Goal: Task Accomplishment & Management: Complete application form

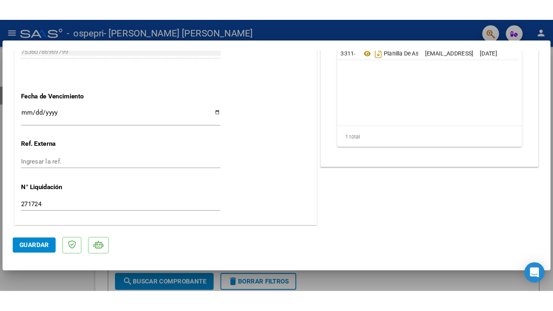
scroll to position [405, 0]
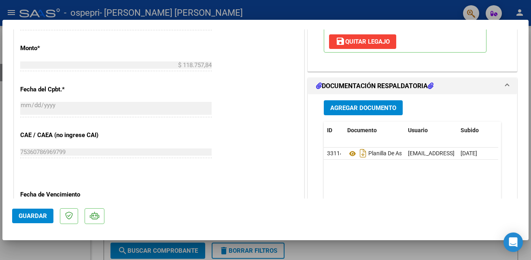
click at [359, 104] on span "Agregar Documento" at bounding box center [364, 107] width 66 height 7
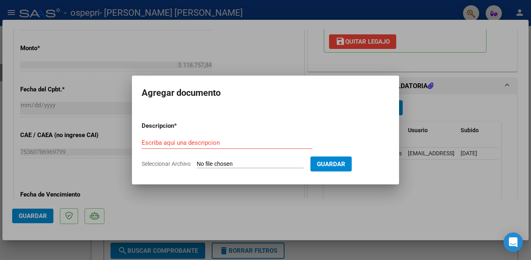
click at [233, 47] on div at bounding box center [265, 130] width 531 height 260
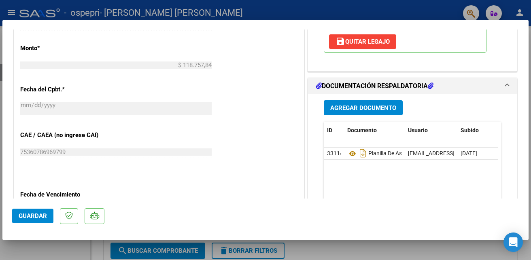
click at [369, 107] on span "Agregar Documento" at bounding box center [364, 107] width 66 height 7
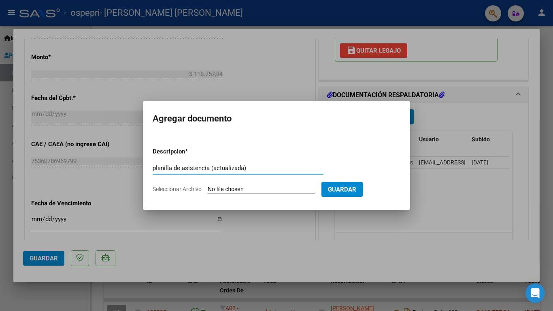
type input "planilla de asistencia (actualizada)"
click at [288, 191] on input "Seleccionar Archivo" at bounding box center [261, 190] width 107 height 8
click at [253, 190] on input "Seleccionar Archivo" at bounding box center [261, 190] width 107 height 8
click at [190, 187] on span "Seleccionar Archivo" at bounding box center [177, 189] width 49 height 6
click at [208, 187] on input "Seleccionar Archivo" at bounding box center [261, 190] width 107 height 8
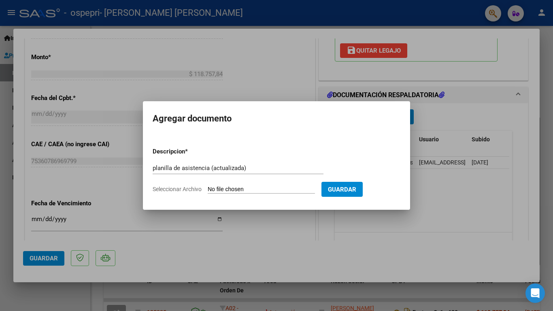
click at [184, 187] on span "Seleccionar Archivo" at bounding box center [177, 189] width 49 height 6
click at [208, 187] on input "Seleccionar Archivo" at bounding box center [261, 190] width 107 height 8
click at [289, 154] on form "Descripcion * planilla de asistencia (actualizada) Escriba aquí una descripcion…" at bounding box center [277, 170] width 248 height 59
click at [225, 190] on input "Seleccionar Archivo" at bounding box center [261, 190] width 107 height 8
click at [197, 189] on span "Seleccionar Archivo" at bounding box center [177, 189] width 49 height 6
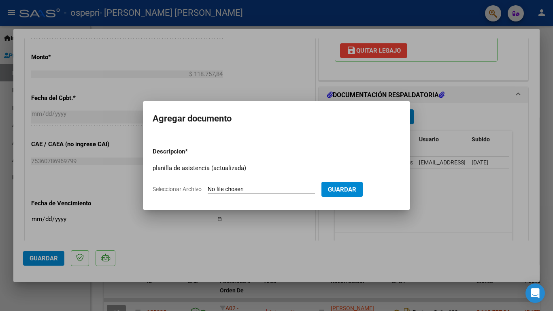
click at [208, 189] on input "Seleccionar Archivo" at bounding box center [261, 190] width 107 height 8
click at [270, 82] on div at bounding box center [276, 155] width 553 height 311
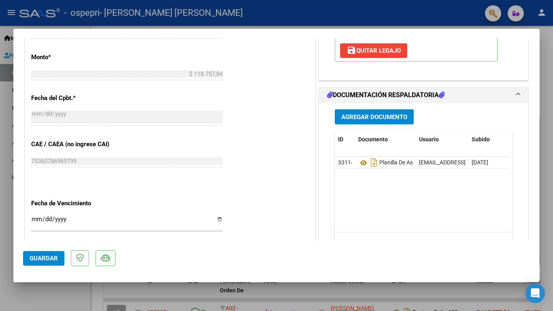
click at [377, 116] on span "Agregar Documento" at bounding box center [374, 116] width 66 height 7
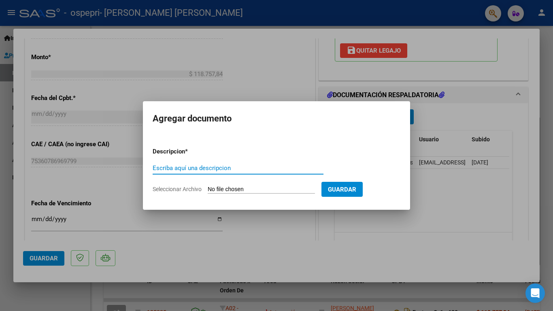
click at [181, 189] on span "Seleccionar Archivo" at bounding box center [177, 189] width 49 height 6
click at [208, 189] on input "Seleccionar Archivo" at bounding box center [261, 190] width 107 height 8
click at [293, 82] on div at bounding box center [276, 155] width 553 height 311
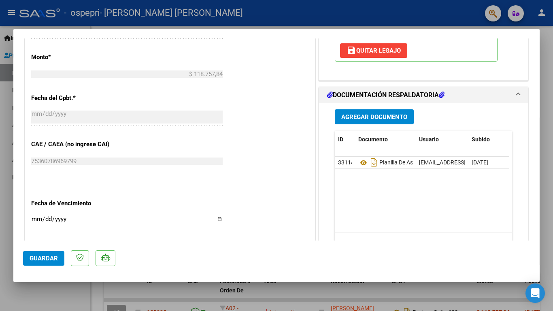
click at [433, 198] on datatable-body "33114 Planilla De Asistencia astorgamicaela23@gmail.com - MICAELA BELEN ASTORGA…" at bounding box center [422, 194] width 175 height 75
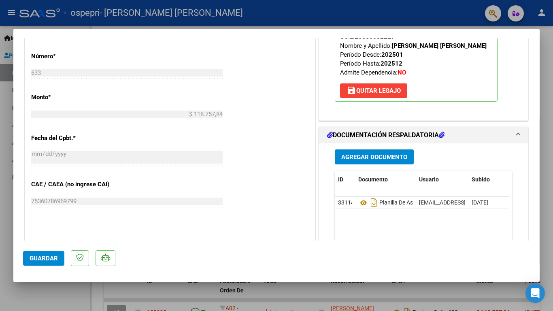
scroll to position [446, 0]
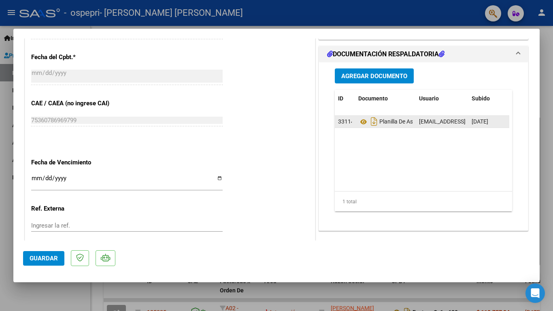
click at [342, 119] on span "33114" at bounding box center [346, 121] width 16 height 6
click at [349, 124] on datatable-body-cell "33114" at bounding box center [345, 122] width 20 height 12
click at [377, 123] on span "Planilla De Asistencia" at bounding box center [395, 122] width 74 height 6
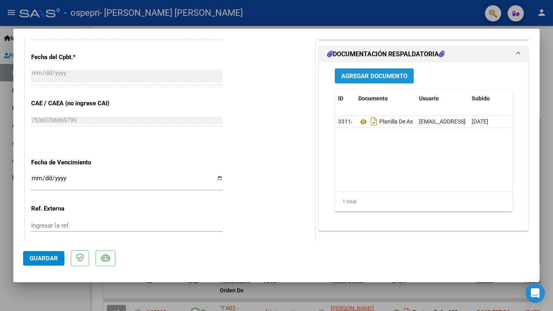
click at [371, 75] on span "Agregar Documento" at bounding box center [374, 76] width 66 height 7
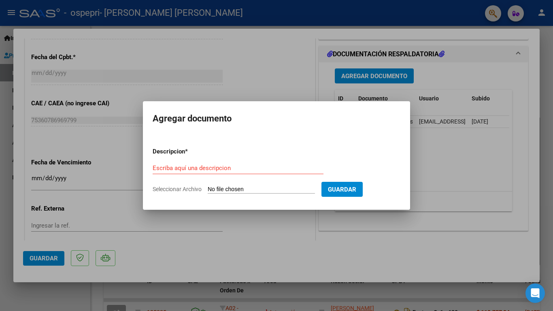
click at [230, 188] on input "Seleccionar Archivo" at bounding box center [261, 190] width 107 height 8
click at [176, 189] on span "Seleccionar Archivo" at bounding box center [177, 189] width 49 height 6
click at [208, 189] on input "Seleccionar Archivo" at bounding box center [261, 190] width 107 height 8
click at [176, 188] on span "Seleccionar Archivo" at bounding box center [177, 189] width 49 height 6
click at [208, 188] on input "Seleccionar Archivo" at bounding box center [261, 190] width 107 height 8
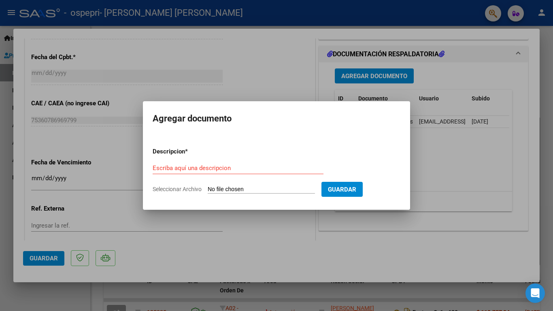
click at [176, 188] on span "Seleccionar Archivo" at bounding box center [177, 189] width 49 height 6
click at [208, 188] on input "Seleccionar Archivo" at bounding box center [261, 190] width 107 height 8
click at [256, 64] on div at bounding box center [276, 155] width 553 height 311
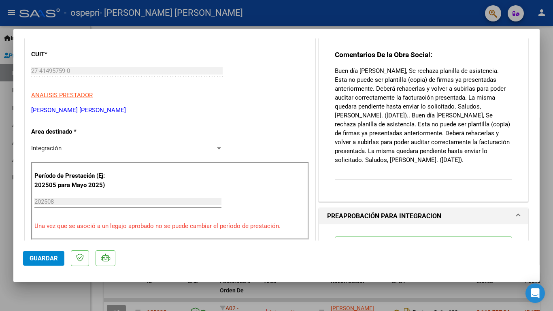
scroll to position [0, 0]
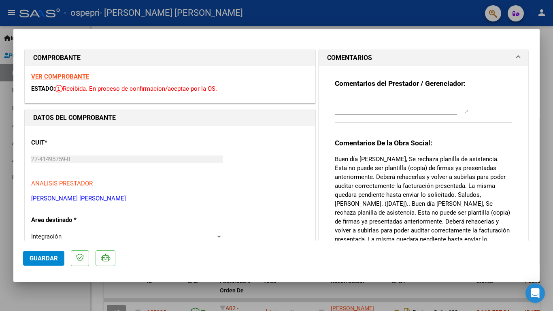
click at [531, 32] on div at bounding box center [276, 155] width 553 height 311
type input "$ 0,00"
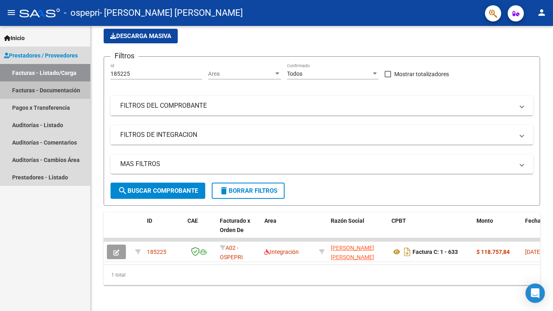
click at [73, 92] on link "Facturas - Documentación" at bounding box center [45, 89] width 90 height 17
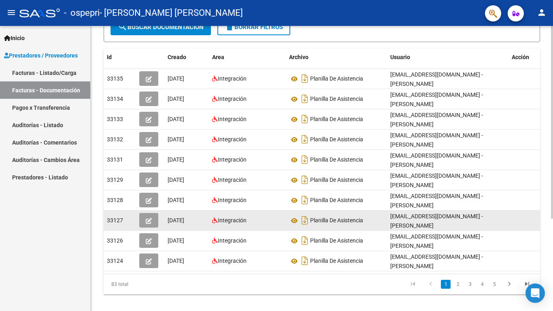
scroll to position [81, 0]
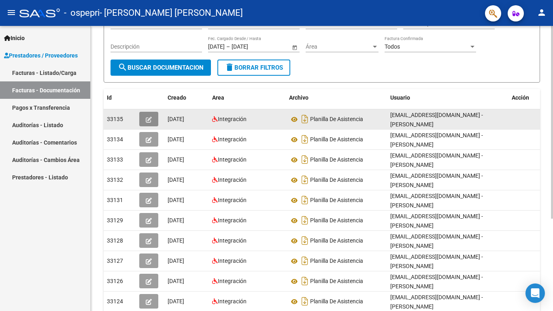
click at [146, 119] on icon "button" at bounding box center [149, 120] width 6 height 6
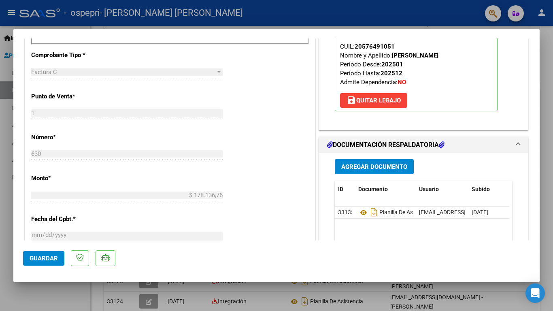
scroll to position [324, 0]
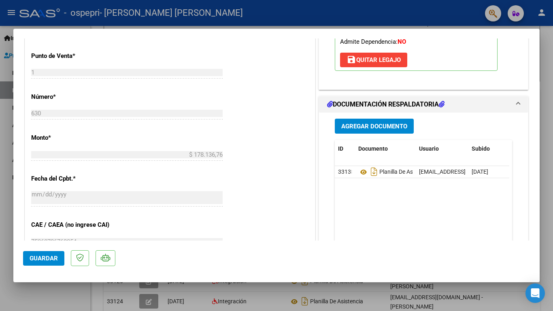
click at [366, 123] on span "Agregar Documento" at bounding box center [374, 126] width 66 height 7
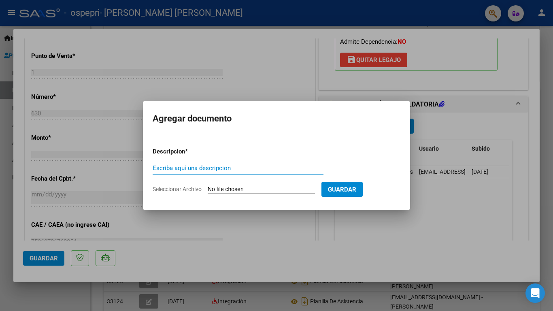
click at [185, 189] on span "Seleccionar Archivo" at bounding box center [177, 189] width 49 height 6
click at [208, 189] on input "Seleccionar Archivo" at bounding box center [261, 190] width 107 height 8
click at [185, 189] on span "Seleccionar Archivo" at bounding box center [177, 189] width 49 height 6
click at [208, 189] on input "Seleccionar Archivo" at bounding box center [261, 190] width 107 height 8
click at [185, 189] on span "Seleccionar Archivo" at bounding box center [177, 189] width 49 height 6
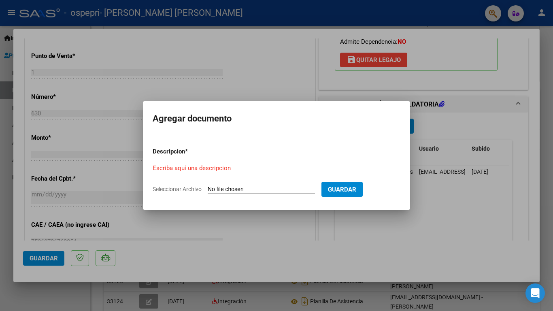
click at [208, 189] on input "Seleccionar Archivo" at bounding box center [261, 190] width 107 height 8
click at [251, 75] on div at bounding box center [276, 155] width 553 height 311
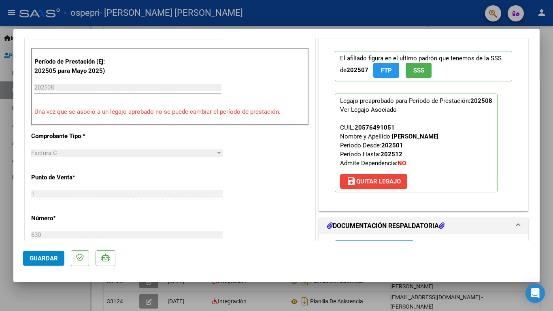
scroll to position [243, 0]
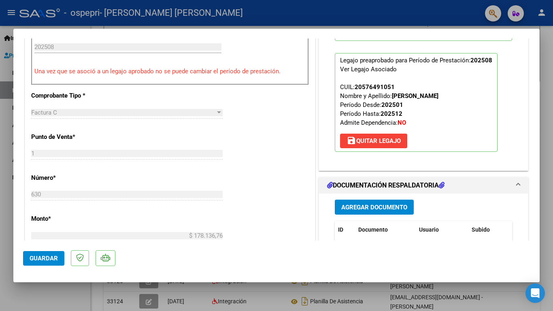
click at [363, 139] on span "save Quitar Legajo" at bounding box center [374, 140] width 54 height 7
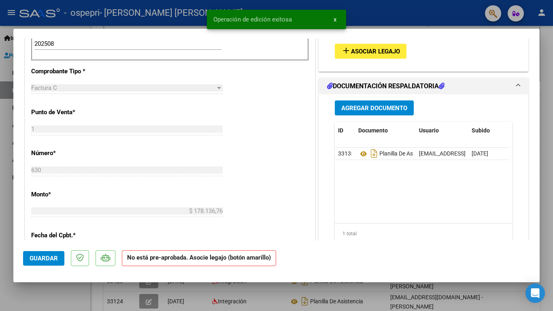
scroll to position [125, 0]
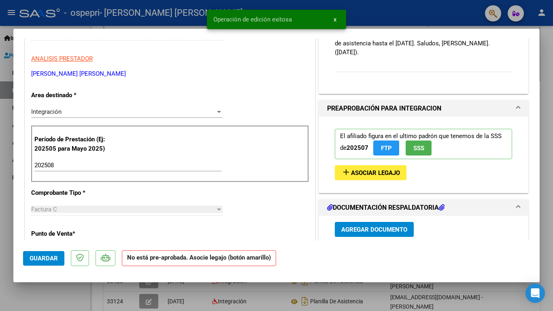
click at [369, 172] on span "Asociar Legajo" at bounding box center [375, 172] width 49 height 7
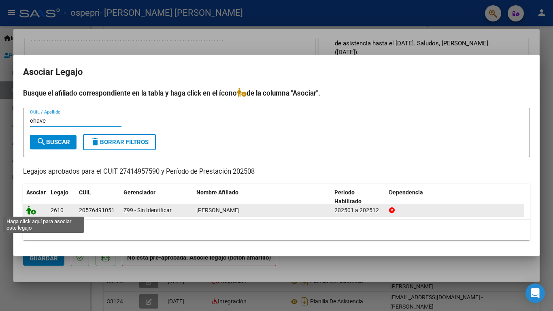
type input "chave"
click at [28, 211] on icon at bounding box center [31, 210] width 10 height 9
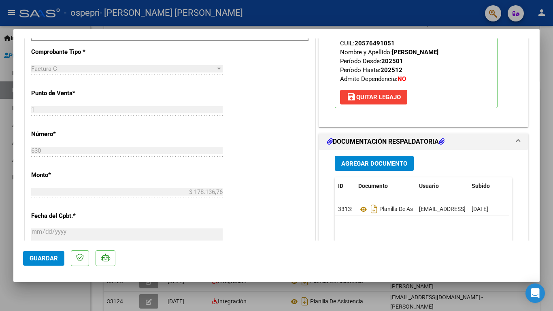
scroll to position [368, 0]
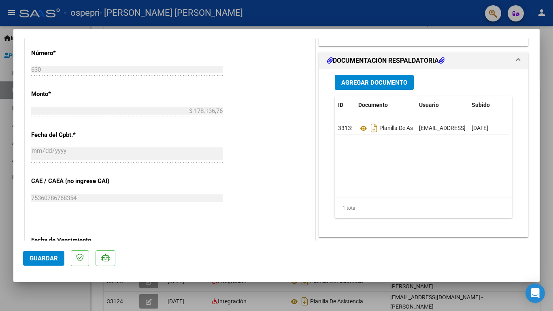
click at [369, 86] on button "Agregar Documento" at bounding box center [374, 82] width 79 height 15
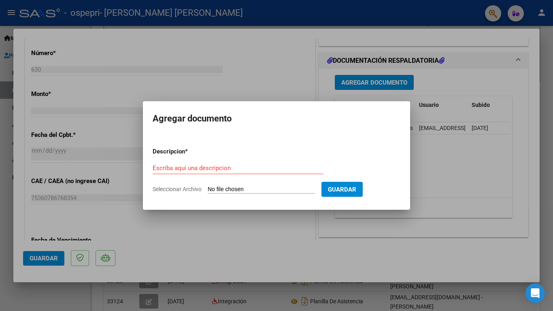
click at [167, 186] on span "Seleccionar Archivo" at bounding box center [177, 189] width 49 height 6
click at [208, 186] on input "Seleccionar Archivo" at bounding box center [261, 190] width 107 height 8
click at [167, 186] on span "Seleccionar Archivo" at bounding box center [177, 189] width 49 height 6
click at [208, 186] on input "Seleccionar Archivo" at bounding box center [261, 190] width 107 height 8
click at [252, 67] on div at bounding box center [276, 155] width 553 height 311
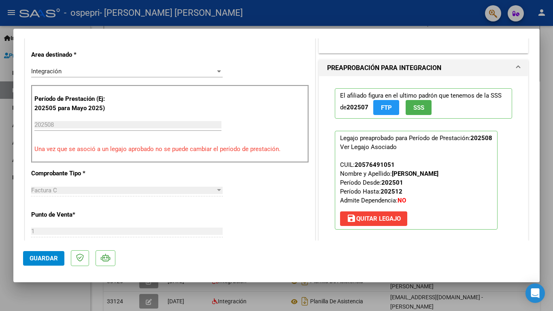
scroll to position [0, 0]
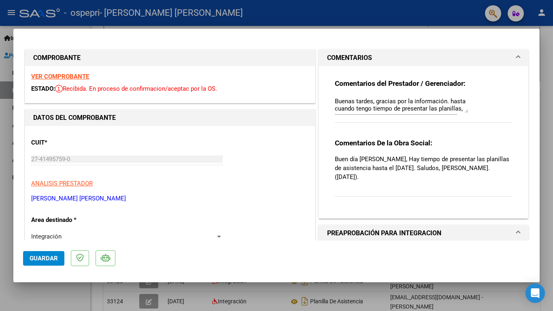
click at [531, 84] on div at bounding box center [276, 155] width 553 height 311
type input "$ 0,00"
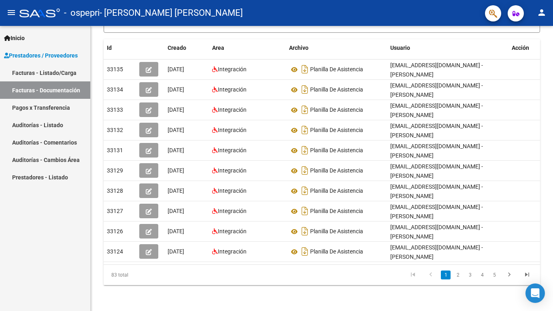
click at [28, 54] on span "Prestadores / Proveedores" at bounding box center [41, 55] width 74 height 9
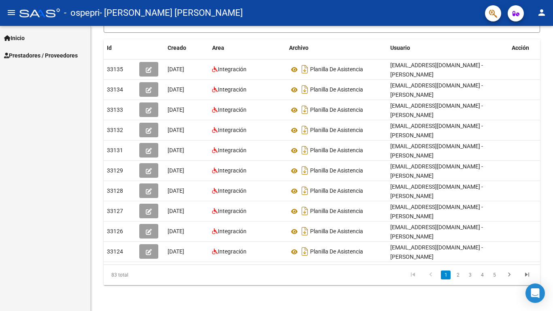
click at [70, 58] on span "Prestadores / Proveedores" at bounding box center [41, 55] width 74 height 9
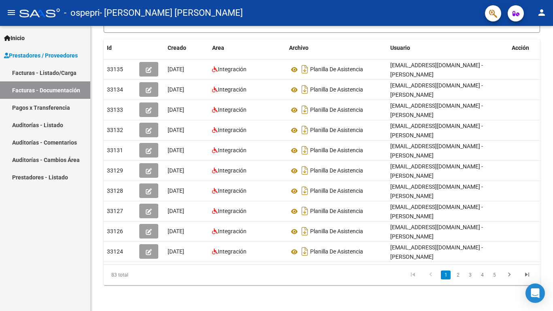
click at [62, 73] on link "Facturas - Listado/Carga" at bounding box center [45, 72] width 90 height 17
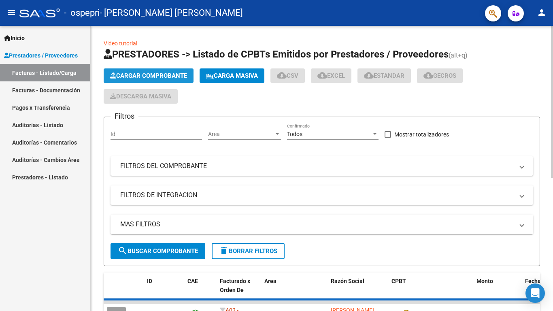
click at [138, 75] on span "Cargar Comprobante" at bounding box center [148, 75] width 77 height 7
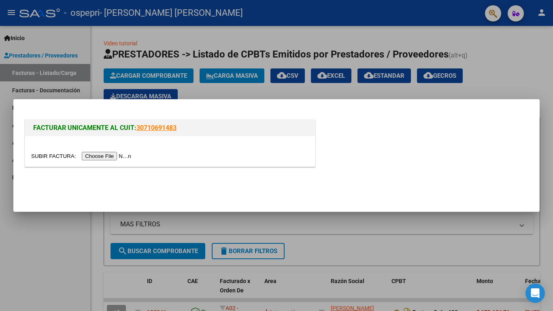
click at [122, 153] on input "file" at bounding box center [82, 156] width 102 height 9
click at [126, 154] on input "file" at bounding box center [82, 156] width 102 height 9
click at [112, 152] on input "file" at bounding box center [82, 156] width 102 height 9
click at [123, 154] on input "file" at bounding box center [82, 156] width 102 height 9
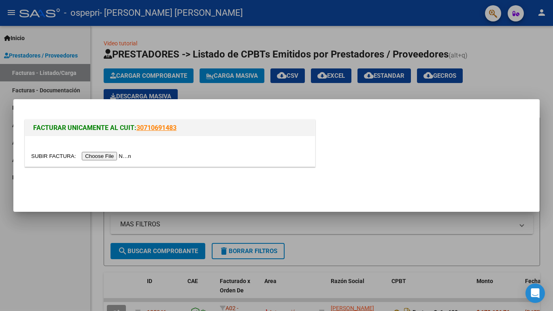
click at [123, 154] on input "file" at bounding box center [82, 156] width 102 height 9
click at [161, 131] on link "30710691483" at bounding box center [156, 128] width 40 height 8
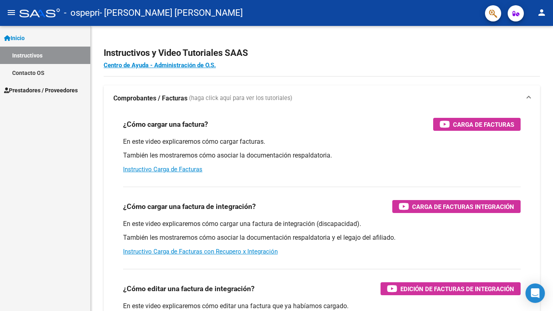
click at [31, 36] on link "Inicio" at bounding box center [45, 37] width 90 height 17
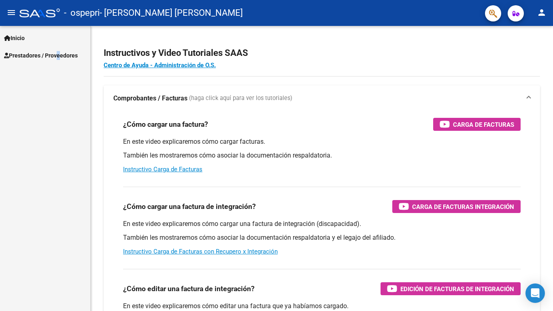
click at [53, 56] on span "Prestadores / Proveedores" at bounding box center [41, 55] width 74 height 9
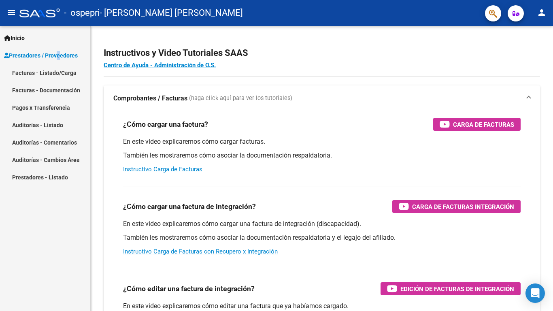
click at [53, 73] on link "Facturas - Listado/Carga" at bounding box center [45, 72] width 90 height 17
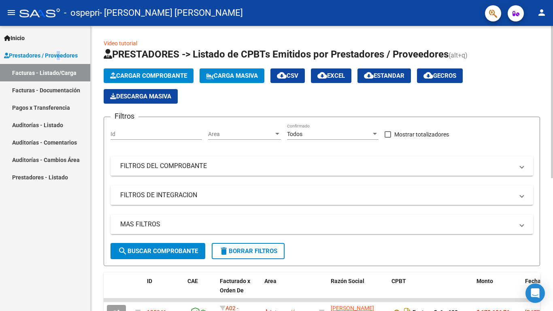
click at [131, 73] on span "Cargar Comprobante" at bounding box center [148, 75] width 77 height 7
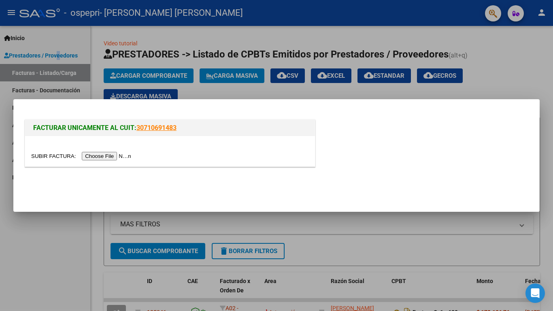
click at [118, 155] on input "file" at bounding box center [82, 156] width 102 height 9
drag, startPoint x: 106, startPoint y: 144, endPoint x: 104, endPoint y: 149, distance: 4.9
click at [106, 145] on div at bounding box center [170, 151] width 290 height 30
click at [102, 156] on input "file" at bounding box center [82, 156] width 102 height 9
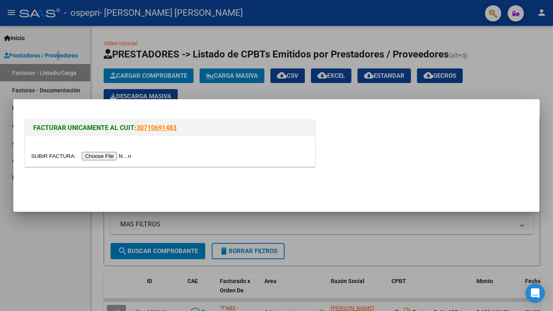
click at [102, 156] on input "file" at bounding box center [82, 156] width 102 height 9
click at [101, 155] on input "file" at bounding box center [82, 156] width 102 height 9
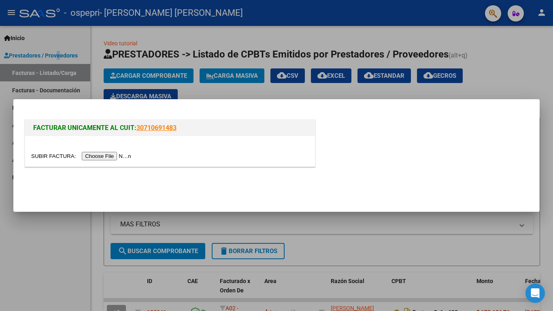
click at [101, 155] on input "file" at bounding box center [82, 156] width 102 height 9
click at [61, 90] on div at bounding box center [276, 155] width 553 height 311
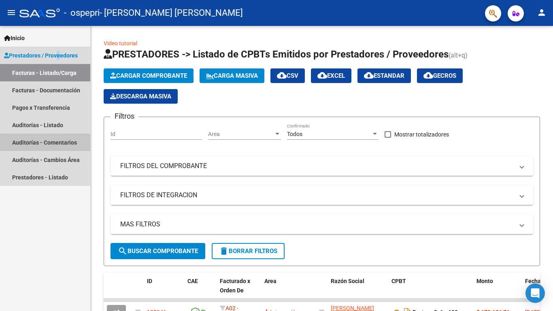
click at [59, 143] on link "Auditorías - Comentarios" at bounding box center [45, 142] width 90 height 17
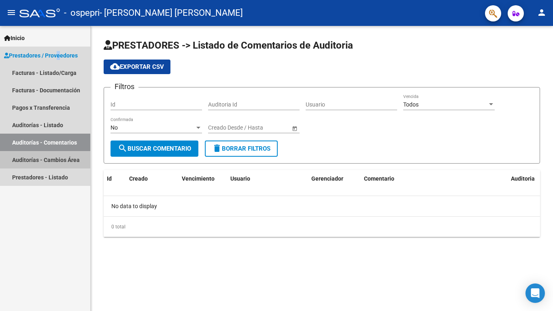
click at [36, 159] on link "Auditorías - Cambios Área" at bounding box center [45, 159] width 90 height 17
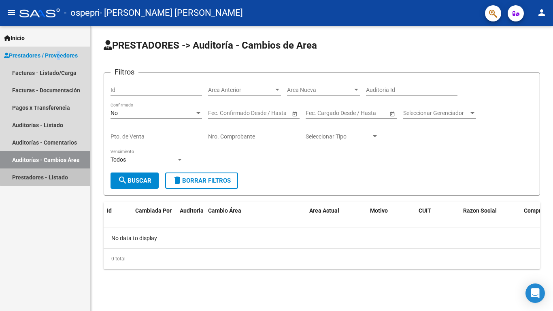
click at [55, 175] on link "Prestadores - Listado" at bounding box center [45, 176] width 90 height 17
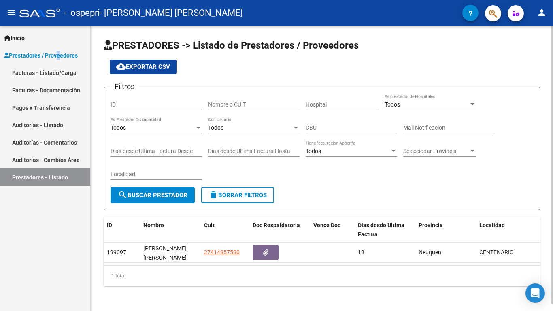
scroll to position [7, 0]
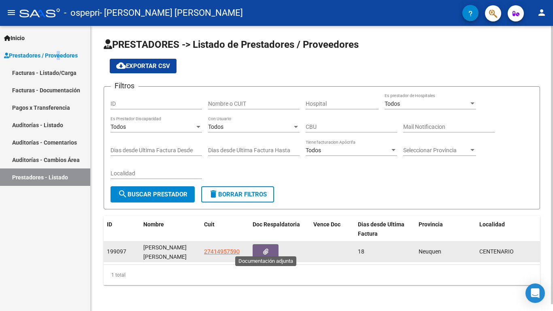
click at [269, 245] on button "button" at bounding box center [266, 251] width 26 height 15
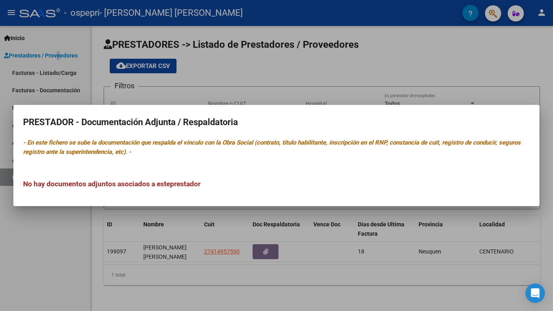
click at [40, 208] on div at bounding box center [276, 155] width 553 height 311
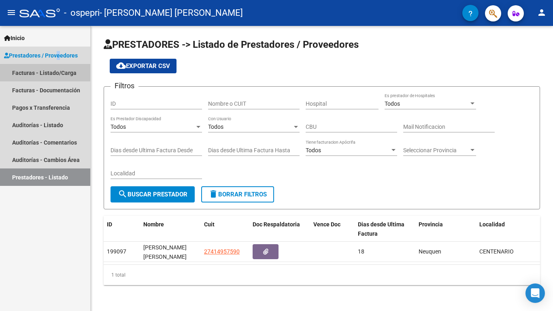
click at [53, 75] on link "Facturas - Listado/Carga" at bounding box center [45, 72] width 90 height 17
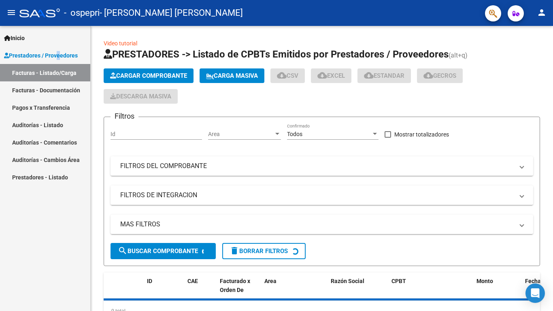
click at [50, 94] on link "Facturas - Documentación" at bounding box center [45, 89] width 90 height 17
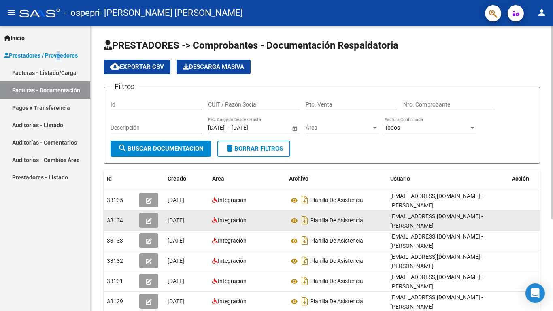
scroll to position [81, 0]
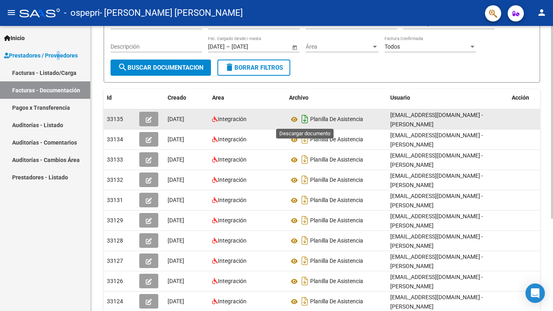
click at [304, 117] on icon "Descargar documento" at bounding box center [305, 119] width 11 height 13
click at [154, 116] on button "button" at bounding box center [148, 119] width 19 height 15
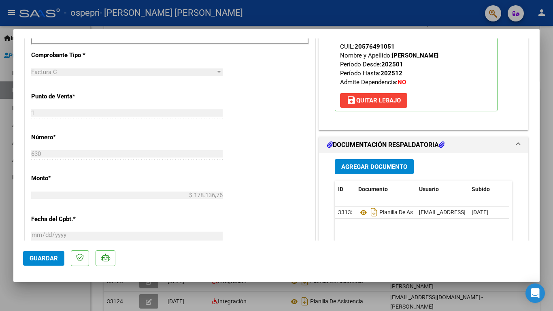
scroll to position [324, 0]
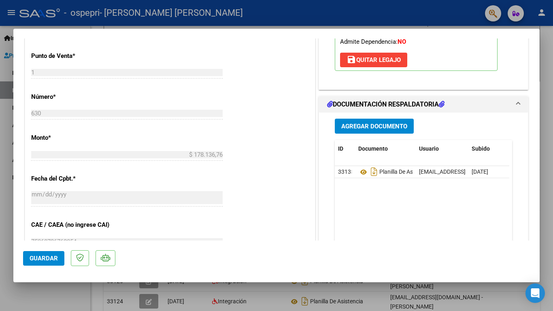
drag, startPoint x: 362, startPoint y: 170, endPoint x: 382, endPoint y: 196, distance: 32.8
click at [382, 196] on datatable-body "33135 Planilla De Asistencia astorgamicaela23@gmail.com - MICAELA BELEN ASTORGA…" at bounding box center [422, 203] width 175 height 75
drag, startPoint x: 371, startPoint y: 172, endPoint x: 361, endPoint y: 206, distance: 35.9
click at [361, 206] on datatable-body "33135 Planilla De Asistencia astorgamicaela23@gmail.com - MICAELA BELEN ASTORGA…" at bounding box center [422, 203] width 175 height 75
click at [433, 104] on h1 "DOCUMENTACIÓN RESPALDATORIA" at bounding box center [385, 105] width 117 height 10
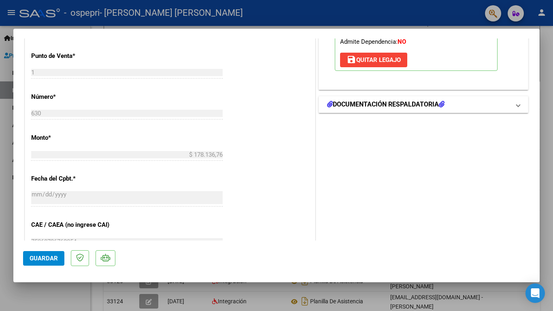
click at [517, 104] on span at bounding box center [518, 105] width 3 height 10
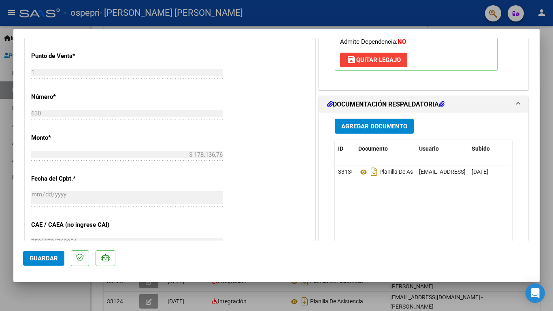
click at [376, 128] on span "Agregar Documento" at bounding box center [374, 126] width 66 height 7
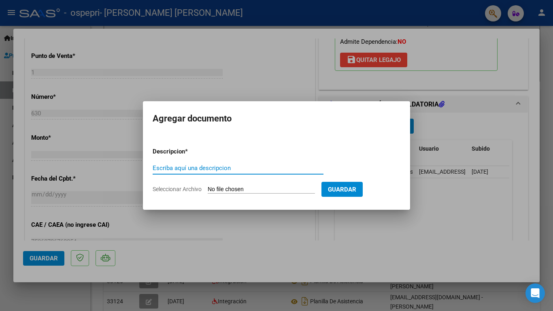
click at [186, 190] on span "Seleccionar Archivo" at bounding box center [177, 189] width 49 height 6
click at [208, 190] on input "Seleccionar Archivo" at bounding box center [261, 190] width 107 height 8
drag, startPoint x: 230, startPoint y: 173, endPoint x: 236, endPoint y: 171, distance: 5.6
click at [232, 172] on div "Escriba aquí una descripcion" at bounding box center [238, 168] width 171 height 12
click at [238, 169] on input "Escriba aquí una descripcion" at bounding box center [238, 167] width 171 height 7
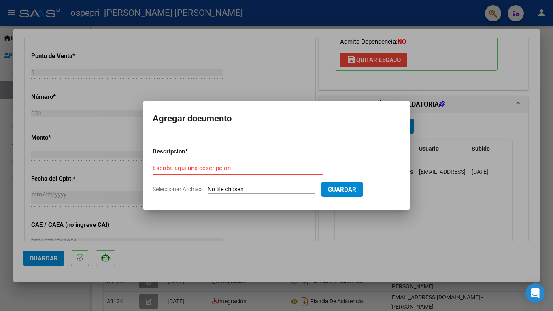
drag, startPoint x: 183, startPoint y: 190, endPoint x: 196, endPoint y: 189, distance: 13.0
click at [190, 190] on span "Seleccionar Archivo" at bounding box center [177, 189] width 49 height 6
click at [208, 190] on input "Seleccionar Archivo" at bounding box center [261, 190] width 107 height 8
click at [260, 188] on input "Seleccionar Archivo" at bounding box center [261, 190] width 107 height 8
drag, startPoint x: 282, startPoint y: 186, endPoint x: 290, endPoint y: 186, distance: 7.3
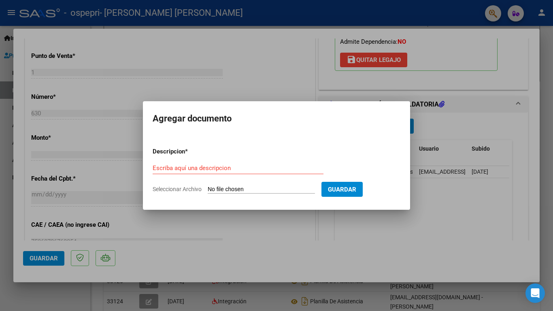
click at [290, 186] on input "Seleccionar Archivo" at bounding box center [261, 190] width 107 height 8
click at [309, 186] on input "Seleccionar Archivo" at bounding box center [261, 190] width 107 height 8
click at [356, 187] on span "Guardar" at bounding box center [342, 189] width 28 height 7
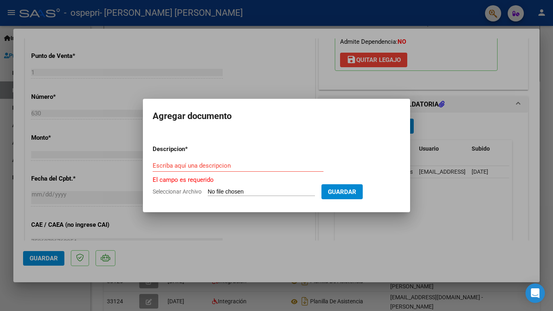
click at [276, 69] on div at bounding box center [276, 155] width 553 height 311
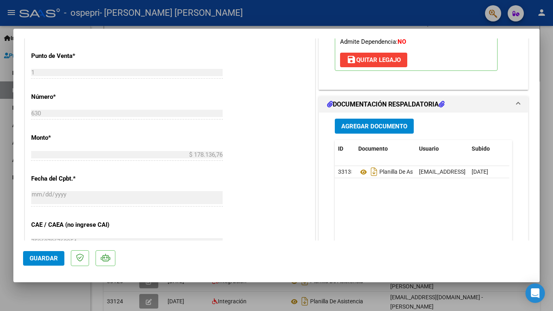
click at [374, 192] on datatable-body "33135 Planilla De Asistencia astorgamicaela23@gmail.com - MICAELA BELEN ASTORGA…" at bounding box center [422, 203] width 175 height 75
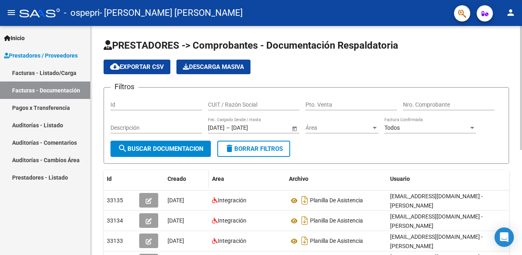
scroll to position [41, 0]
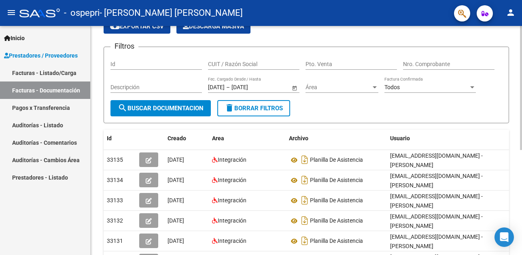
click at [280, 108] on span "delete Borrar Filtros" at bounding box center [254, 107] width 58 height 7
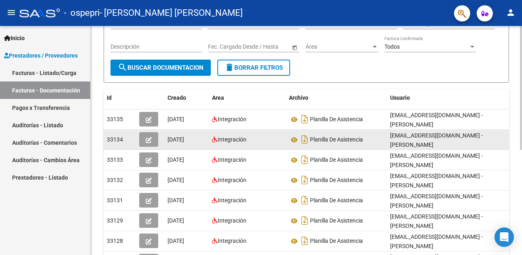
scroll to position [122, 0]
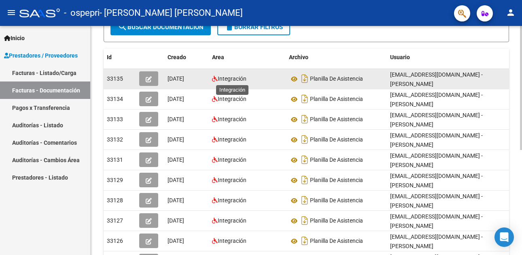
click at [238, 78] on span "Integración" at bounding box center [232, 78] width 29 height 6
click at [149, 78] on icon "button" at bounding box center [149, 79] width 6 height 6
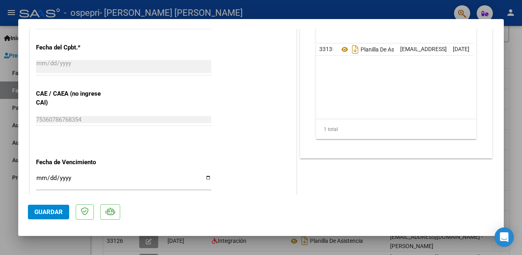
scroll to position [405, 0]
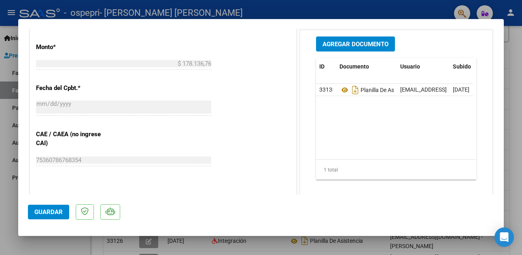
click at [107, 36] on div "630 Ingresar el Nro." at bounding box center [123, 27] width 175 height 20
click at [49, 213] on span "Guardar" at bounding box center [48, 211] width 28 height 7
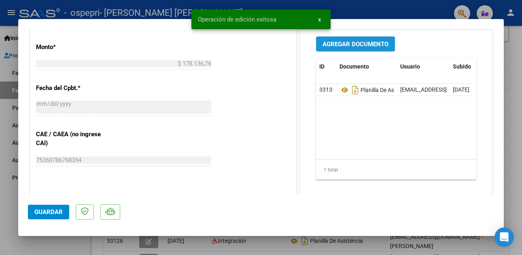
click at [365, 41] on span "Agregar Documento" at bounding box center [356, 44] width 66 height 7
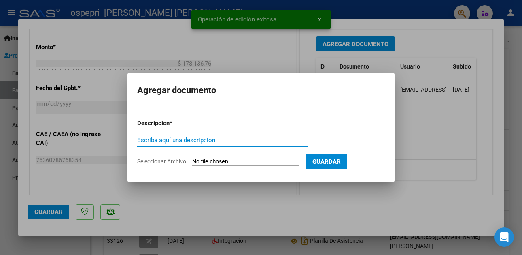
click at [161, 159] on span "Seleccionar Archivo" at bounding box center [161, 161] width 49 height 6
click at [192, 159] on input "Seleccionar Archivo" at bounding box center [245, 162] width 107 height 8
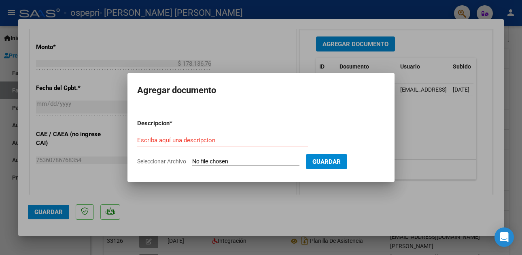
click at [177, 183] on div at bounding box center [261, 127] width 522 height 255
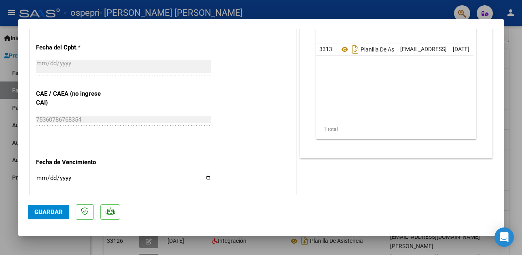
scroll to position [365, 0]
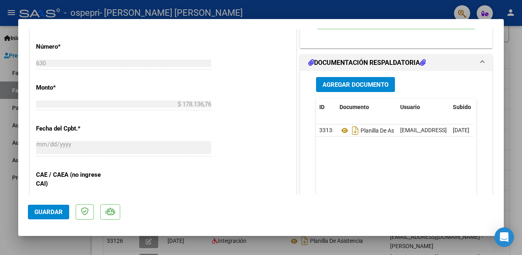
click at [464, 83] on div "Agregar Documento" at bounding box center [396, 84] width 160 height 15
click at [345, 82] on span "Agregar Documento" at bounding box center [356, 84] width 66 height 7
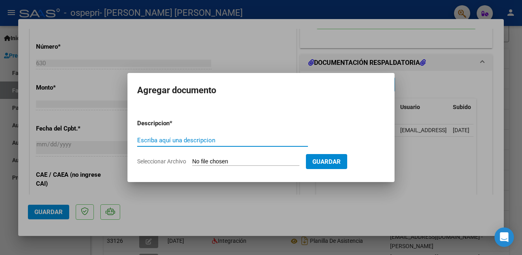
click at [164, 156] on form "Descripcion * Escriba aquí una descripcion Seleccionar Archivo Guardar" at bounding box center [261, 142] width 248 height 59
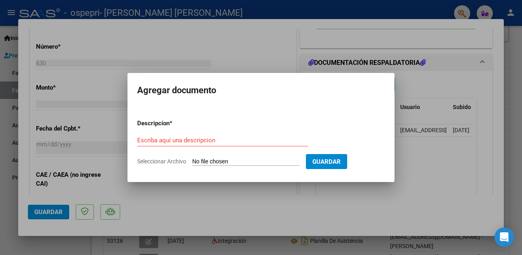
click at [164, 161] on span "Seleccionar Archivo" at bounding box center [161, 161] width 49 height 6
click at [192, 161] on input "Seleccionar Archivo" at bounding box center [245, 162] width 107 height 8
type input "C:\fakepath\CamScanner [DATE] 23.09.pdf"
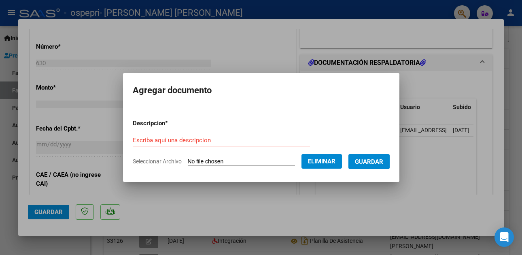
click at [185, 132] on form "Descripcion * Escriba aquí una descripcion Seleccionar Archivo Eliminar Guardar" at bounding box center [261, 142] width 257 height 59
click at [180, 137] on input "Escriba aquí una descripcion" at bounding box center [221, 139] width 177 height 7
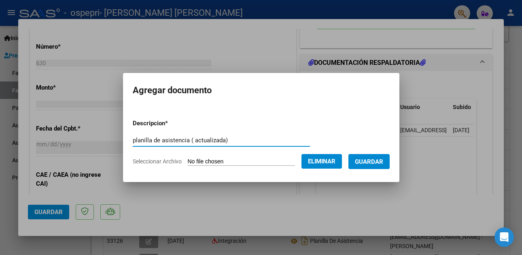
type input "planilla de asistencia ( actualizada)"
click at [384, 162] on span "Guardar" at bounding box center [369, 161] width 28 height 7
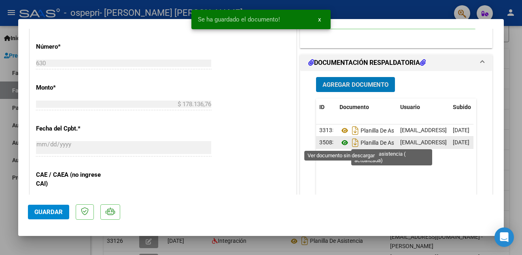
click at [343, 141] on icon at bounding box center [345, 143] width 11 height 10
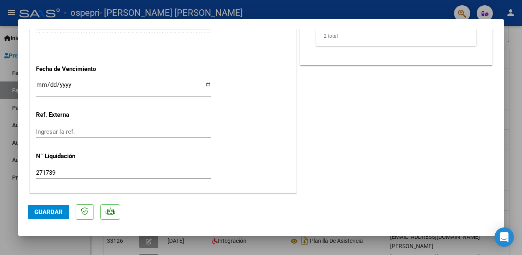
scroll to position [426, 0]
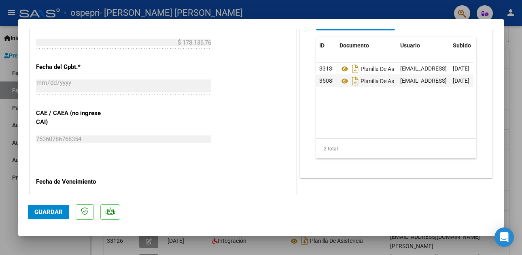
click at [48, 212] on span "Guardar" at bounding box center [48, 211] width 28 height 7
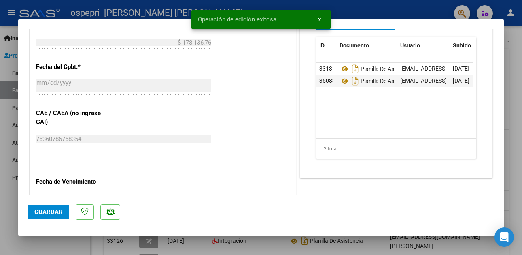
click at [8, 150] on div at bounding box center [261, 127] width 522 height 255
type input "$ 0,00"
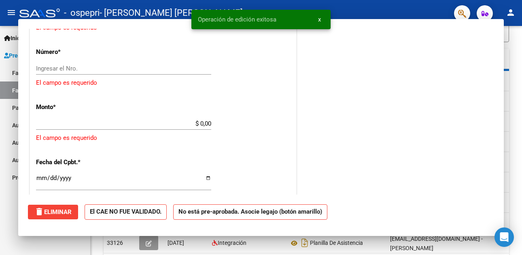
scroll to position [0, 0]
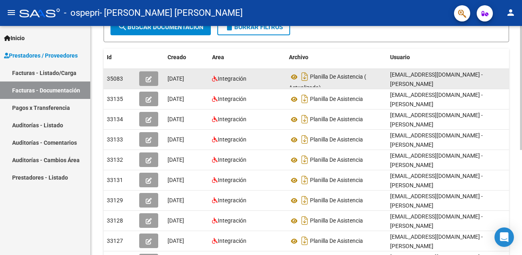
drag, startPoint x: 311, startPoint y: 77, endPoint x: 313, endPoint y: 72, distance: 5.6
click at [313, 72] on div "Planilla De Asistencia ( Actualizada)" at bounding box center [336, 78] width 95 height 17
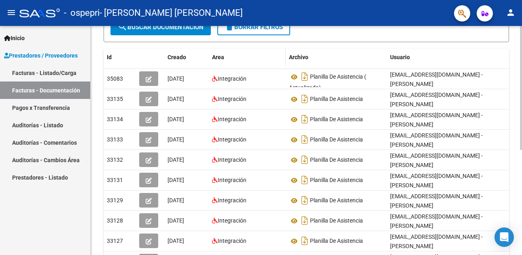
click at [237, 57] on div "Area" at bounding box center [247, 57] width 70 height 9
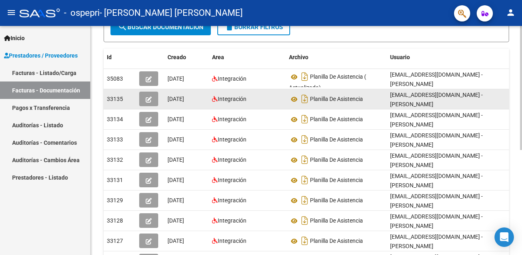
click at [151, 96] on icon "button" at bounding box center [149, 99] width 6 height 6
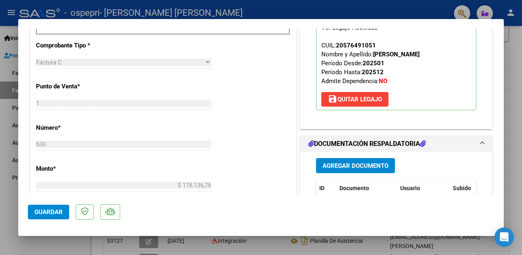
scroll to position [365, 0]
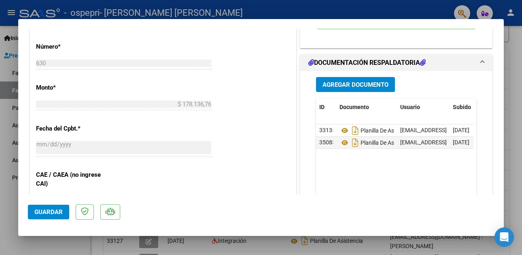
click at [9, 65] on div at bounding box center [261, 127] width 522 height 255
type input "$ 0,00"
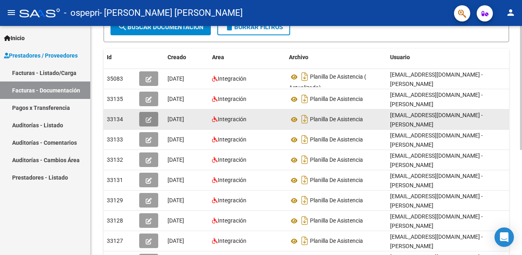
click at [147, 119] on icon "button" at bounding box center [149, 120] width 6 height 6
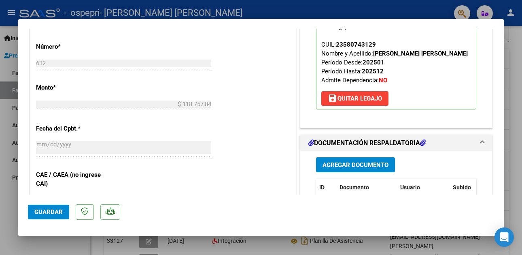
scroll to position [405, 0]
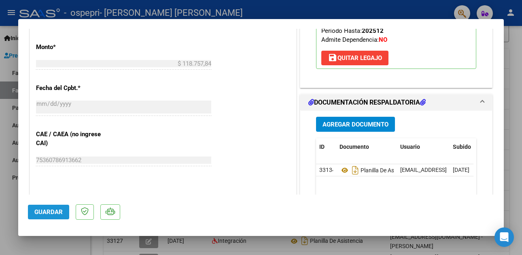
click at [50, 209] on span "Guardar" at bounding box center [48, 211] width 28 height 7
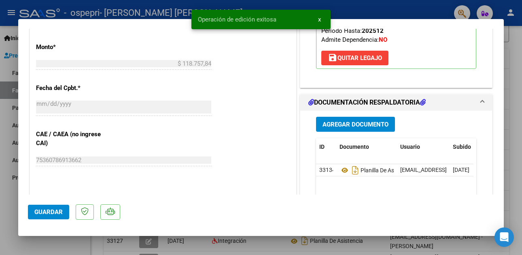
click at [345, 128] on span "Agregar Documento" at bounding box center [356, 124] width 66 height 7
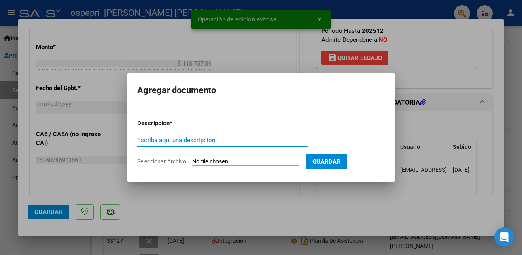
click at [157, 160] on span "Seleccionar Archivo" at bounding box center [161, 161] width 49 height 6
click at [192, 160] on input "Seleccionar Archivo" at bounding box center [245, 162] width 107 height 8
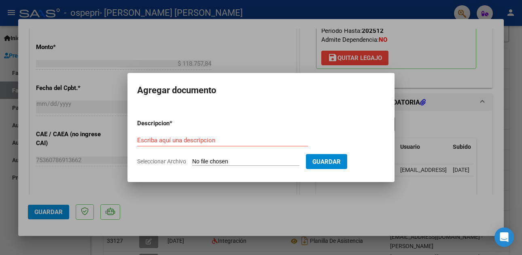
click at [182, 139] on input "Escriba aquí una descripcion" at bounding box center [222, 139] width 171 height 7
click at [461, 107] on div at bounding box center [261, 127] width 522 height 255
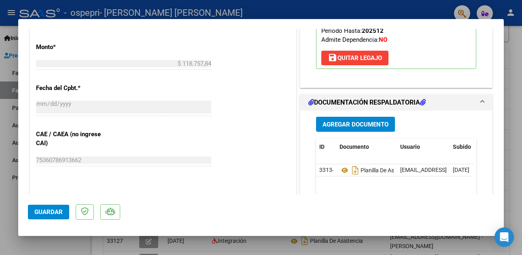
click at [351, 128] on span "Agregar Documento" at bounding box center [356, 124] width 66 height 7
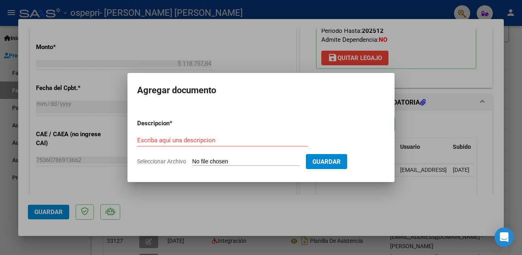
click at [153, 162] on span "Seleccionar Archivo" at bounding box center [161, 161] width 49 height 6
click at [192, 162] on input "Seleccionar Archivo" at bounding box center [245, 162] width 107 height 8
type input "C:\fakepath\CamScanner [DATE] 23.12(1).pdf"
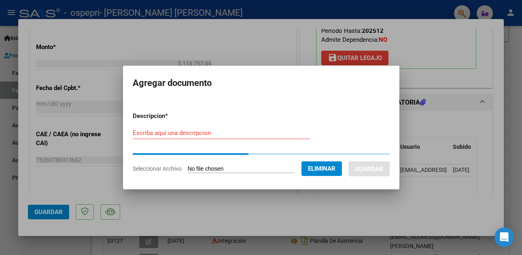
click at [180, 134] on div "Escriba aquí una descripcion" at bounding box center [221, 133] width 177 height 12
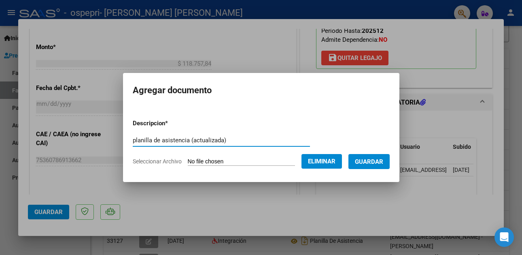
type input "planilla de asistencia (actualizada)"
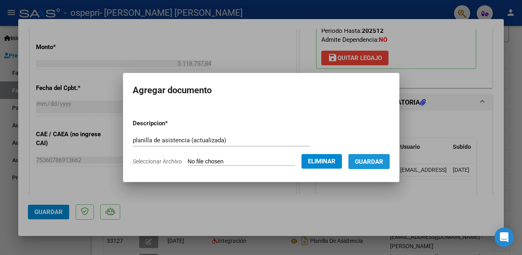
click at [382, 162] on span "Guardar" at bounding box center [369, 161] width 28 height 7
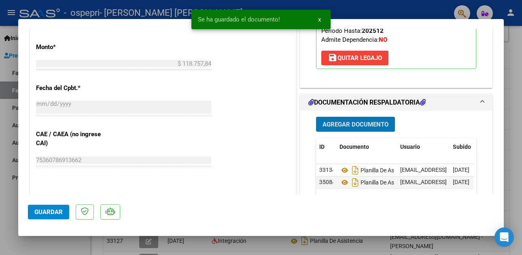
click at [53, 212] on span "Guardar" at bounding box center [48, 211] width 28 height 7
click at [9, 122] on div at bounding box center [261, 127] width 522 height 255
type input "$ 0,00"
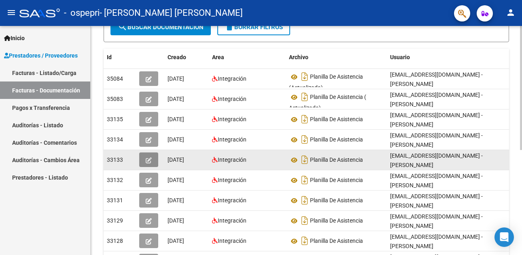
click at [146, 159] on icon "button" at bounding box center [149, 160] width 6 height 6
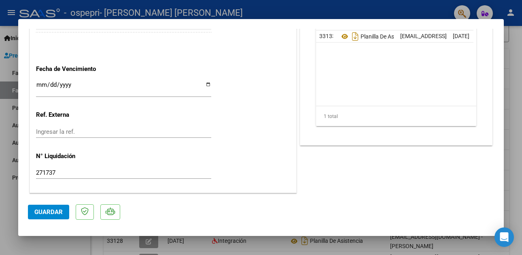
scroll to position [467, 0]
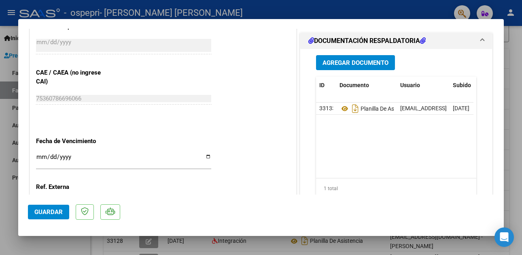
click at [51, 212] on span "Guardar" at bounding box center [48, 211] width 28 height 7
click at [454, 49] on mat-expansion-panel-header "DOCUMENTACIÓN RESPALDATORIA" at bounding box center [397, 41] width 192 height 16
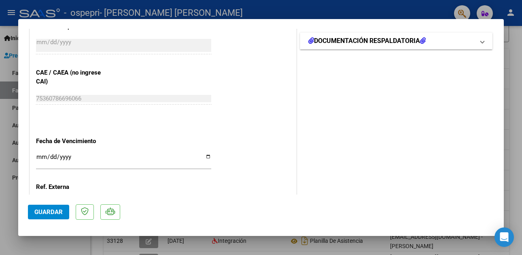
click at [448, 46] on mat-panel-title "DOCUMENTACIÓN RESPALDATORIA" at bounding box center [392, 41] width 166 height 10
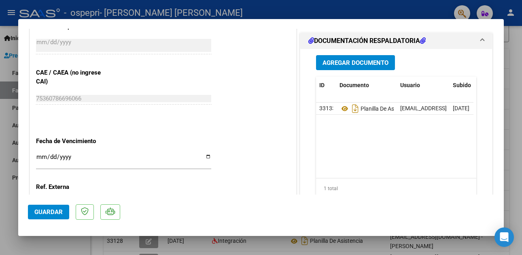
click at [365, 66] on span "Agregar Documento" at bounding box center [356, 62] width 66 height 7
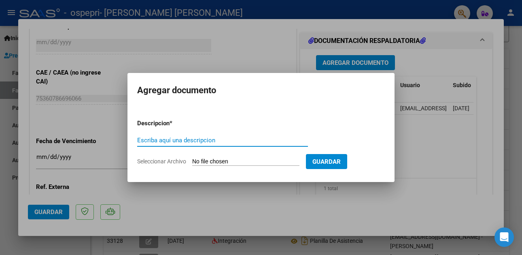
click at [154, 159] on span "Seleccionar Archivo" at bounding box center [161, 161] width 49 height 6
click at [192, 159] on input "Seleccionar Archivo" at bounding box center [245, 162] width 107 height 8
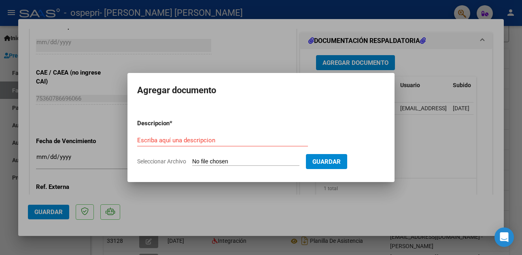
type input "C:\fakepath\CamScanner [DATE] 23.11(1).pdf"
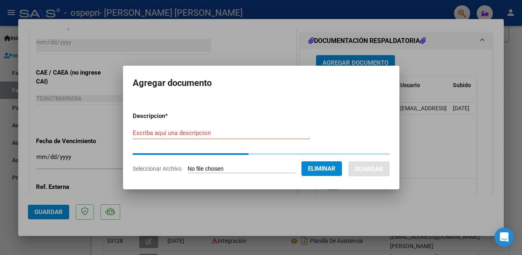
click at [217, 131] on input "Escriba aquí una descripcion" at bounding box center [221, 132] width 177 height 7
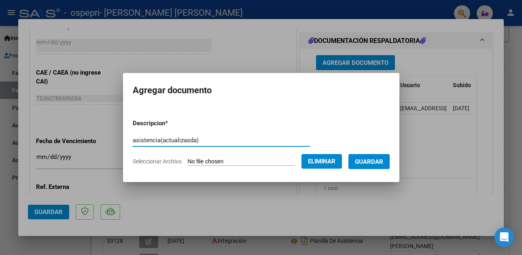
click at [179, 140] on input "asistencia(actualizasda)" at bounding box center [221, 139] width 177 height 7
type input "asistencia(actualizada)"
click at [373, 162] on span "Guardar" at bounding box center [369, 161] width 28 height 7
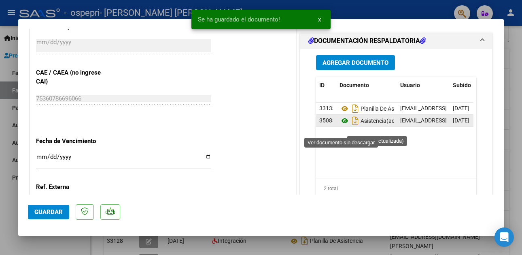
click at [340, 126] on icon at bounding box center [345, 121] width 11 height 10
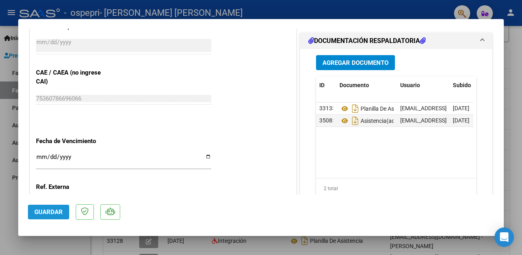
click at [43, 213] on span "Guardar" at bounding box center [48, 211] width 28 height 7
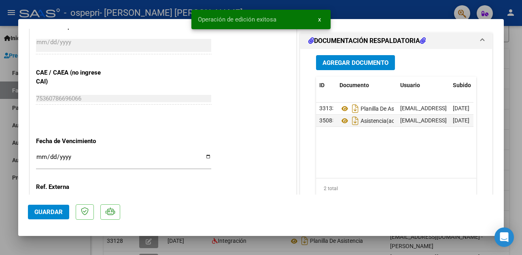
click at [5, 154] on div at bounding box center [261, 127] width 522 height 255
type input "$ 0,00"
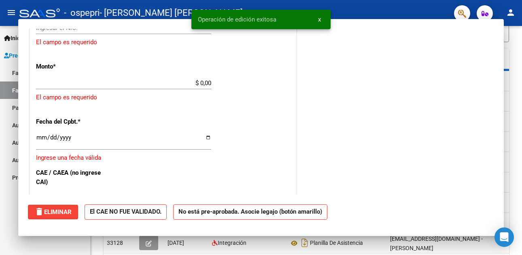
scroll to position [0, 0]
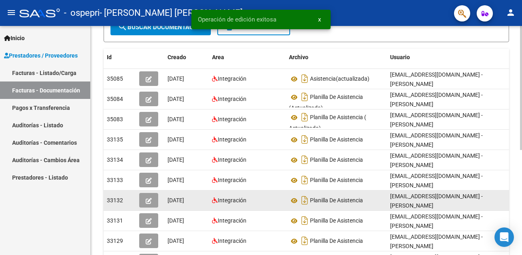
click at [148, 199] on icon "button" at bounding box center [149, 201] width 6 height 6
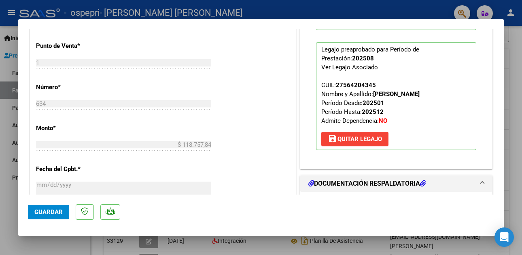
scroll to position [405, 0]
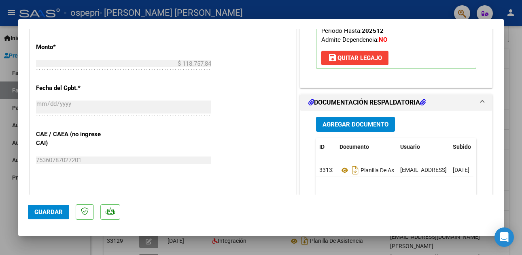
click at [51, 209] on span "Guardar" at bounding box center [48, 211] width 28 height 7
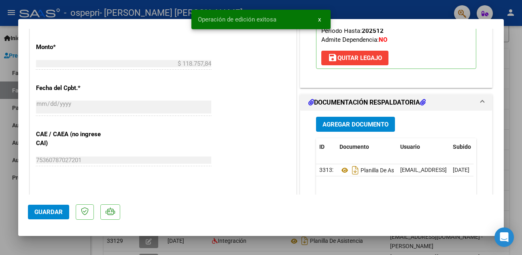
click at [350, 124] on span "Agregar Documento" at bounding box center [356, 124] width 66 height 7
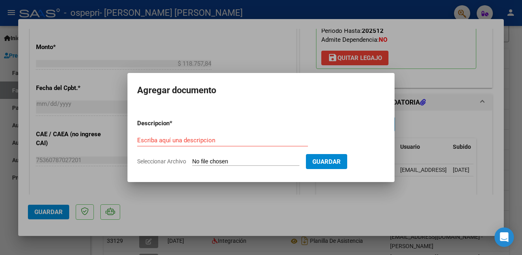
click at [465, 62] on div at bounding box center [261, 127] width 522 height 255
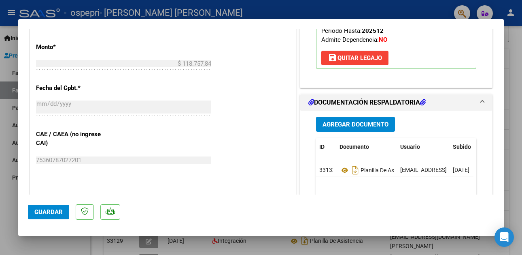
click at [348, 123] on span "Agregar Documento" at bounding box center [356, 124] width 66 height 7
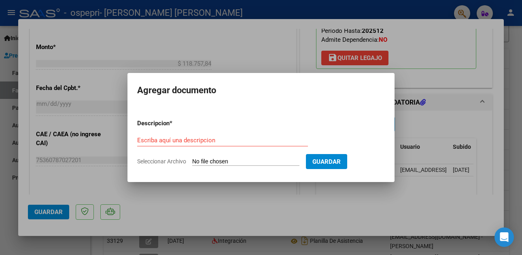
click at [162, 160] on span "Seleccionar Archivo" at bounding box center [161, 161] width 49 height 6
click at [192, 160] on input "Seleccionar Archivo" at bounding box center [245, 162] width 107 height 8
type input "C:\fakepath\CamScanner [DATE] 23.13.pdf"
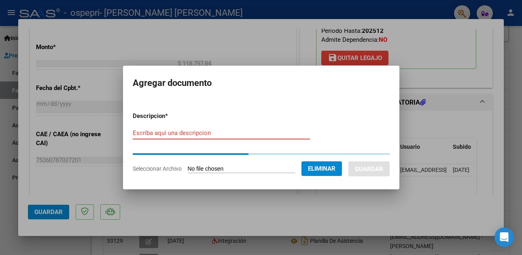
click at [175, 130] on input "Escriba aquí una descripcion" at bounding box center [221, 132] width 177 height 7
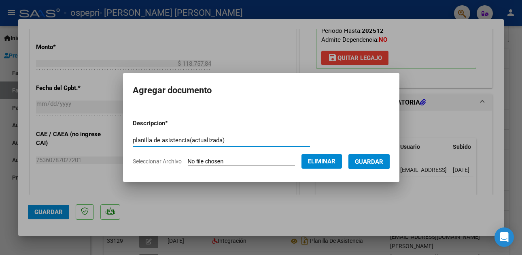
type input "planilla de asistencia(actualizada)"
click at [374, 162] on span "Guardar" at bounding box center [369, 161] width 28 height 7
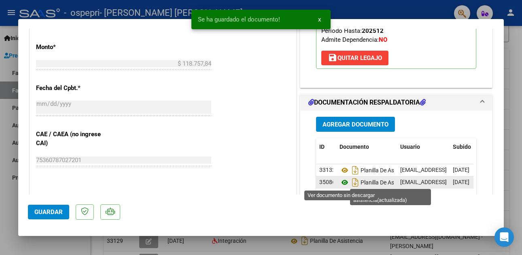
click at [341, 181] on icon at bounding box center [345, 182] width 11 height 10
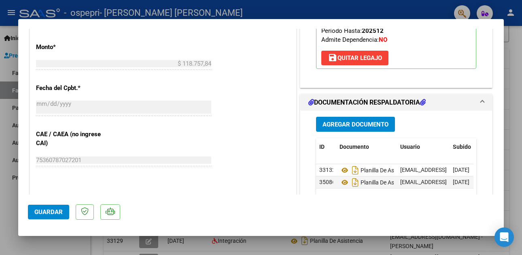
click at [48, 211] on span "Guardar" at bounding box center [48, 211] width 28 height 7
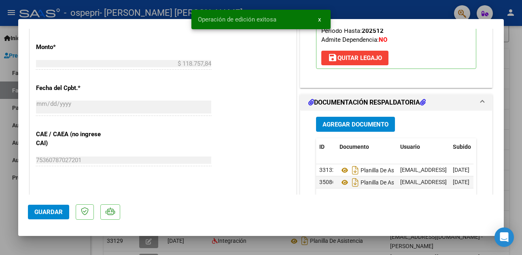
click at [8, 138] on div at bounding box center [261, 127] width 522 height 255
type input "$ 0,00"
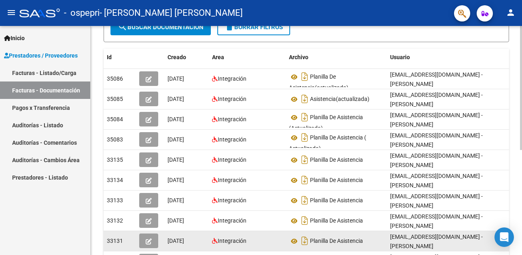
click at [148, 239] on icon "button" at bounding box center [149, 241] width 6 height 6
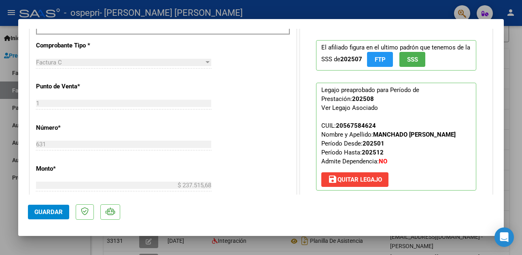
scroll to position [324, 0]
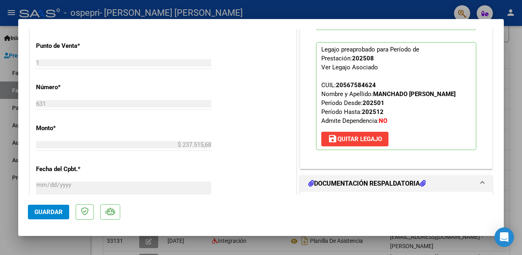
click at [55, 209] on span "Guardar" at bounding box center [48, 211] width 28 height 7
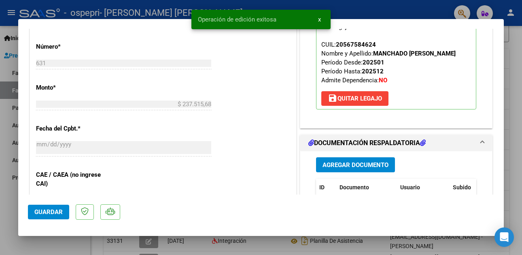
scroll to position [446, 0]
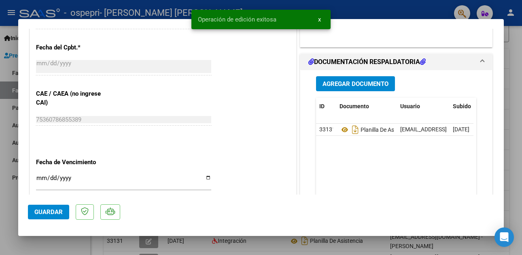
click at [352, 83] on span "Agregar Documento" at bounding box center [356, 83] width 66 height 7
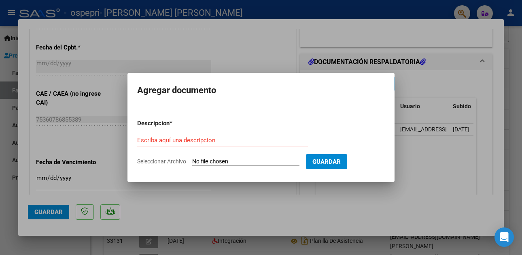
click at [462, 107] on div at bounding box center [261, 127] width 522 height 255
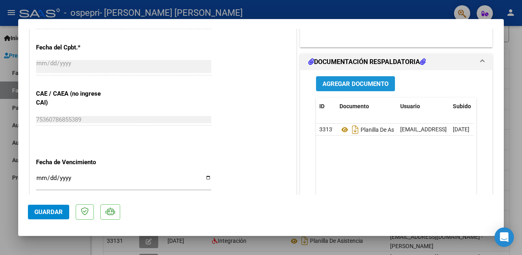
click at [341, 86] on span "Agregar Documento" at bounding box center [356, 83] width 66 height 7
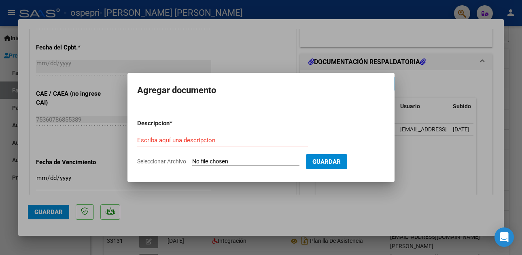
click at [164, 160] on span "Seleccionar Archivo" at bounding box center [161, 161] width 49 height 6
click at [192, 160] on input "Seleccionar Archivo" at bounding box center [245, 162] width 107 height 8
type input "C:\fakepath\CamScanner [DATE] 23.14.pdf"
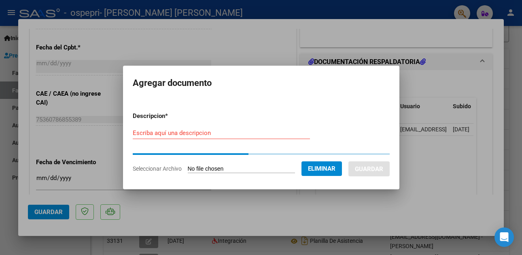
click at [145, 132] on input "Escriba aquí una descripcion" at bounding box center [221, 132] width 177 height 7
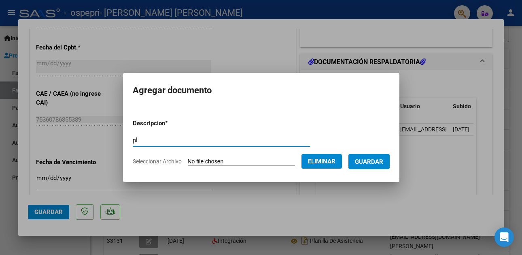
type input "p"
type input "asistencia(actualizada)"
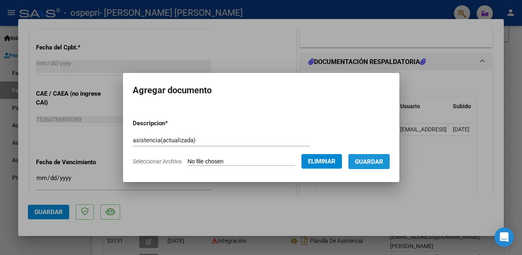
click at [380, 160] on span "Guardar" at bounding box center [369, 161] width 28 height 7
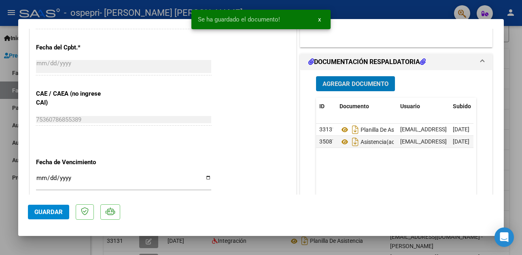
click at [47, 211] on span "Guardar" at bounding box center [48, 211] width 28 height 7
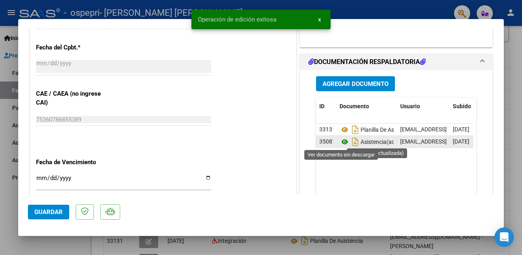
click at [344, 141] on icon at bounding box center [345, 142] width 11 height 10
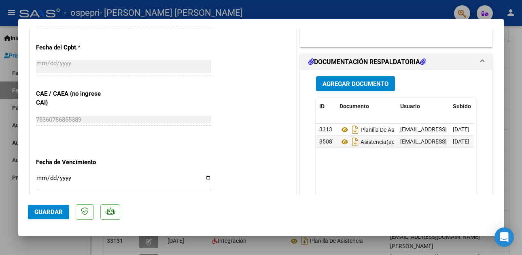
click at [45, 209] on span "Guardar" at bounding box center [48, 211] width 28 height 7
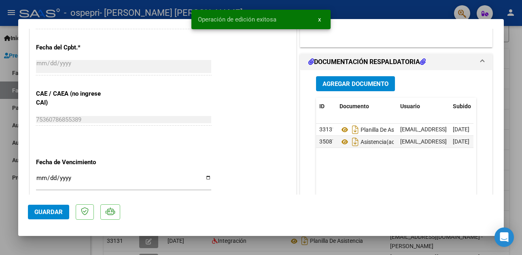
click at [12, 162] on div at bounding box center [261, 127] width 522 height 255
type input "$ 0,00"
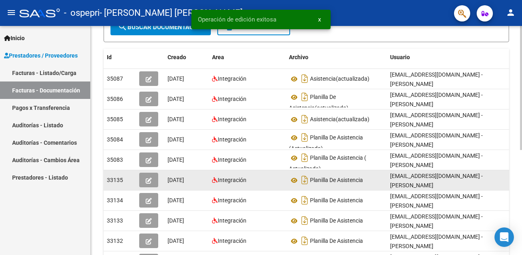
scroll to position [162, 0]
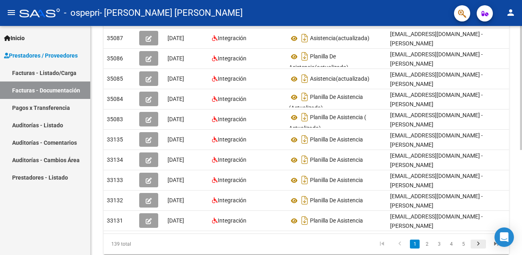
click at [480, 247] on icon "go to next page" at bounding box center [478, 245] width 11 height 10
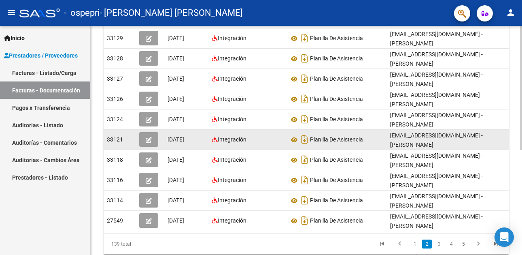
scroll to position [122, 0]
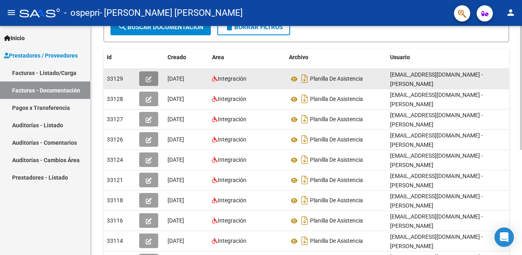
click at [146, 77] on icon "button" at bounding box center [149, 79] width 6 height 6
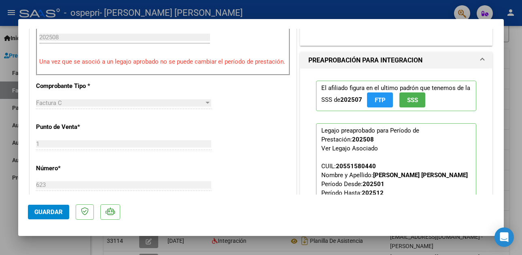
scroll to position [284, 0]
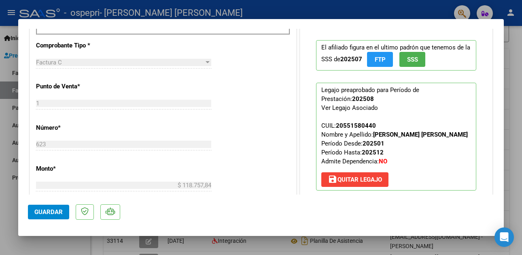
click at [46, 210] on span "Guardar" at bounding box center [48, 211] width 28 height 7
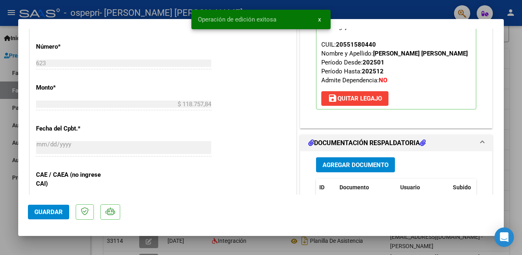
scroll to position [405, 0]
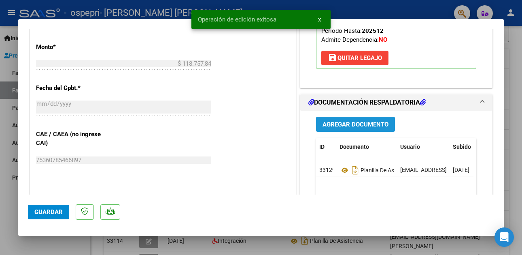
click at [358, 124] on span "Agregar Documento" at bounding box center [356, 124] width 66 height 7
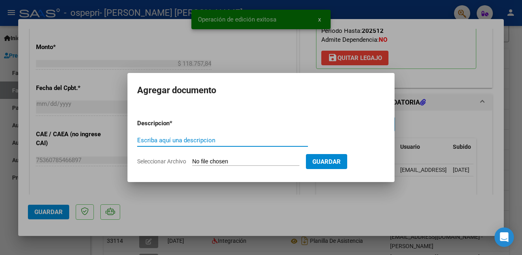
click at [158, 159] on span "Seleccionar Archivo" at bounding box center [161, 161] width 49 height 6
click at [192, 159] on input "Seleccionar Archivo" at bounding box center [245, 162] width 107 height 8
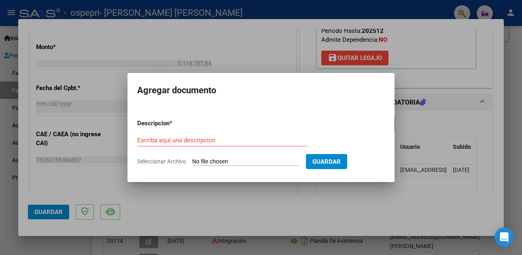
click at [468, 70] on div at bounding box center [261, 127] width 522 height 255
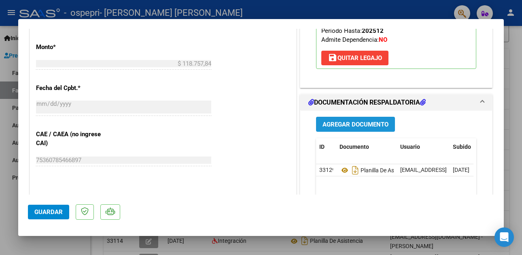
click at [337, 122] on span "Agregar Documento" at bounding box center [356, 124] width 66 height 7
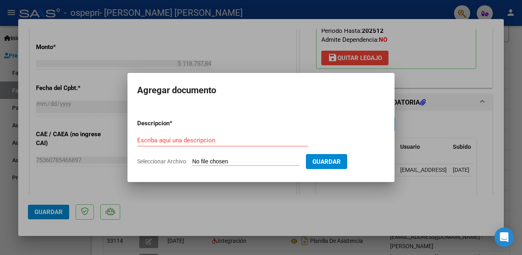
click at [167, 161] on span "Seleccionar Archivo" at bounding box center [161, 161] width 49 height 6
click at [192, 161] on input "Seleccionar Archivo" at bounding box center [245, 162] width 107 height 8
type input "C:\fakepath\CamScanner [DATE] 23.07.pdf"
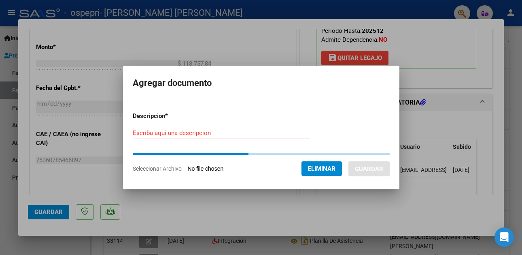
click at [182, 130] on input "Escriba aquí una descripcion" at bounding box center [221, 132] width 177 height 7
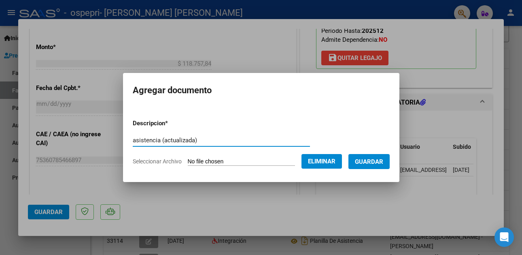
type input "asistencia (actualizada)"
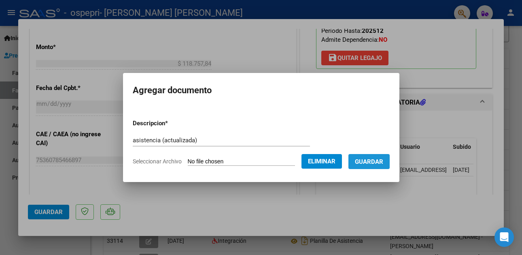
click at [375, 160] on span "Guardar" at bounding box center [369, 161] width 28 height 7
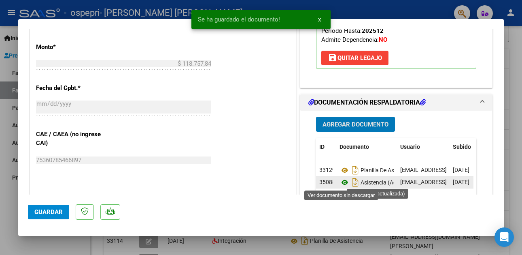
click at [341, 180] on icon at bounding box center [345, 182] width 11 height 10
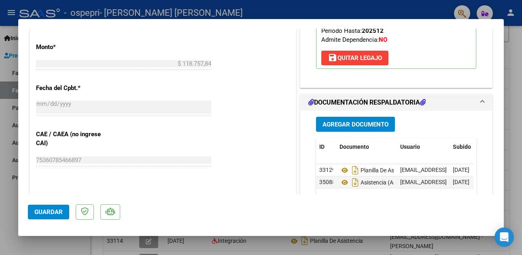
click at [50, 208] on span "Guardar" at bounding box center [48, 211] width 28 height 7
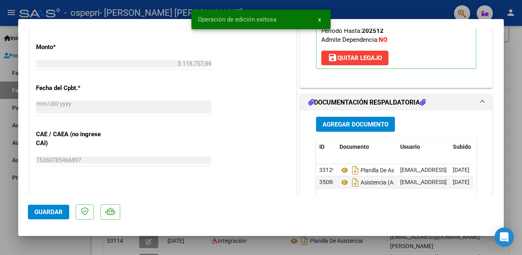
click at [12, 157] on div at bounding box center [261, 127] width 522 height 255
type input "$ 0,00"
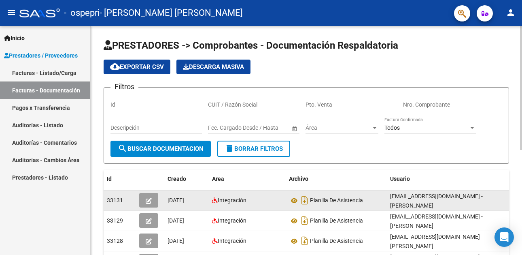
scroll to position [41, 0]
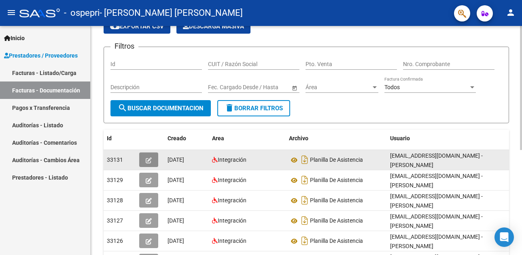
click at [149, 159] on icon "button" at bounding box center [149, 160] width 6 height 6
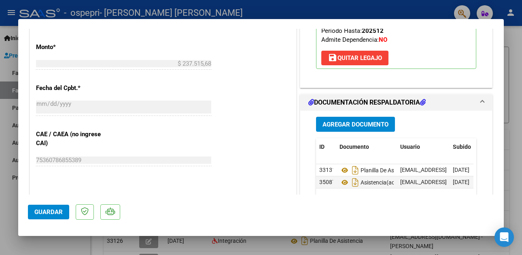
scroll to position [486, 0]
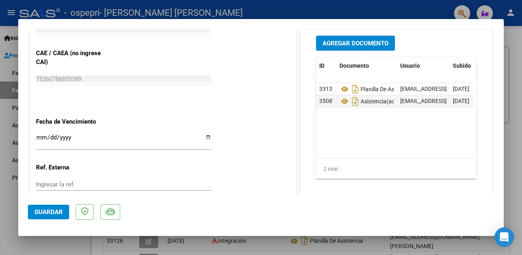
click at [6, 114] on div at bounding box center [261, 127] width 522 height 255
type input "$ 0,00"
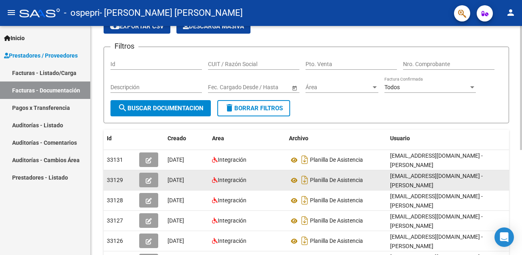
click at [147, 180] on icon "button" at bounding box center [149, 180] width 6 height 6
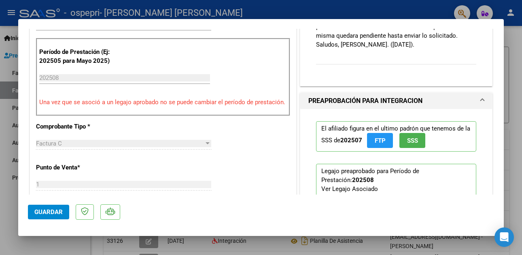
scroll to position [365, 0]
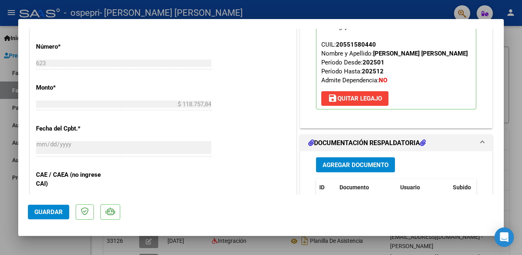
click at [12, 133] on div at bounding box center [261, 127] width 522 height 255
type input "$ 0,00"
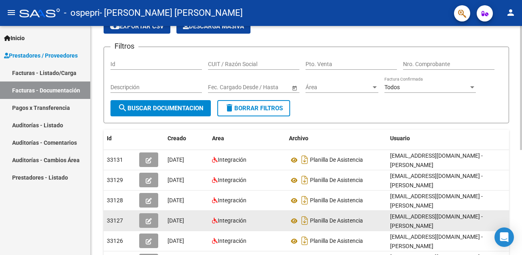
scroll to position [81, 0]
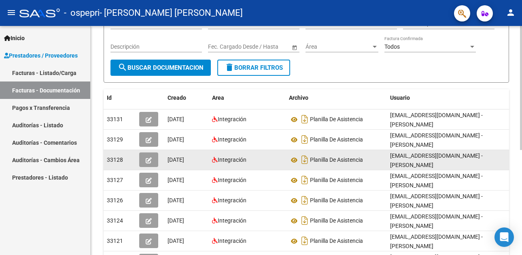
click at [149, 158] on icon "button" at bounding box center [149, 160] width 6 height 6
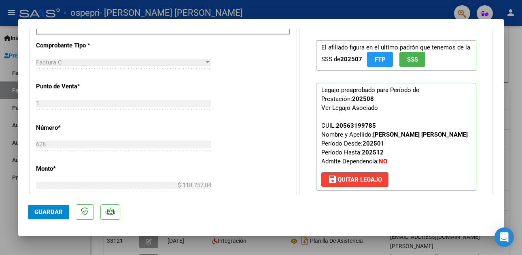
scroll to position [365, 0]
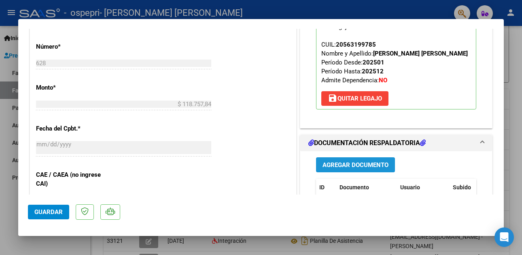
click at [349, 163] on span "Agregar Documento" at bounding box center [356, 164] width 66 height 7
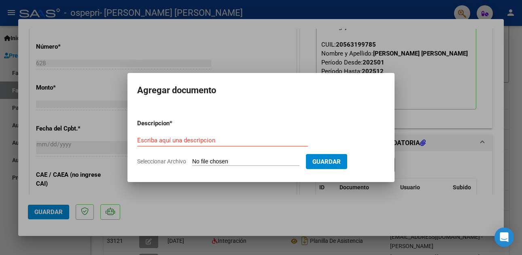
click at [175, 158] on span "Seleccionar Archivo" at bounding box center [161, 161] width 49 height 6
click at [192, 158] on input "Seleccionar Archivo" at bounding box center [245, 162] width 107 height 8
click at [98, 127] on div at bounding box center [261, 127] width 522 height 255
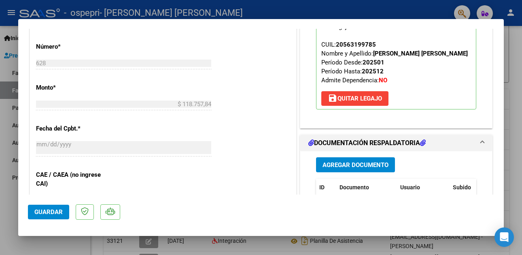
click at [461, 110] on div "El afiliado figura en el ultimo padrón que tenemos de la SSS de 202507 FTP SSS …" at bounding box center [396, 34] width 173 height 175
click at [352, 162] on span "Agregar Documento" at bounding box center [356, 164] width 66 height 7
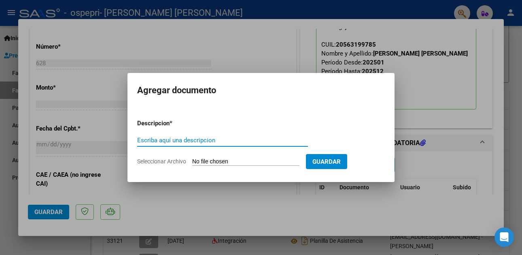
click at [161, 159] on span "Seleccionar Archivo" at bounding box center [161, 161] width 49 height 6
click at [192, 159] on input "Seleccionar Archivo" at bounding box center [245, 162] width 107 height 8
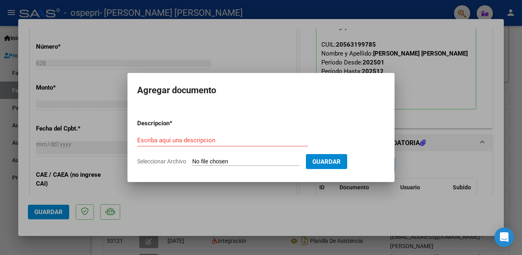
type input "C:\fakepath\CamScanner [DATE] 23.13(1).pdf"
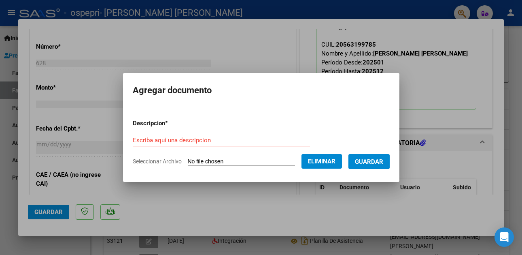
click at [151, 133] on form "Descripcion * Escriba aquí una descripcion Seleccionar Archivo Eliminar Guardar" at bounding box center [261, 142] width 257 height 59
click at [149, 144] on div "Escriba aquí una descripcion" at bounding box center [221, 140] width 177 height 12
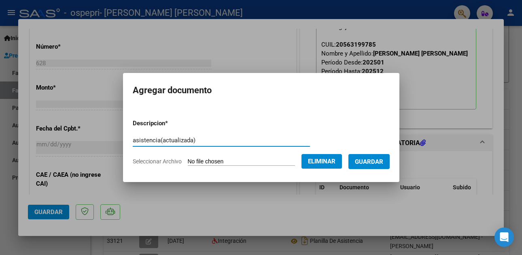
type input "asistencia(actualizada)"
click at [376, 160] on span "Guardar" at bounding box center [369, 161] width 28 height 7
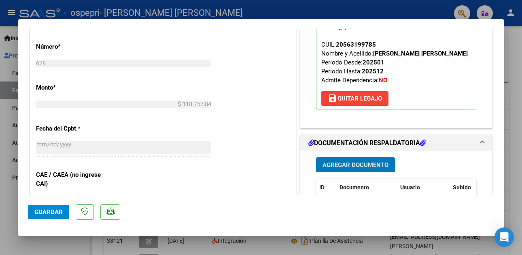
scroll to position [486, 0]
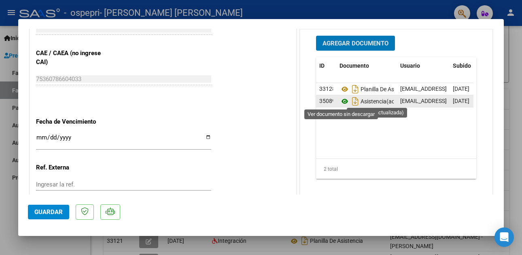
click at [341, 99] on icon at bounding box center [345, 101] width 11 height 10
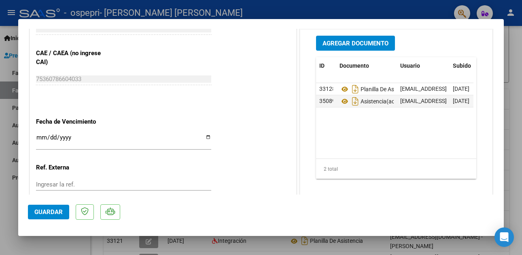
click at [46, 216] on button "Guardar" at bounding box center [48, 212] width 41 height 15
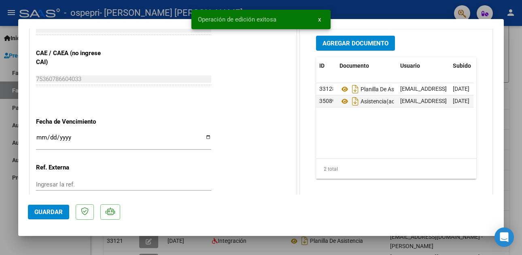
click at [14, 160] on div at bounding box center [261, 127] width 522 height 255
type input "$ 0,00"
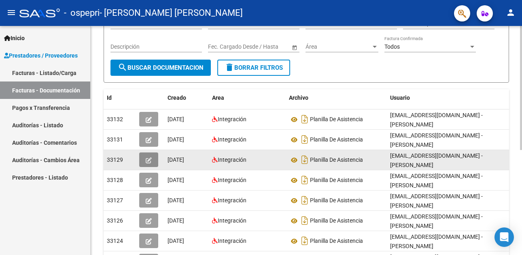
click at [150, 159] on icon "button" at bounding box center [149, 160] width 6 height 6
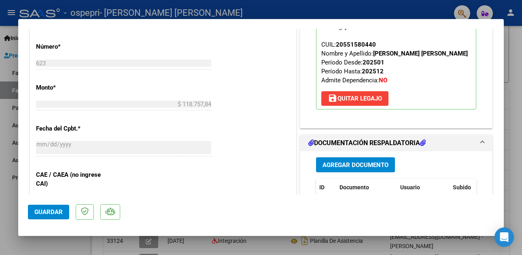
scroll to position [324, 0]
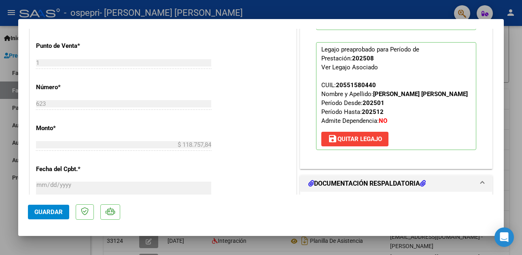
click at [9, 128] on div at bounding box center [261, 127] width 522 height 255
type input "$ 0,00"
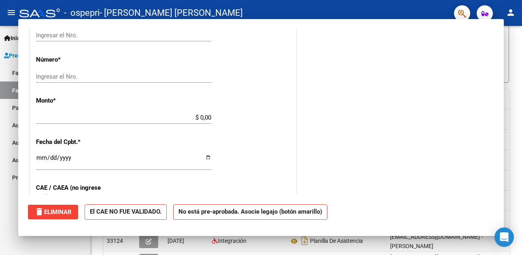
scroll to position [0, 0]
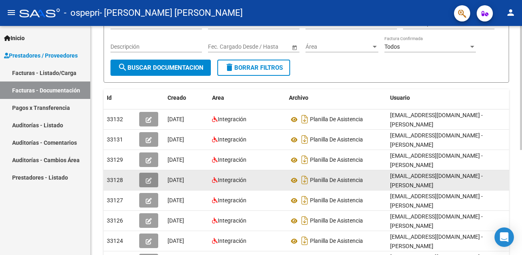
click at [149, 180] on icon "button" at bounding box center [149, 180] width 6 height 6
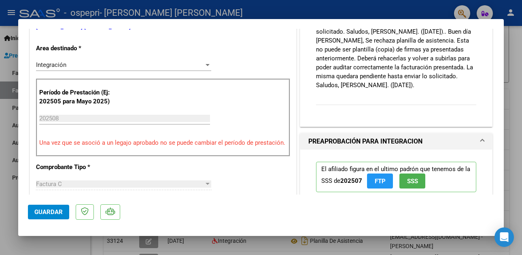
scroll to position [243, 0]
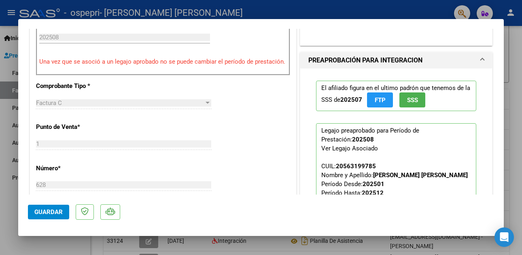
click at [9, 113] on div at bounding box center [261, 127] width 522 height 255
type input "$ 0,00"
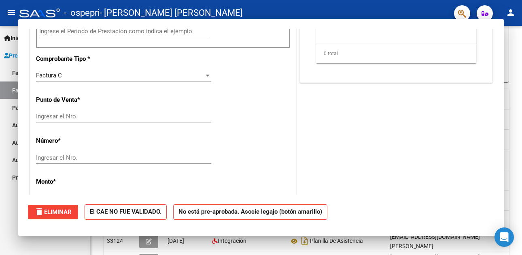
scroll to position [0, 0]
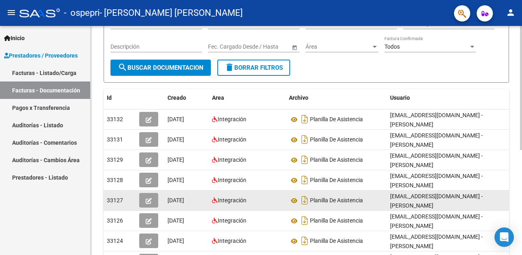
click at [151, 201] on icon "button" at bounding box center [149, 201] width 6 height 6
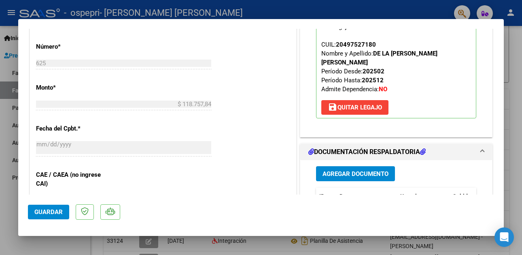
scroll to position [446, 0]
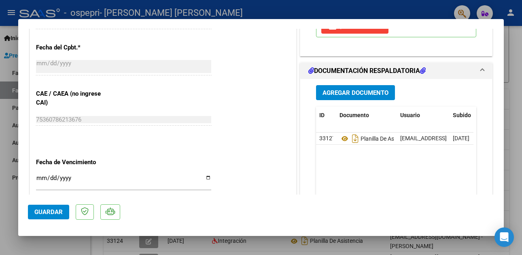
click at [350, 92] on span "Agregar Documento" at bounding box center [356, 92] width 66 height 7
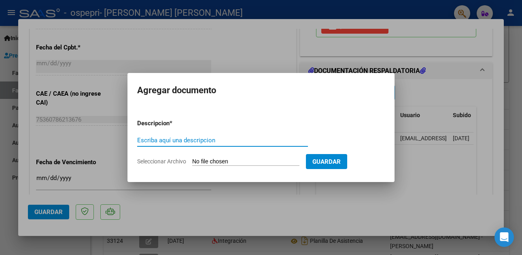
click at [171, 158] on span "Seleccionar Archivo" at bounding box center [161, 161] width 49 height 6
click at [192, 158] on input "Seleccionar Archivo" at bounding box center [245, 162] width 107 height 8
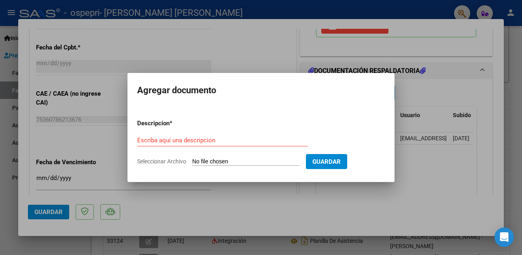
type input "C:\fakepath\CamScanner [DATE] 23.10(1).pdf"
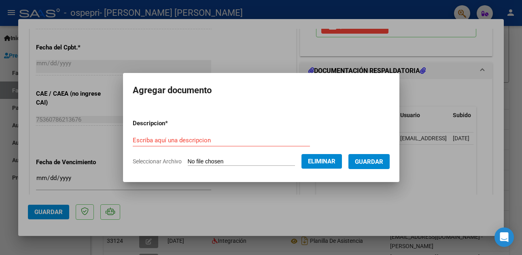
click at [166, 139] on input "Escriba aquí una descripcion" at bounding box center [221, 139] width 177 height 7
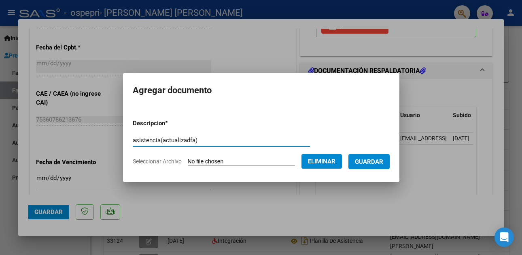
click at [183, 140] on input "asistencia(actualizadfa)" at bounding box center [221, 139] width 177 height 7
type input "asistencia(actualizada)"
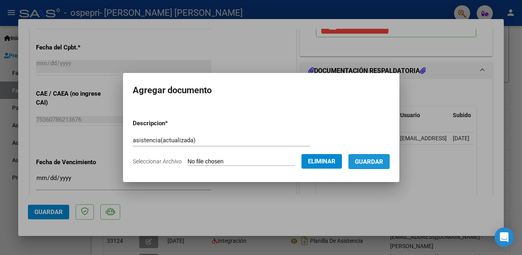
click at [382, 161] on span "Guardar" at bounding box center [369, 161] width 28 height 7
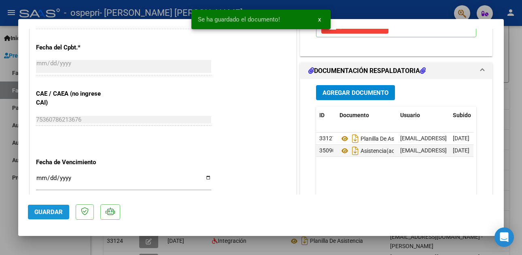
click at [41, 215] on span "Guardar" at bounding box center [48, 211] width 28 height 7
click at [13, 173] on div at bounding box center [261, 127] width 522 height 255
type input "$ 0,00"
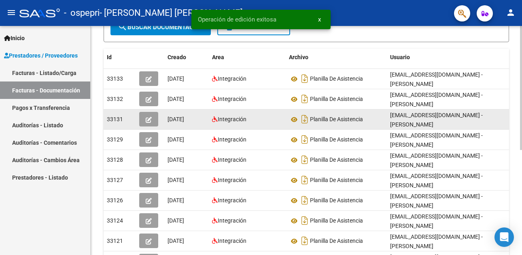
scroll to position [162, 0]
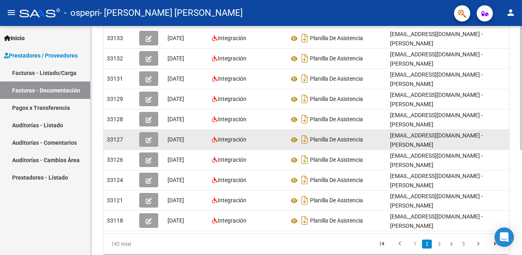
click at [147, 139] on icon "button" at bounding box center [149, 140] width 6 height 6
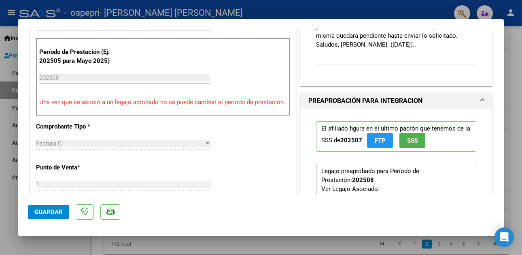
scroll to position [324, 0]
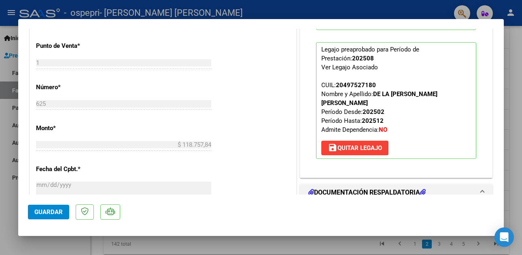
click at [13, 112] on div at bounding box center [261, 127] width 522 height 255
type input "$ 0,00"
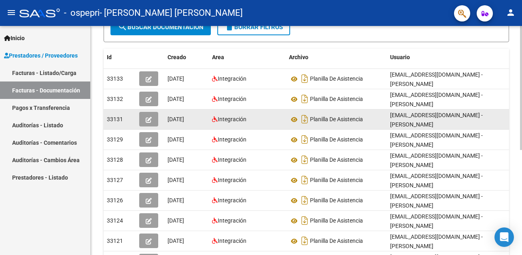
scroll to position [81, 0]
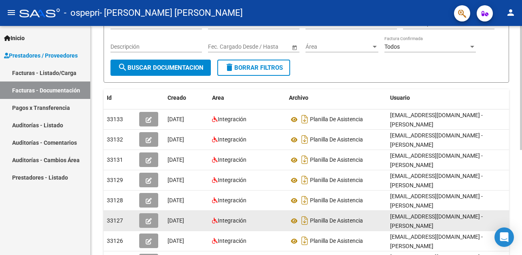
click at [146, 218] on icon "button" at bounding box center [149, 221] width 6 height 6
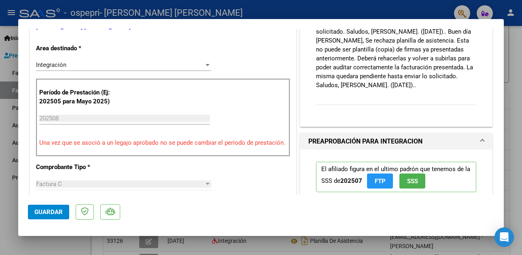
scroll to position [324, 0]
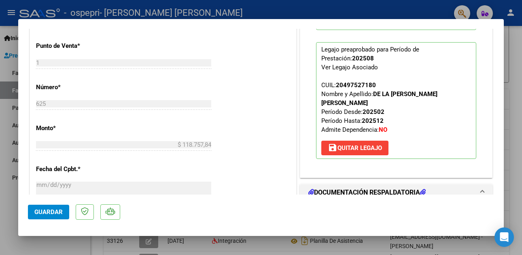
click at [14, 129] on div at bounding box center [261, 127] width 522 height 255
type input "$ 0,00"
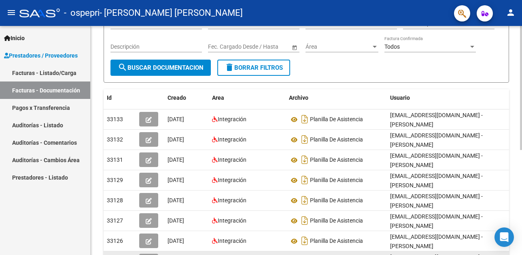
scroll to position [122, 0]
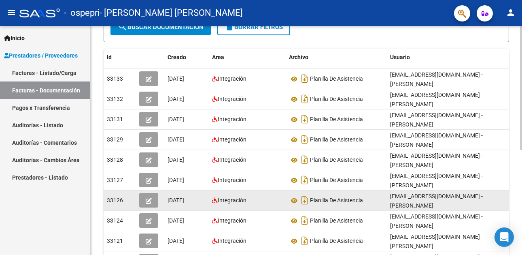
click at [147, 198] on icon "button" at bounding box center [149, 201] width 6 height 6
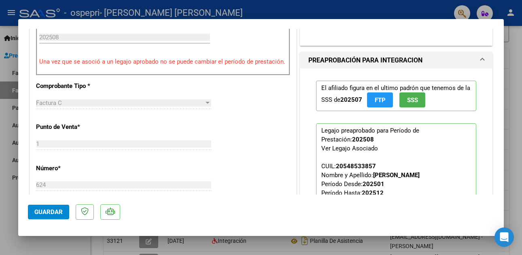
scroll to position [324, 0]
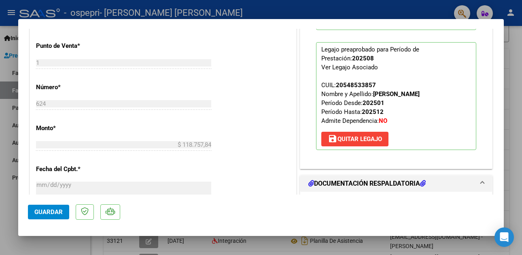
click at [461, 115] on p "Legajo preaprobado para Período de Prestación: 202508 Ver Legajo Asociado CUIL:…" at bounding box center [396, 96] width 160 height 108
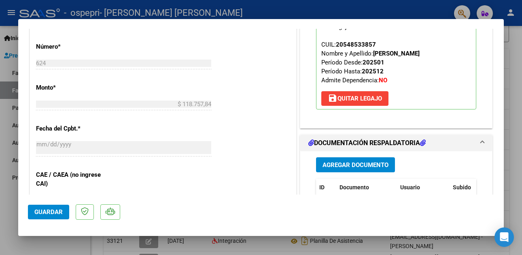
scroll to position [446, 0]
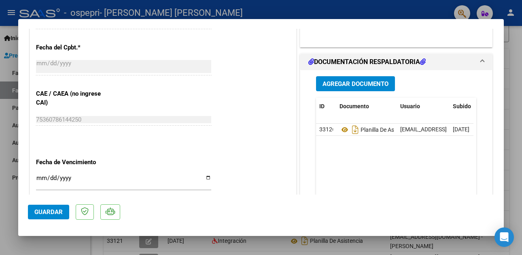
click at [341, 87] on span "Agregar Documento" at bounding box center [356, 83] width 66 height 7
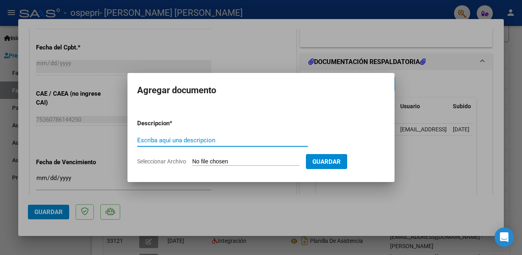
click at [169, 162] on span "Seleccionar Archivo" at bounding box center [161, 161] width 49 height 6
click at [192, 162] on input "Seleccionar Archivo" at bounding box center [245, 162] width 107 height 8
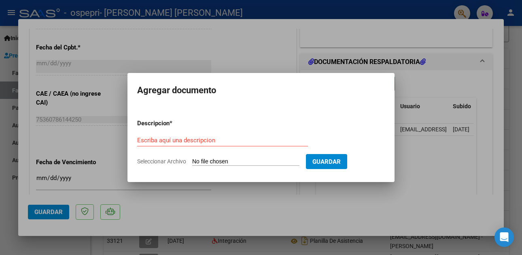
type input "C:\fakepath\CamScanner [DATE] 23.06.pdf"
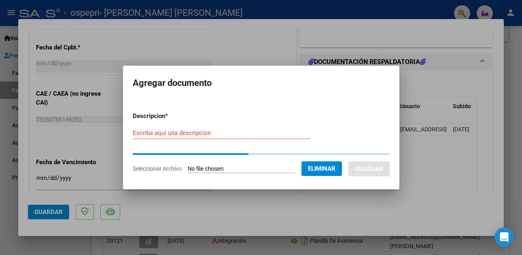
click at [158, 132] on input "Escriba aquí una descripcion" at bounding box center [221, 132] width 177 height 7
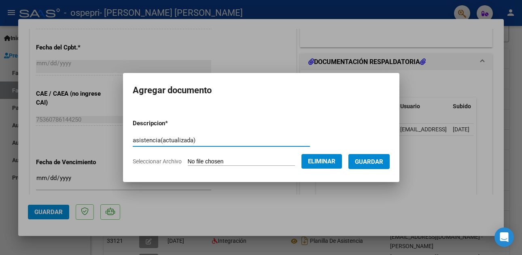
type input "asistencia(actualizada)"
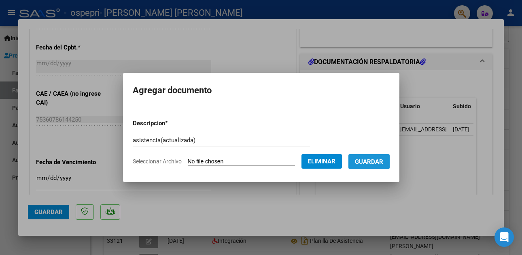
click at [378, 160] on span "Guardar" at bounding box center [369, 161] width 28 height 7
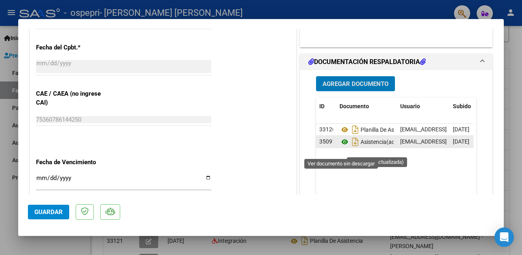
click at [343, 147] on icon at bounding box center [345, 142] width 11 height 10
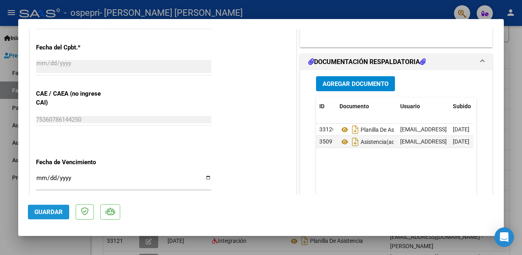
click at [51, 212] on span "Guardar" at bounding box center [48, 211] width 28 height 7
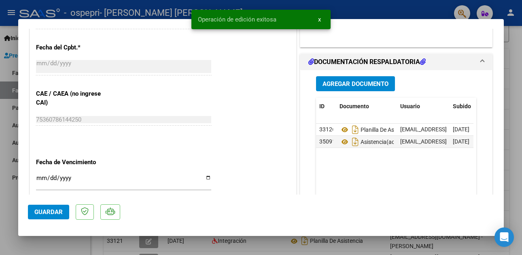
click at [15, 183] on div at bounding box center [261, 127] width 522 height 255
type input "$ 0,00"
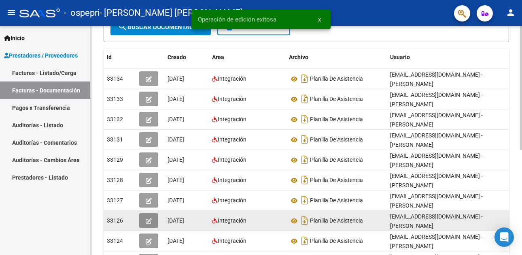
click at [145, 219] on button "button" at bounding box center [148, 220] width 19 height 15
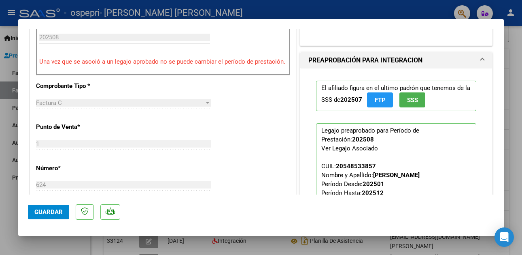
scroll to position [284, 0]
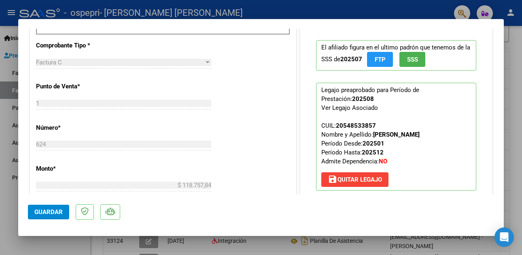
click at [5, 126] on div at bounding box center [261, 127] width 522 height 255
type input "$ 0,00"
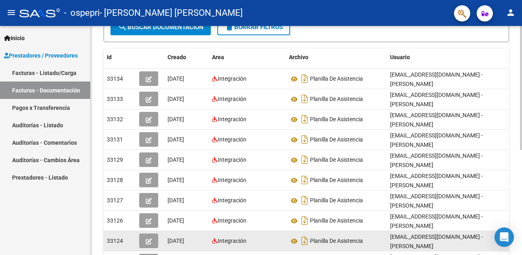
scroll to position [162, 0]
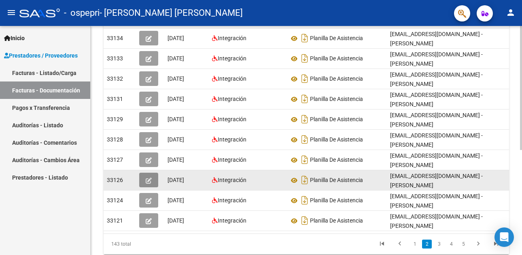
click at [147, 177] on span "button" at bounding box center [149, 179] width 6 height 7
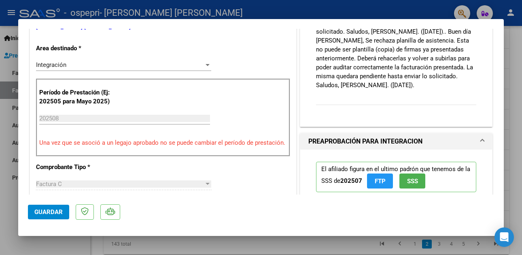
scroll to position [284, 0]
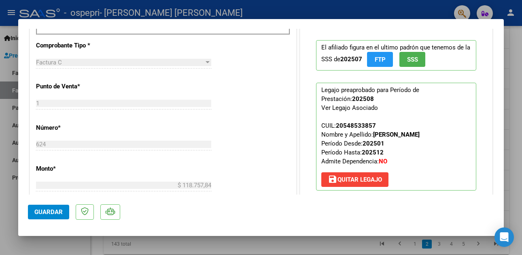
click at [6, 130] on div at bounding box center [261, 127] width 522 height 255
type input "$ 0,00"
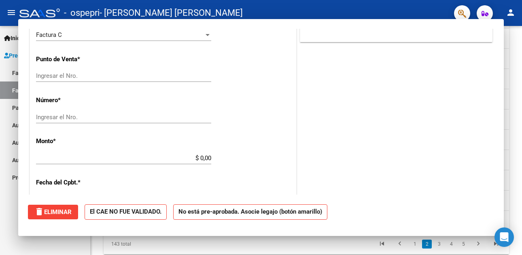
scroll to position [0, 0]
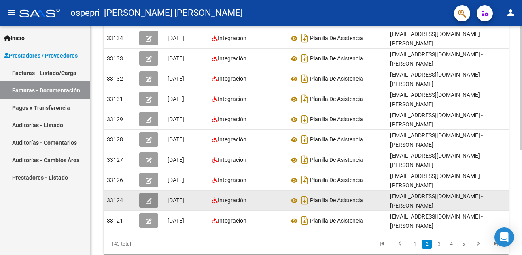
click at [149, 200] on icon "button" at bounding box center [149, 201] width 6 height 6
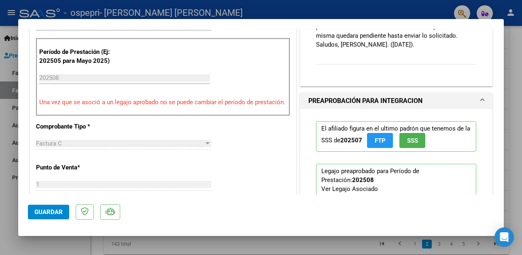
scroll to position [324, 0]
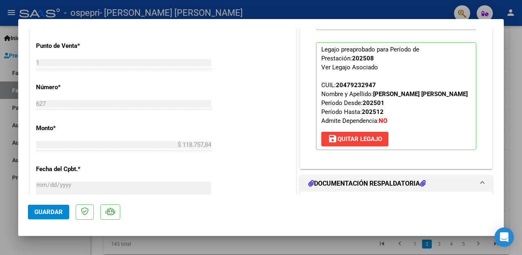
click at [458, 100] on p "Legajo preaprobado para Período de Prestación: 202508 Ver Legajo Asociado CUIL:…" at bounding box center [396, 96] width 160 height 108
click at [335, 179] on mat-expansion-panel-header "DOCUMENTACIÓN RESPALDATORIA" at bounding box center [397, 183] width 192 height 16
click at [347, 183] on h1 "DOCUMENTACIÓN RESPALDATORIA" at bounding box center [367, 184] width 117 height 10
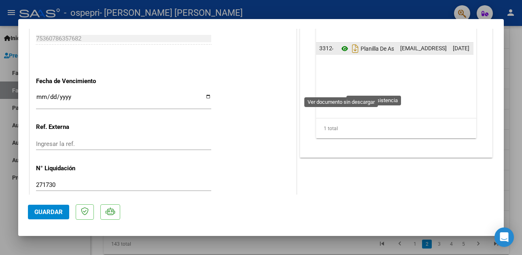
scroll to position [446, 0]
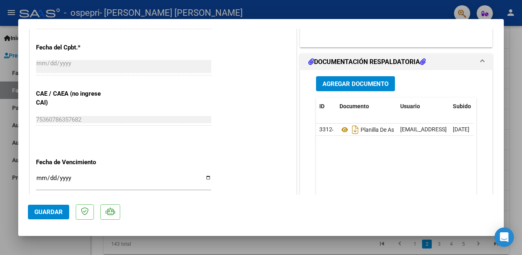
click at [343, 88] on button "Agregar Documento" at bounding box center [355, 83] width 79 height 15
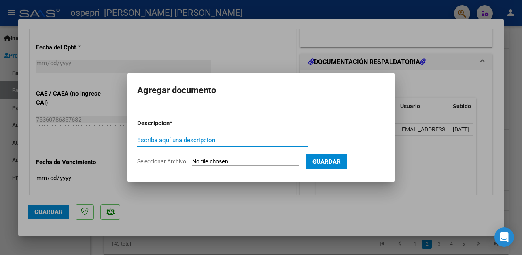
click at [166, 162] on span "Seleccionar Archivo" at bounding box center [161, 161] width 49 height 6
click at [192, 162] on input "Seleccionar Archivo" at bounding box center [245, 162] width 107 height 8
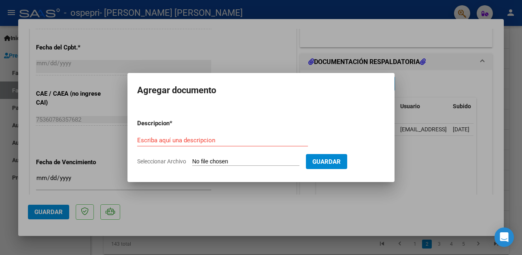
type input "C:\fakepath\CamScanner [DATE] 23.14(1).pdf"
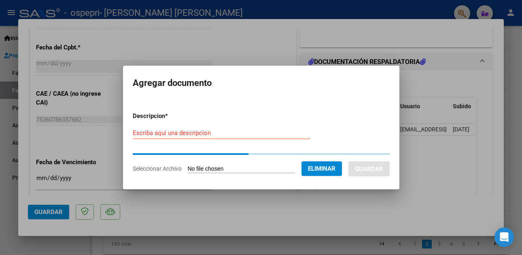
click at [162, 131] on input "Escriba aquí una descripcion" at bounding box center [221, 132] width 177 height 7
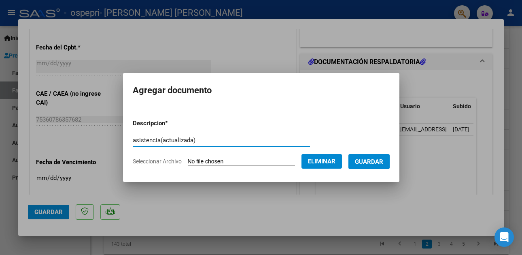
type input "asistencia(actualizada)"
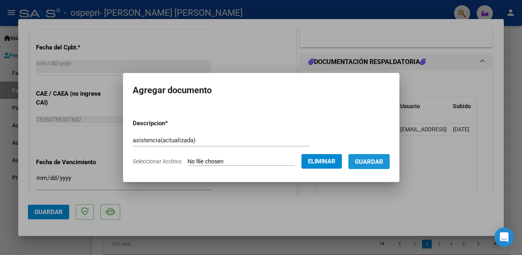
click at [370, 163] on span "Guardar" at bounding box center [369, 161] width 28 height 7
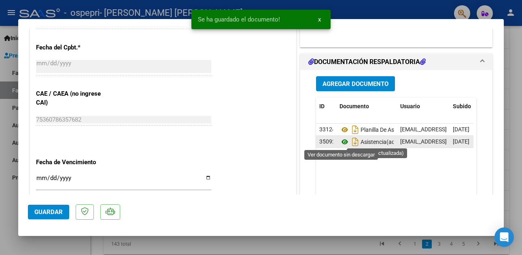
click at [340, 141] on icon at bounding box center [345, 142] width 11 height 10
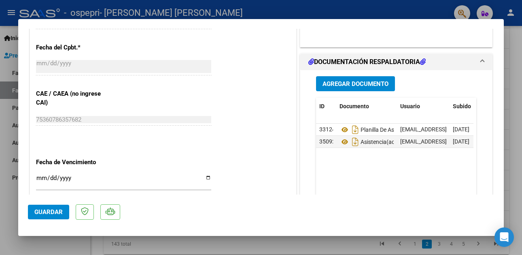
click at [45, 215] on span "Guardar" at bounding box center [48, 211] width 28 height 7
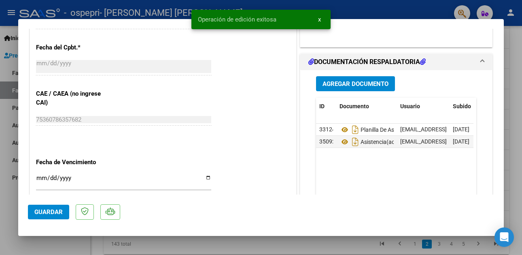
click at [11, 177] on div at bounding box center [261, 127] width 522 height 255
type input "$ 0,00"
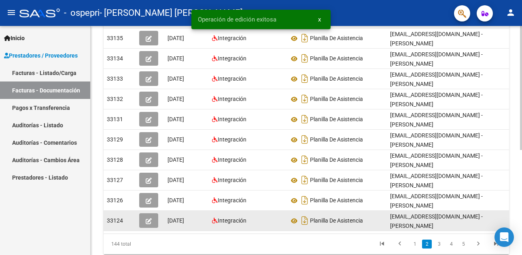
click at [148, 220] on icon "button" at bounding box center [149, 221] width 6 height 6
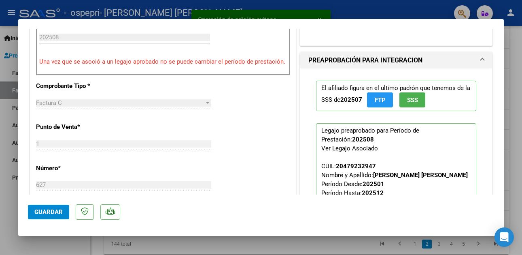
scroll to position [365, 0]
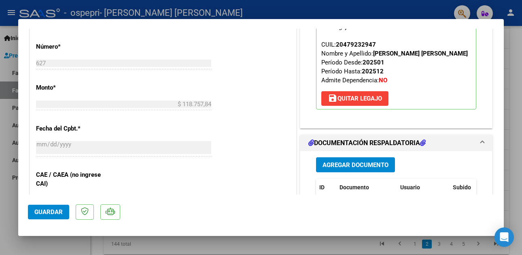
click at [1, 109] on div at bounding box center [261, 127] width 522 height 255
type input "$ 0,00"
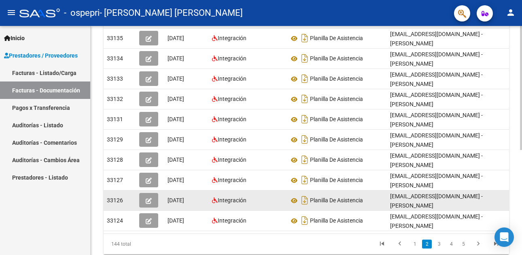
scroll to position [193, 0]
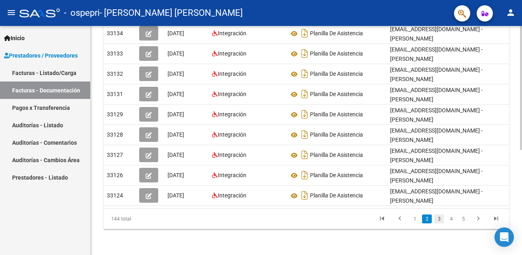
click at [439, 218] on link "3" at bounding box center [440, 218] width 10 height 9
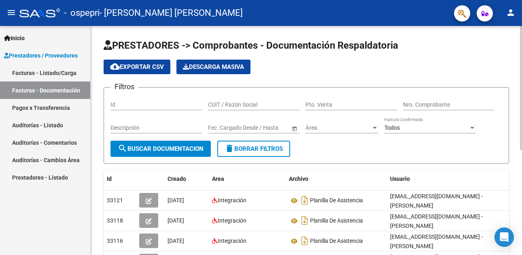
scroll to position [81, 0]
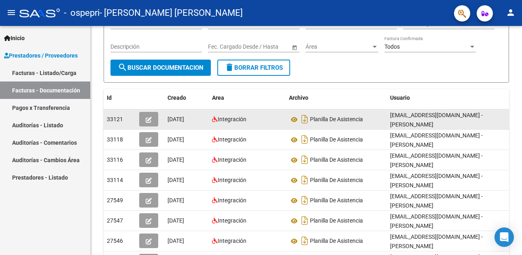
click at [149, 120] on icon "button" at bounding box center [149, 120] width 6 height 6
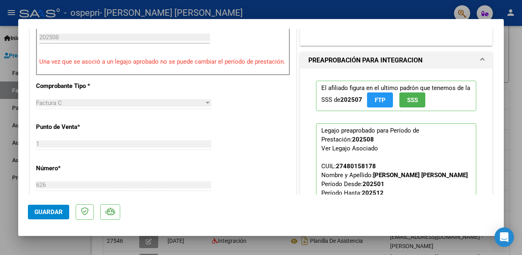
scroll to position [405, 0]
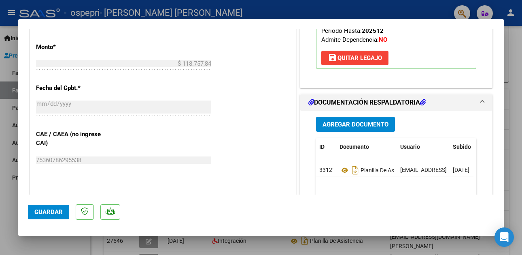
click at [455, 61] on p "Legajo preaprobado para Período de Prestación: 202508 Ver Legajo Asociado CUIL:…" at bounding box center [396, 15] width 160 height 108
click at [363, 121] on span "Agregar Documento" at bounding box center [356, 124] width 66 height 7
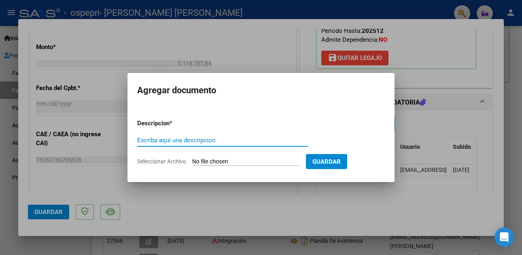
click at [166, 158] on span "Seleccionar Archivo" at bounding box center [161, 161] width 49 height 6
click at [192, 158] on input "Seleccionar Archivo" at bounding box center [245, 162] width 107 height 8
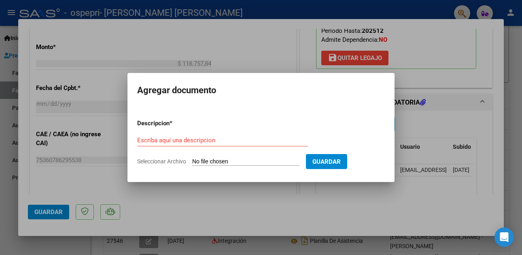
type input "C:\fakepath\CamScanner [DATE] 23.11.pdf"
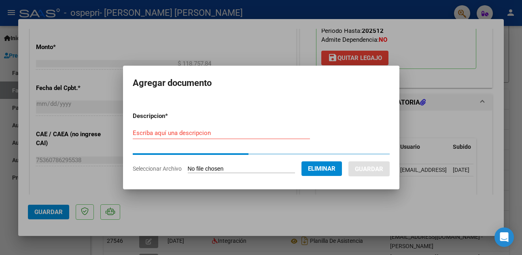
click at [149, 131] on input "Escriba aquí una descripcion" at bounding box center [221, 132] width 177 height 7
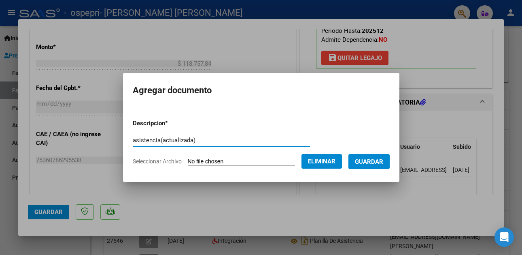
type input "asistencia(actualizada)"
click at [381, 158] on span "Guardar" at bounding box center [369, 161] width 28 height 7
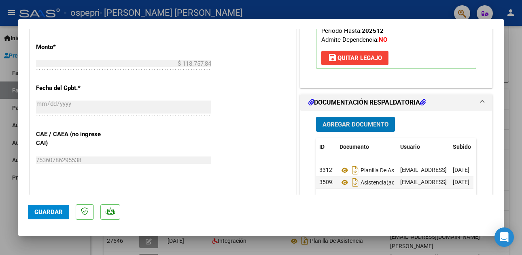
click at [48, 212] on span "Guardar" at bounding box center [48, 211] width 28 height 7
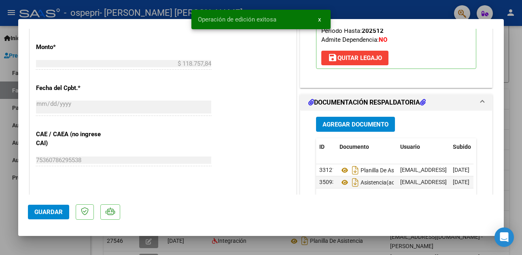
click at [9, 166] on div at bounding box center [261, 127] width 522 height 255
type input "$ 0,00"
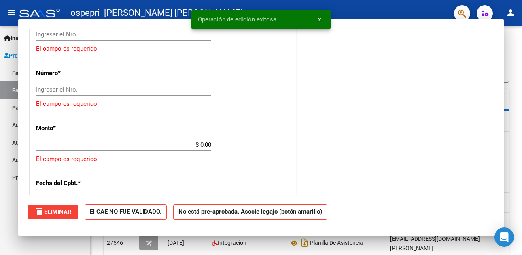
scroll to position [0, 0]
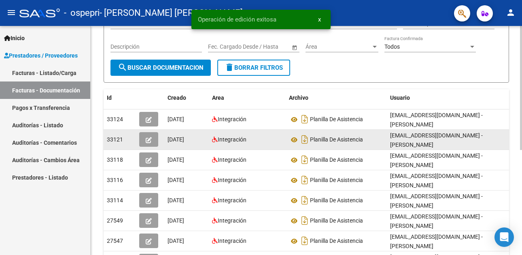
click at [143, 137] on button "button" at bounding box center [148, 139] width 19 height 15
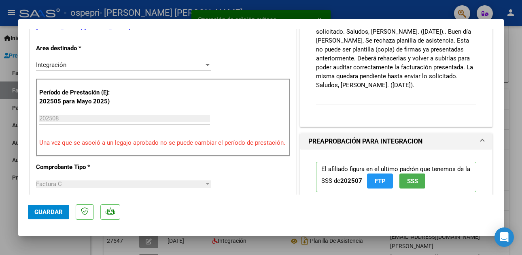
scroll to position [324, 0]
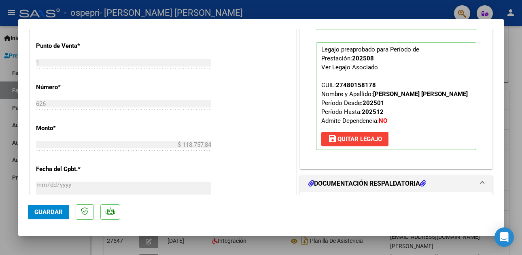
click at [6, 186] on div at bounding box center [261, 127] width 522 height 255
type input "$ 0,00"
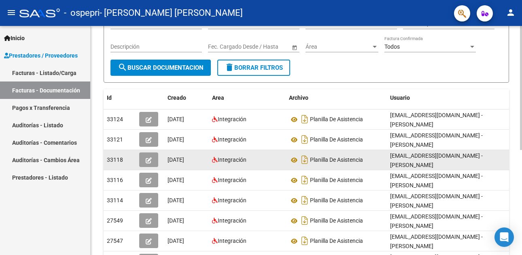
click at [150, 159] on icon "button" at bounding box center [149, 160] width 6 height 6
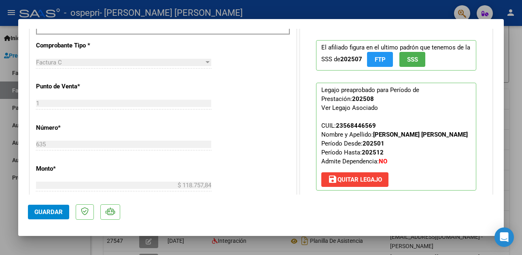
scroll to position [405, 0]
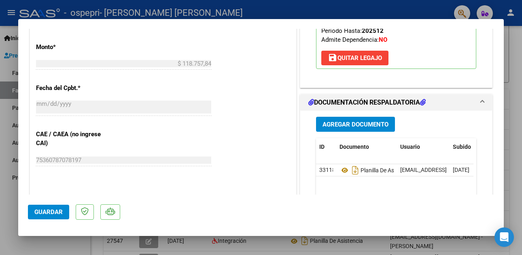
click at [456, 107] on mat-panel-title "DOCUMENTACIÓN RESPALDATORIA" at bounding box center [392, 103] width 166 height 10
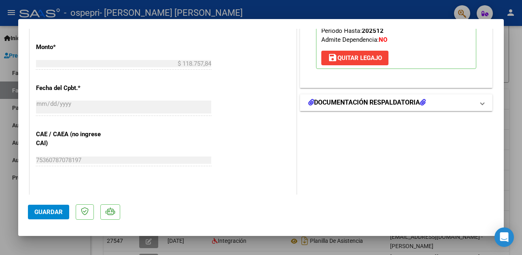
click at [359, 107] on h1 "DOCUMENTACIÓN RESPALDATORIA" at bounding box center [367, 103] width 117 height 10
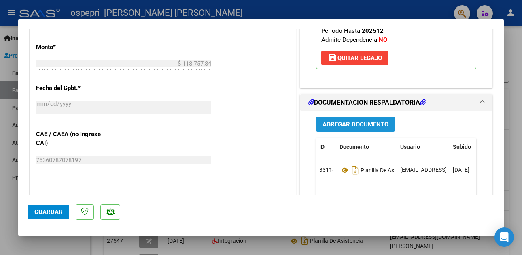
click at [341, 128] on span "Agregar Documento" at bounding box center [356, 123] width 66 height 7
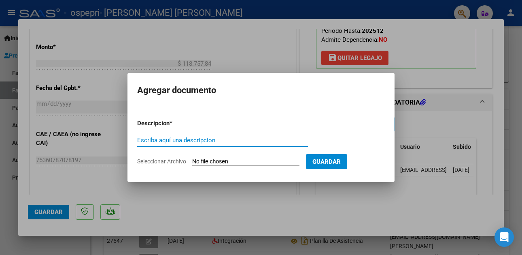
click at [154, 159] on span "Seleccionar Archivo" at bounding box center [161, 161] width 49 height 6
click at [192, 159] on input "Seleccionar Archivo" at bounding box center [245, 162] width 107 height 8
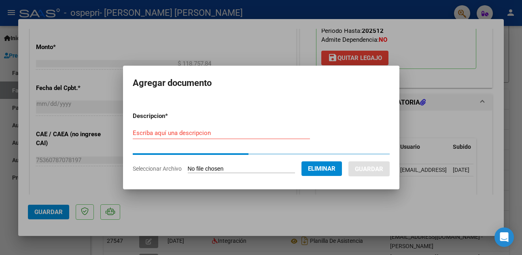
click at [161, 132] on input "Escriba aquí una descripcion" at bounding box center [221, 132] width 177 height 7
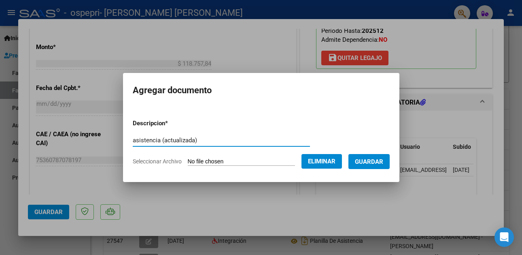
click at [373, 158] on span "Guardar" at bounding box center [369, 161] width 28 height 7
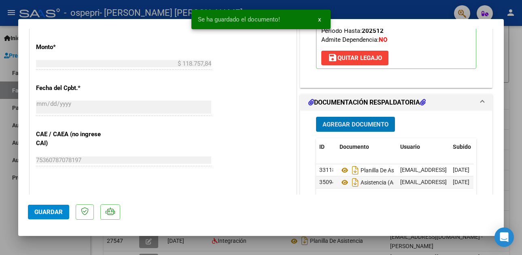
click at [37, 211] on span "Guardar" at bounding box center [48, 211] width 28 height 7
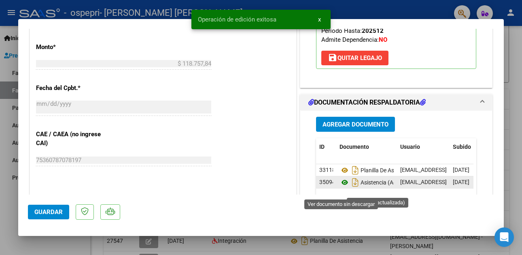
click at [341, 187] on icon at bounding box center [345, 182] width 11 height 10
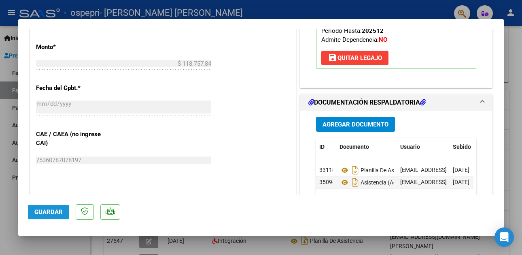
click at [60, 211] on span "Guardar" at bounding box center [48, 211] width 28 height 7
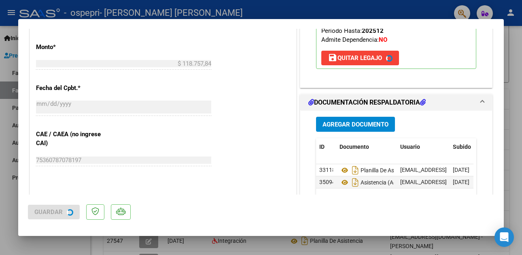
click at [11, 168] on div at bounding box center [261, 127] width 522 height 255
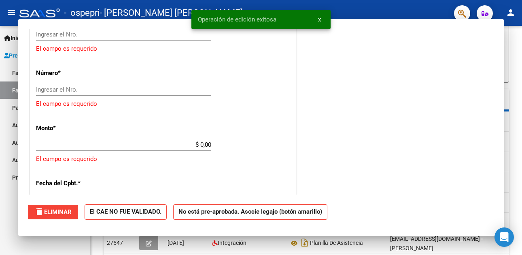
scroll to position [463, 0]
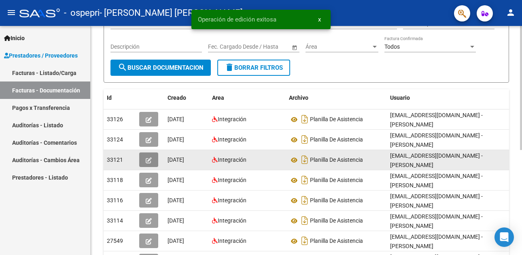
click at [149, 161] on icon "button" at bounding box center [149, 160] width 6 height 6
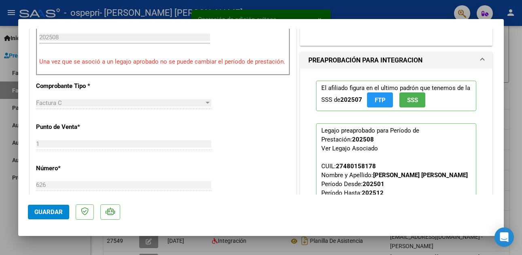
scroll to position [324, 0]
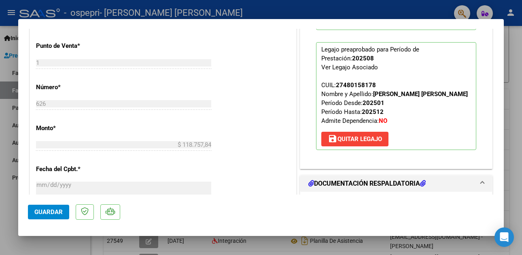
click at [6, 131] on div at bounding box center [261, 127] width 522 height 255
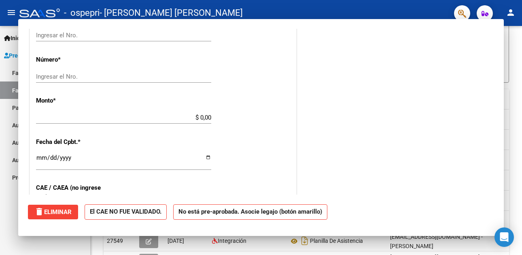
scroll to position [0, 0]
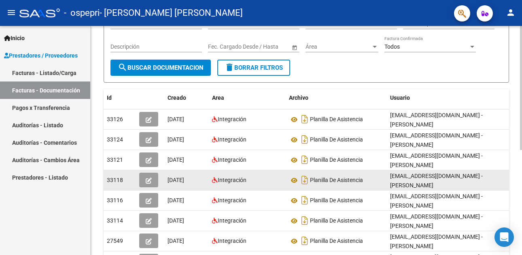
click at [149, 177] on span "button" at bounding box center [149, 179] width 6 height 7
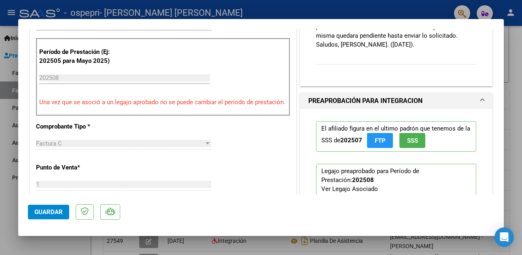
scroll to position [324, 0]
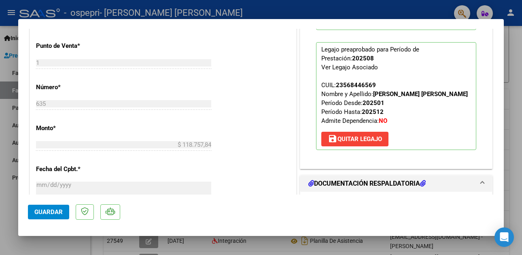
click at [10, 127] on div at bounding box center [261, 127] width 522 height 255
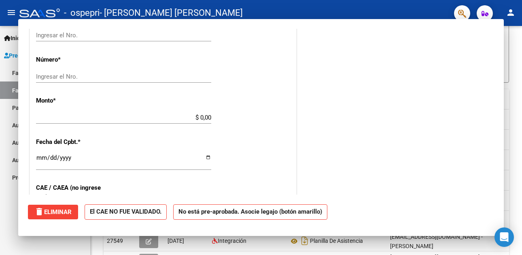
scroll to position [288, 0]
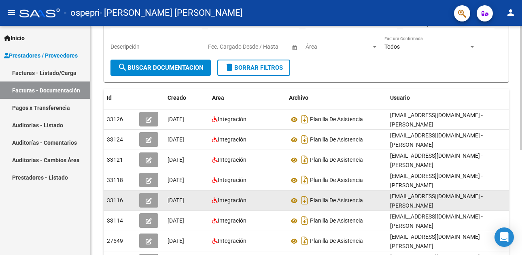
click at [148, 199] on icon "button" at bounding box center [149, 201] width 6 height 6
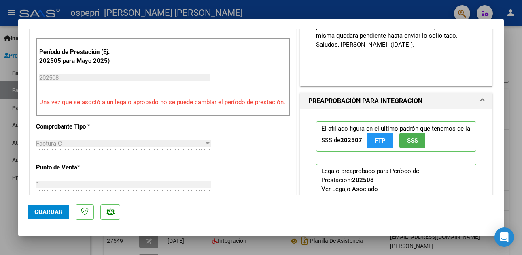
scroll to position [284, 0]
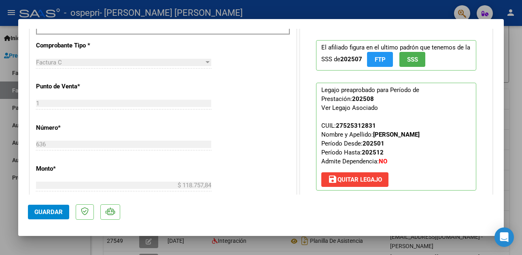
click at [461, 93] on p "Legajo preaprobado para Período de Prestación: 202508 Ver Legajo Asociado CUIL:…" at bounding box center [396, 137] width 160 height 108
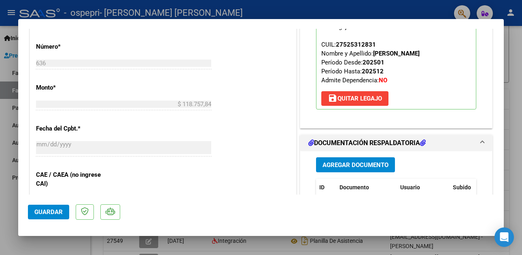
scroll to position [446, 0]
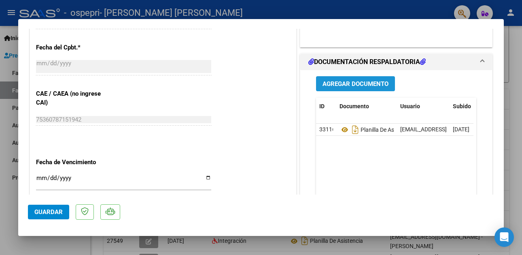
click at [356, 85] on span "Agregar Documento" at bounding box center [356, 83] width 66 height 7
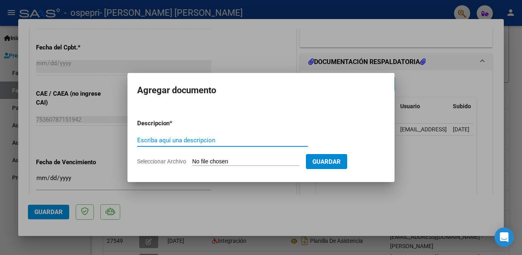
click at [170, 160] on span "Seleccionar Archivo" at bounding box center [161, 161] width 49 height 6
click at [192, 160] on input "Seleccionar Archivo" at bounding box center [245, 162] width 107 height 8
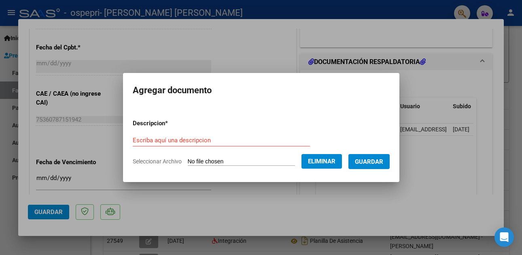
click at [208, 134] on div "Escriba aquí una descripcion" at bounding box center [221, 140] width 177 height 12
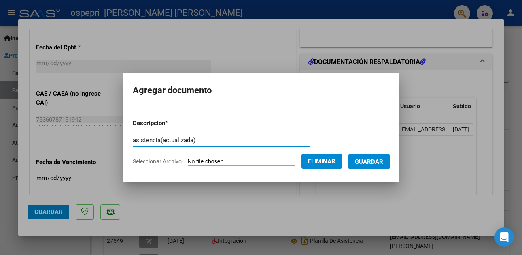
click at [380, 160] on span "Guardar" at bounding box center [369, 161] width 28 height 7
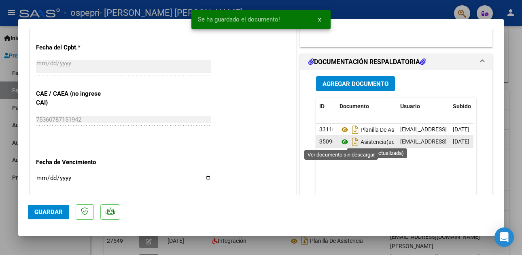
click at [343, 142] on icon at bounding box center [345, 142] width 11 height 10
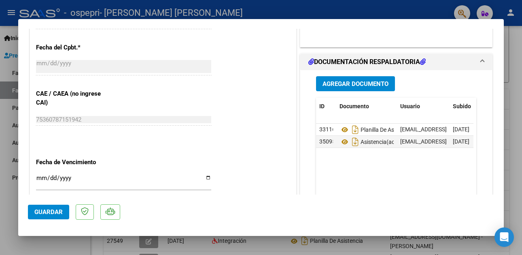
click at [49, 209] on span "Guardar" at bounding box center [48, 211] width 28 height 7
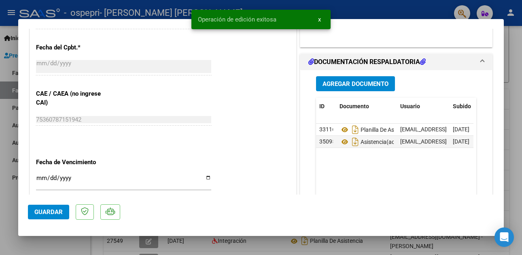
click at [12, 164] on div at bounding box center [261, 127] width 522 height 255
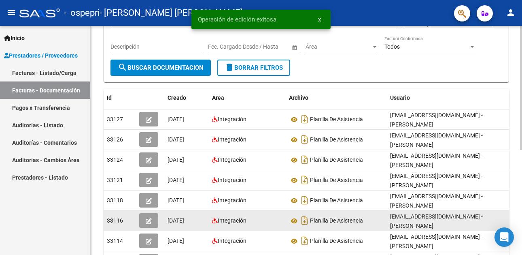
click at [149, 220] on icon "button" at bounding box center [149, 221] width 6 height 6
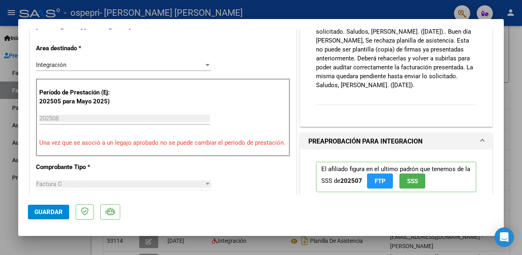
scroll to position [284, 0]
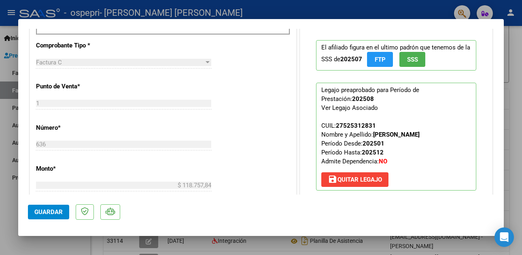
drag, startPoint x: 19, startPoint y: 159, endPoint x: 11, endPoint y: 158, distance: 8.9
click at [19, 159] on mat-dialog-content "COMPROBANTE VER COMPROBANTE ESTADO: Recibida. En proceso de confirmacion/acepta…" at bounding box center [261, 112] width 486 height 166
click at [11, 158] on div at bounding box center [261, 127] width 522 height 255
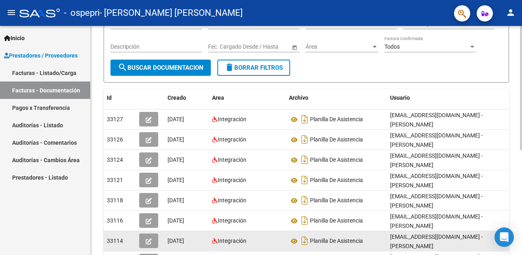
click at [148, 241] on icon "button" at bounding box center [149, 241] width 6 height 6
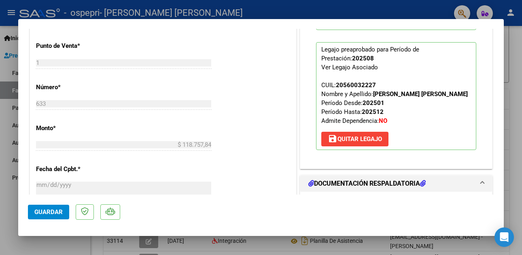
scroll to position [405, 0]
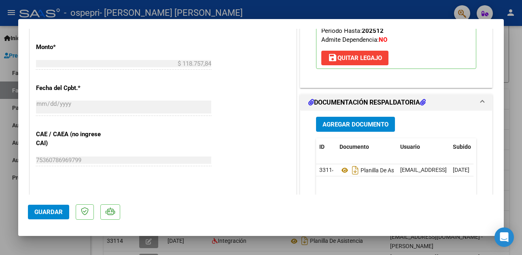
click at [366, 128] on span "Agregar Documento" at bounding box center [356, 124] width 66 height 7
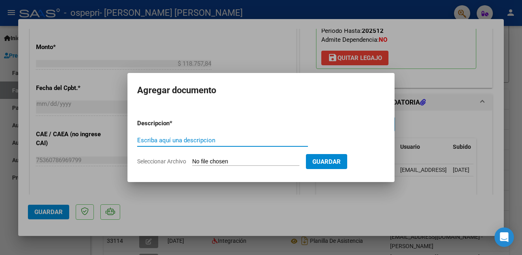
click at [168, 162] on span "Seleccionar Archivo" at bounding box center [161, 161] width 49 height 6
click at [192, 162] on input "Seleccionar Archivo" at bounding box center [245, 162] width 107 height 8
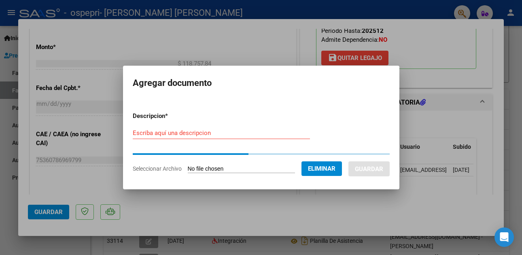
click at [233, 130] on input "Escriba aquí una descripcion" at bounding box center [221, 132] width 177 height 7
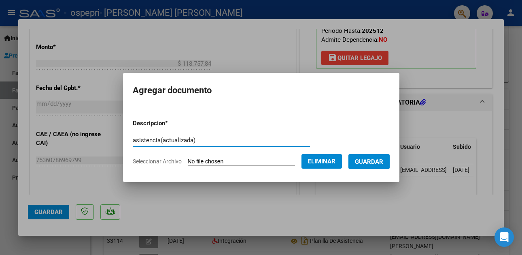
click at [384, 162] on span "Guardar" at bounding box center [369, 161] width 28 height 7
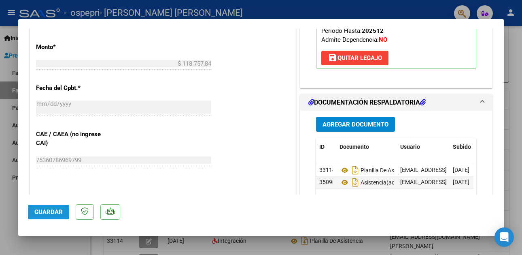
click at [51, 212] on span "Guardar" at bounding box center [48, 211] width 28 height 7
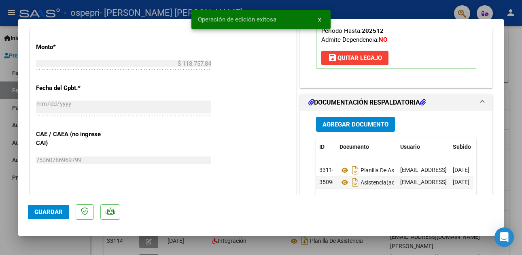
click at [6, 165] on div at bounding box center [261, 127] width 522 height 255
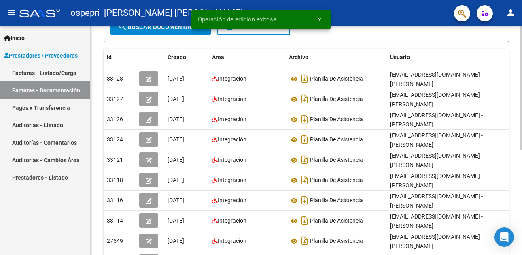
scroll to position [162, 0]
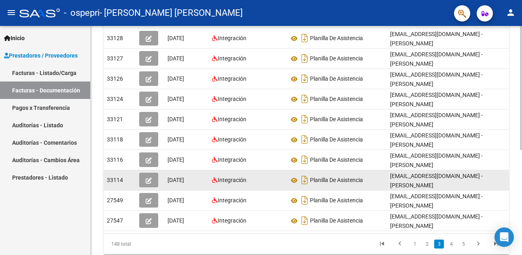
click at [149, 179] on icon "button" at bounding box center [149, 180] width 6 height 6
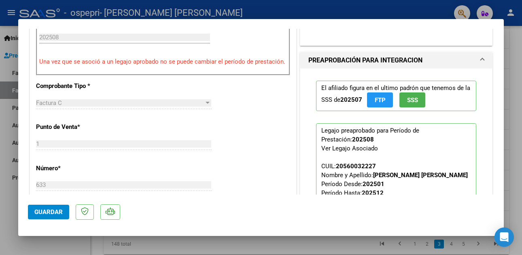
scroll to position [365, 0]
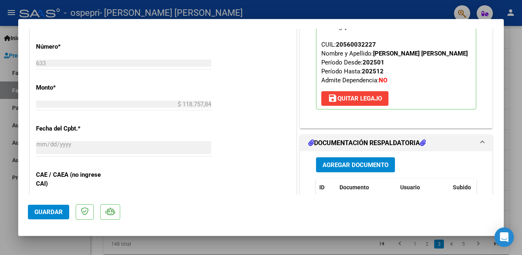
click at [9, 104] on div at bounding box center [261, 127] width 522 height 255
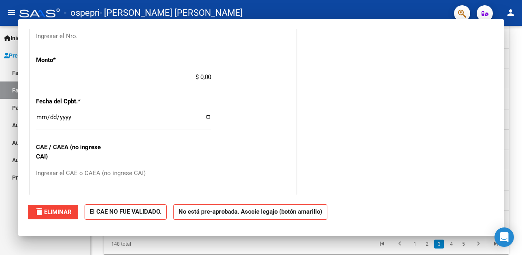
scroll to position [0, 0]
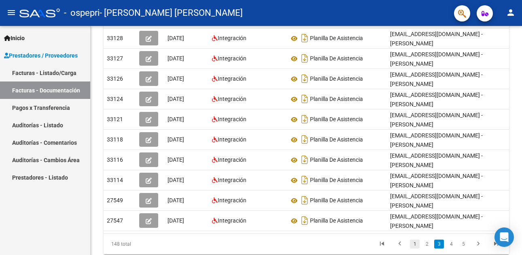
click at [413, 248] on link "1" at bounding box center [415, 243] width 10 height 9
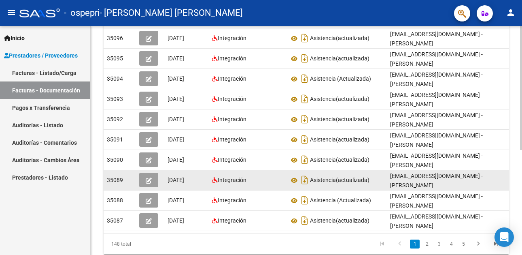
scroll to position [193, 0]
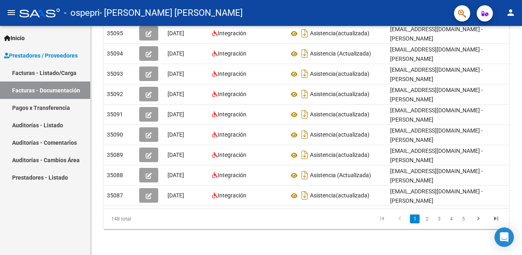
click at [430, 218] on link "2" at bounding box center [427, 218] width 10 height 9
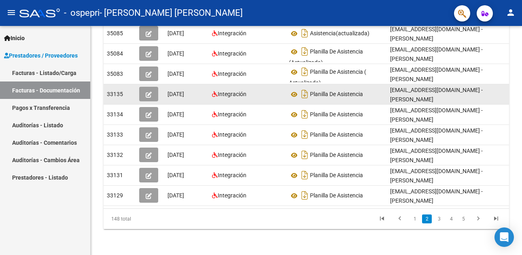
scroll to position [112, 0]
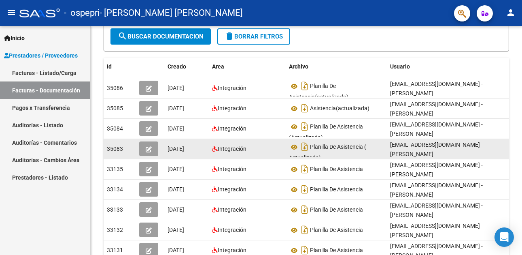
click at [151, 146] on icon "button" at bounding box center [149, 149] width 6 height 6
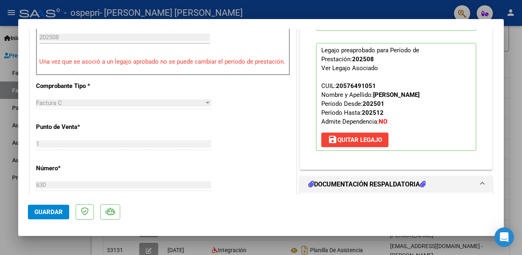
scroll to position [284, 0]
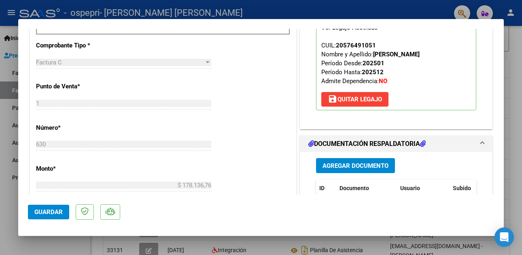
click at [13, 99] on div at bounding box center [261, 127] width 522 height 255
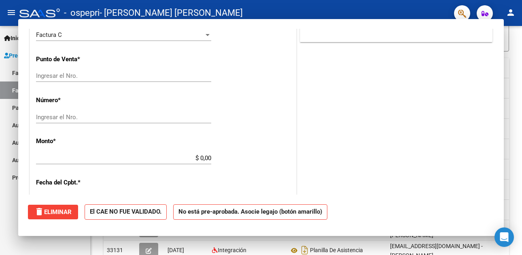
scroll to position [0, 0]
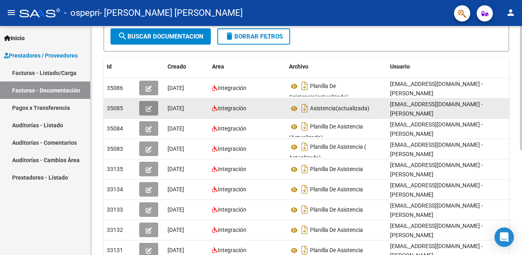
click at [150, 108] on icon "button" at bounding box center [149, 109] width 6 height 6
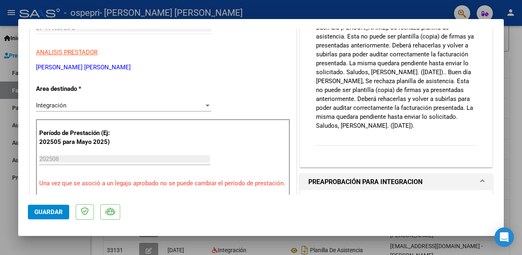
scroll to position [243, 0]
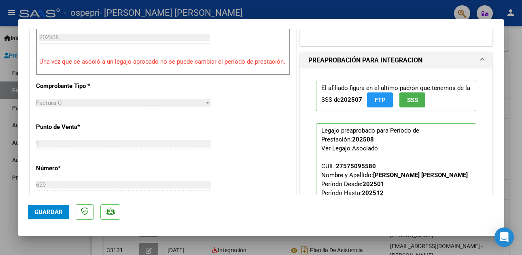
click at [13, 126] on div at bounding box center [261, 127] width 522 height 255
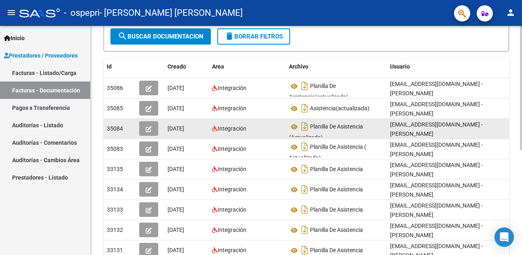
click at [147, 128] on icon "button" at bounding box center [149, 129] width 6 height 6
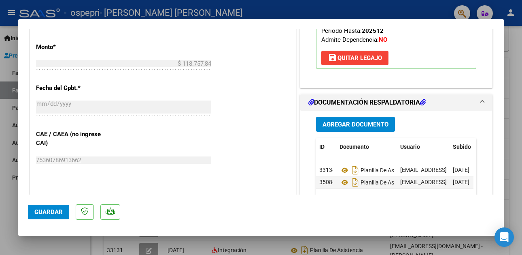
scroll to position [365, 0]
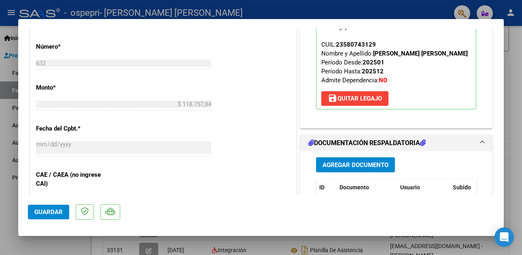
click at [9, 96] on div at bounding box center [261, 127] width 522 height 255
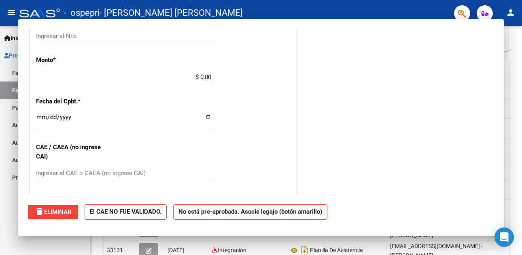
scroll to position [0, 0]
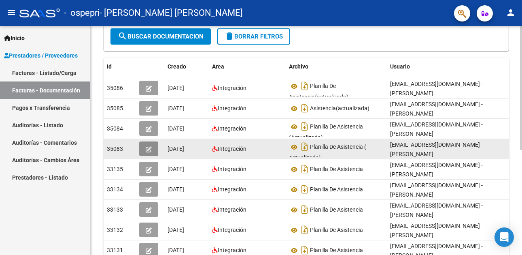
click at [149, 147] on icon "button" at bounding box center [149, 149] width 6 height 6
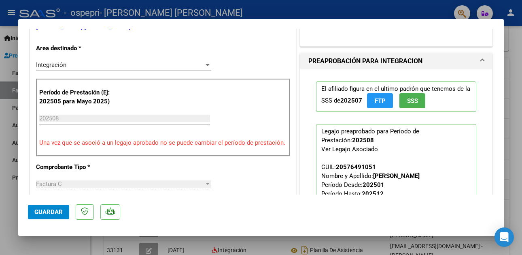
scroll to position [284, 0]
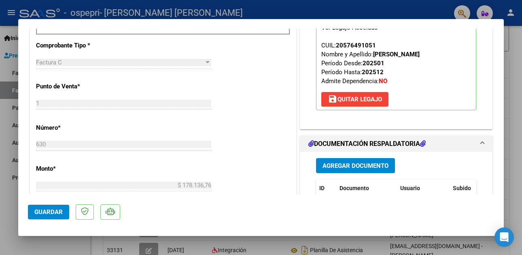
click at [4, 108] on div at bounding box center [261, 127] width 522 height 255
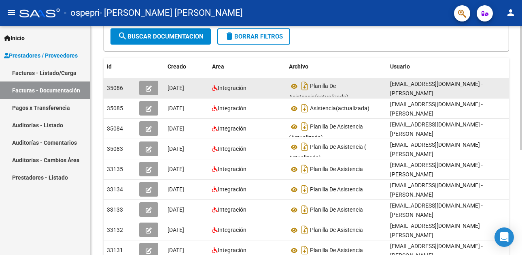
click at [154, 85] on button "button" at bounding box center [148, 88] width 19 height 15
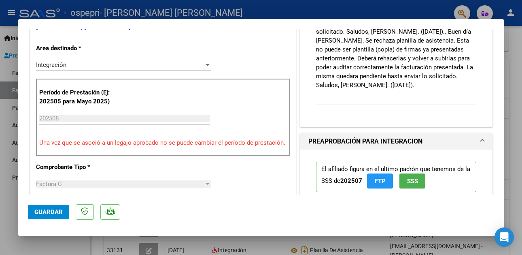
scroll to position [284, 0]
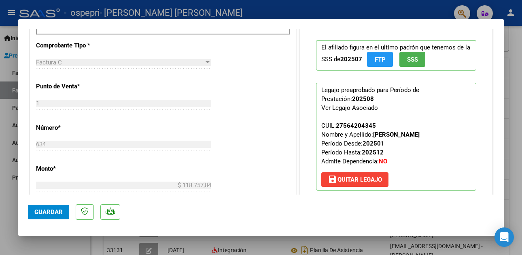
click at [11, 75] on div at bounding box center [261, 127] width 522 height 255
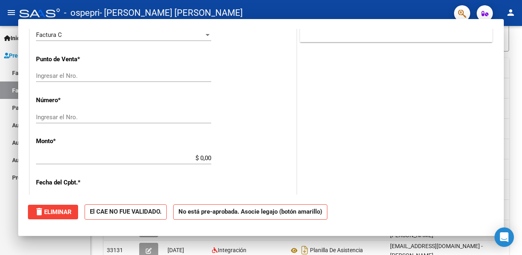
scroll to position [0, 0]
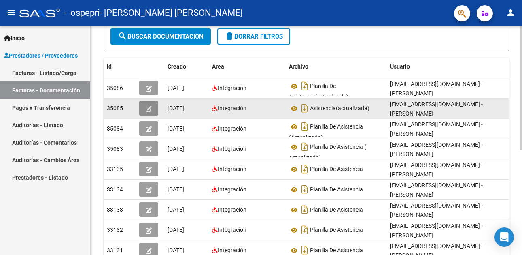
click at [152, 104] on button "button" at bounding box center [148, 108] width 19 height 15
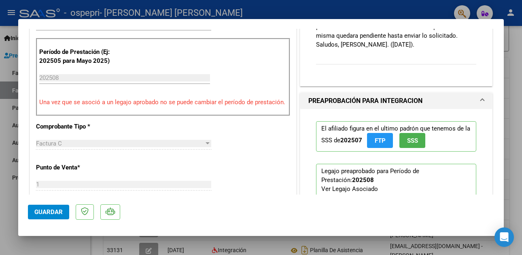
scroll to position [324, 0]
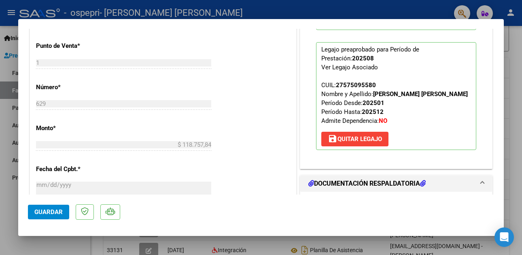
click at [9, 85] on div at bounding box center [261, 127] width 522 height 255
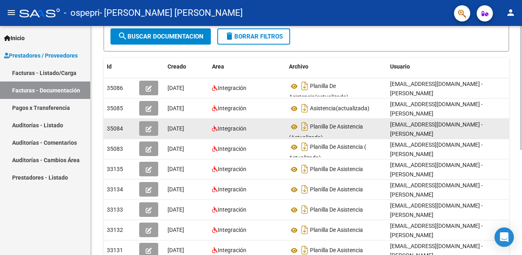
scroll to position [193, 0]
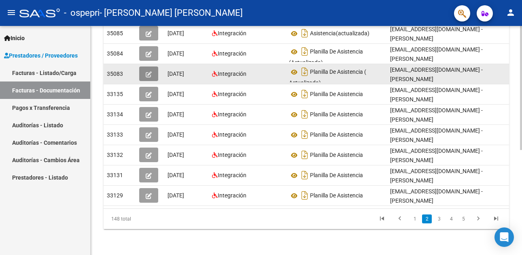
click at [150, 71] on icon "button" at bounding box center [149, 74] width 6 height 6
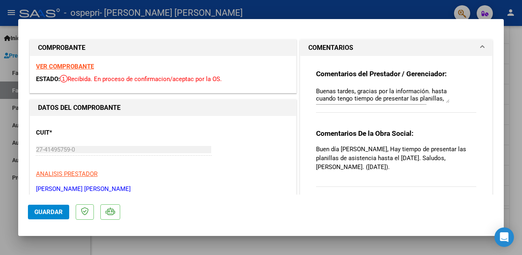
scroll to position [162, 0]
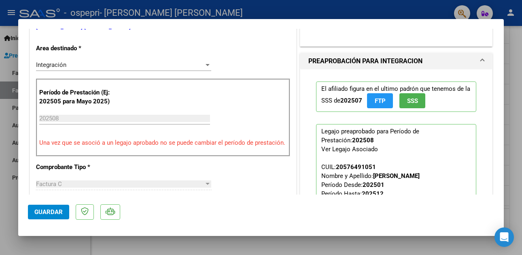
click at [17, 108] on div at bounding box center [261, 127] width 522 height 255
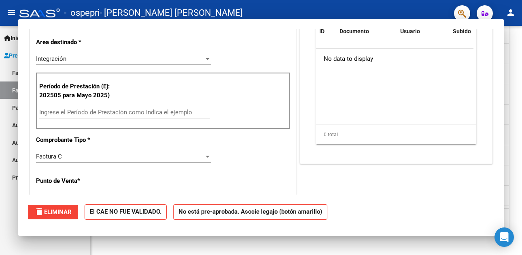
scroll to position [156, 0]
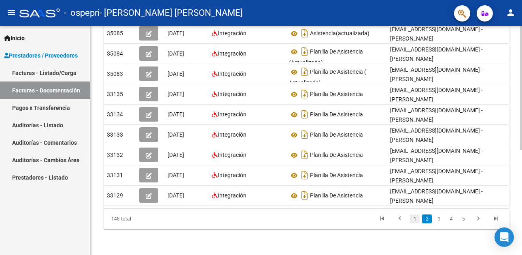
click at [413, 217] on link "1" at bounding box center [415, 218] width 10 height 9
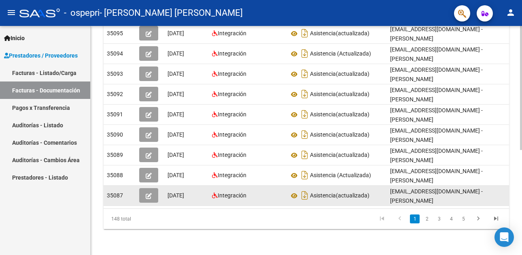
click at [146, 192] on span "button" at bounding box center [149, 195] width 6 height 7
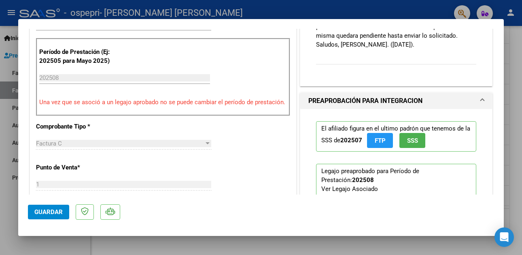
scroll to position [324, 0]
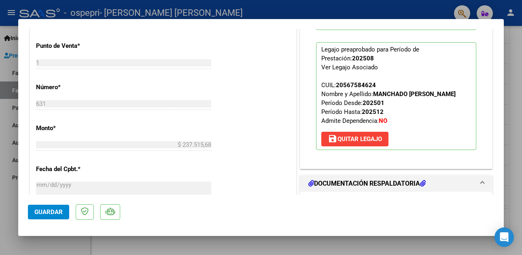
drag, startPoint x: 11, startPoint y: 182, endPoint x: 17, endPoint y: 181, distance: 6.6
click at [14, 181] on div at bounding box center [261, 127] width 522 height 255
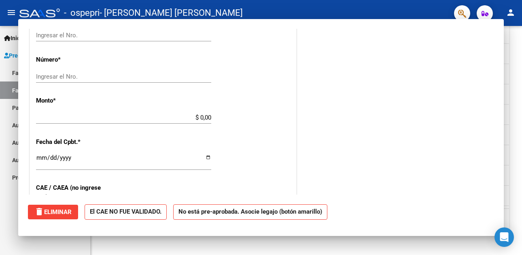
scroll to position [0, 0]
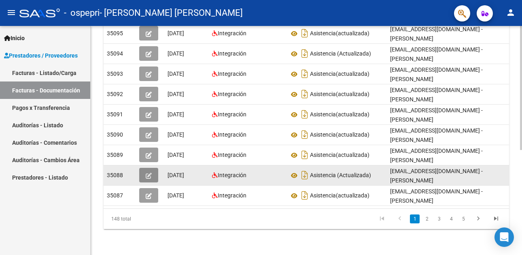
click at [149, 173] on icon "button" at bounding box center [149, 176] width 6 height 6
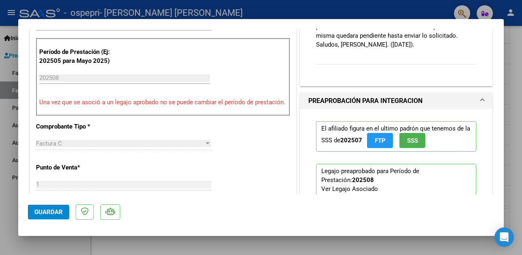
scroll to position [324, 0]
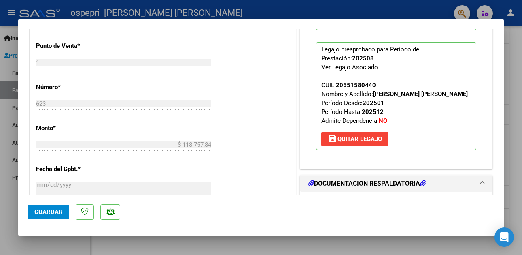
click at [8, 125] on div at bounding box center [261, 127] width 522 height 255
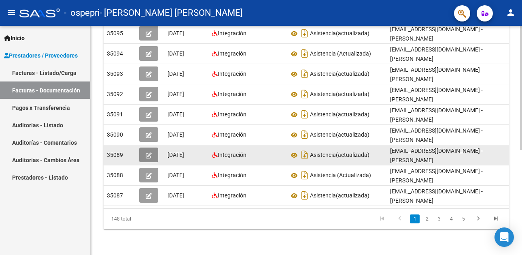
click at [149, 147] on button "button" at bounding box center [148, 154] width 19 height 15
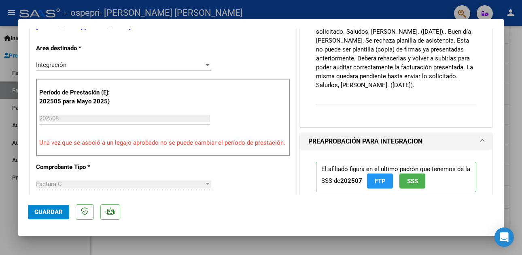
scroll to position [284, 0]
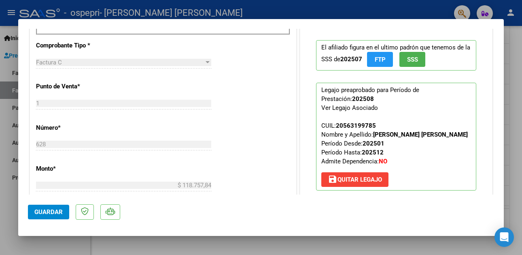
click at [11, 118] on div at bounding box center [261, 127] width 522 height 255
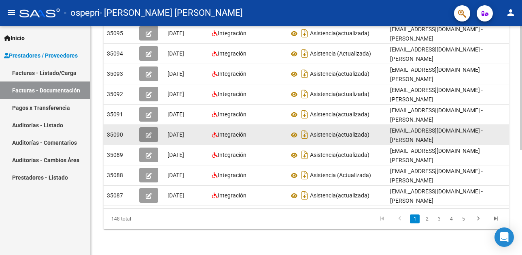
click at [148, 127] on button "button" at bounding box center [148, 134] width 19 height 15
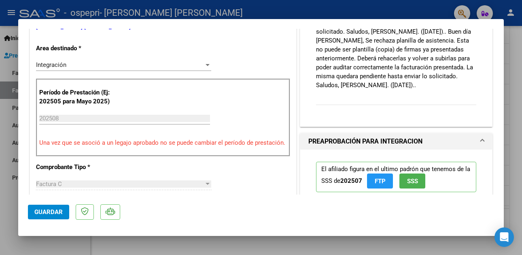
scroll to position [284, 0]
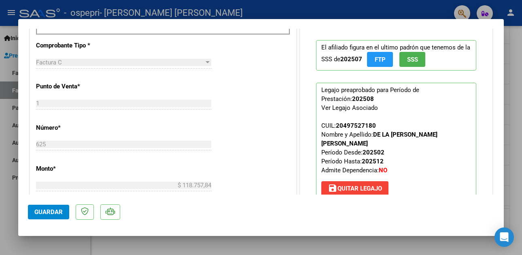
click at [3, 125] on div at bounding box center [261, 127] width 522 height 255
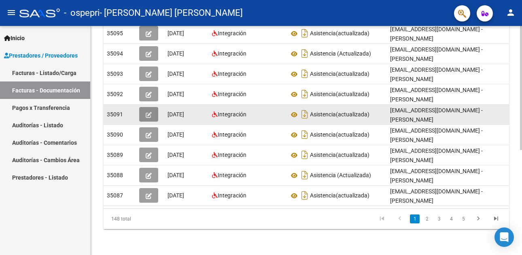
click at [149, 112] on icon "button" at bounding box center [149, 115] width 6 height 6
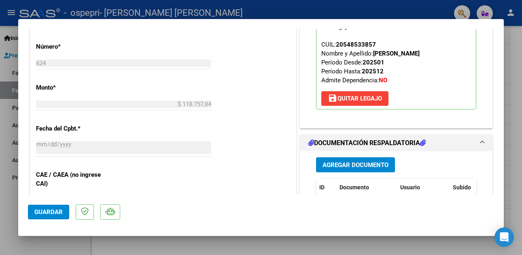
scroll to position [405, 0]
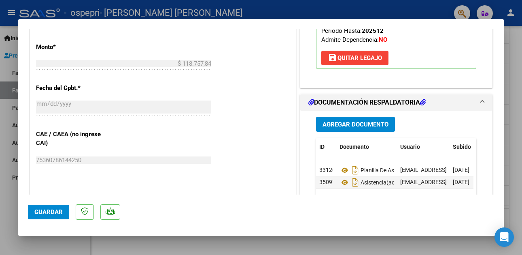
click at [15, 102] on div at bounding box center [261, 127] width 522 height 255
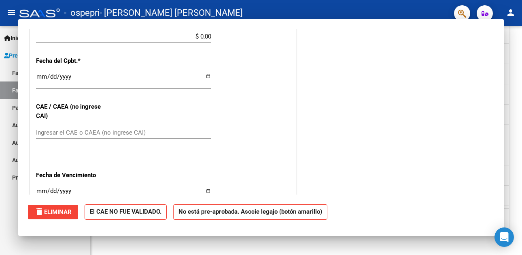
scroll to position [0, 0]
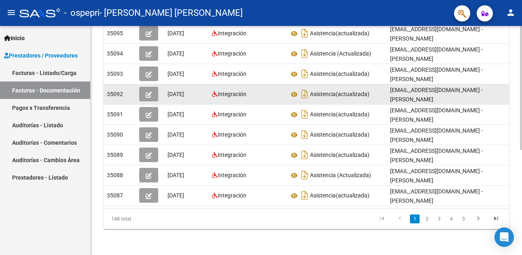
click at [149, 92] on icon "button" at bounding box center [149, 95] width 6 height 6
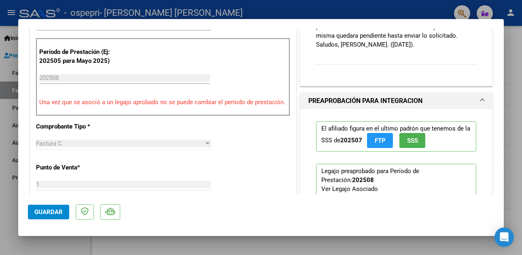
scroll to position [284, 0]
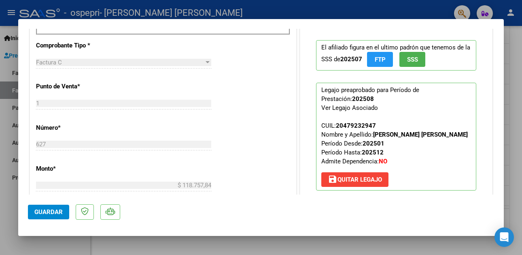
click at [9, 115] on div at bounding box center [261, 127] width 522 height 255
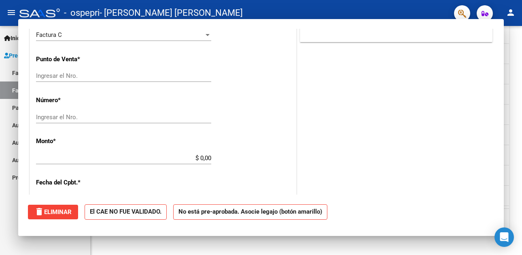
scroll to position [0, 0]
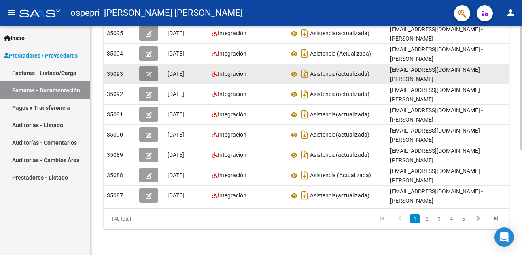
click at [148, 71] on icon "button" at bounding box center [149, 74] width 6 height 6
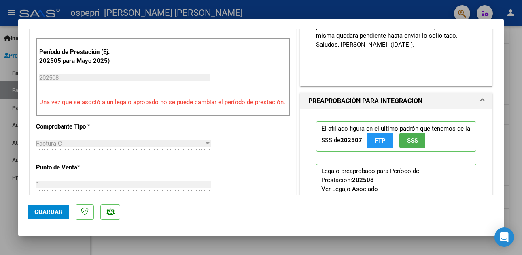
scroll to position [284, 0]
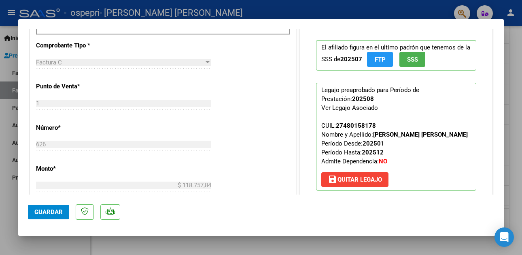
drag, startPoint x: 18, startPoint y: 63, endPoint x: 9, endPoint y: 64, distance: 9.4
click at [18, 64] on mat-dialog-content "COMPROBANTE VER COMPROBANTE ESTADO: Recibida. En proceso de confirmacion/acepta…" at bounding box center [261, 112] width 486 height 166
click at [8, 64] on div at bounding box center [261, 127] width 522 height 255
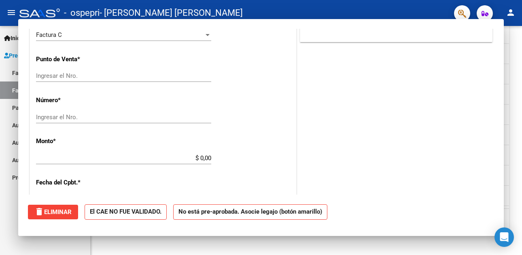
scroll to position [0, 0]
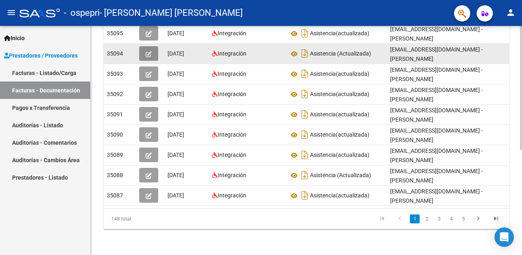
click at [150, 50] on span "button" at bounding box center [149, 53] width 6 height 7
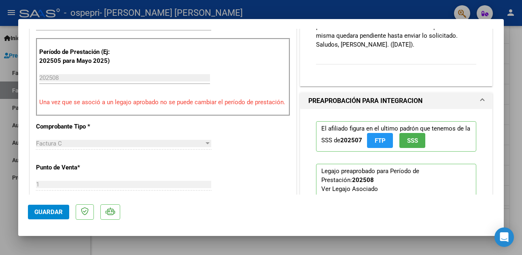
scroll to position [365, 0]
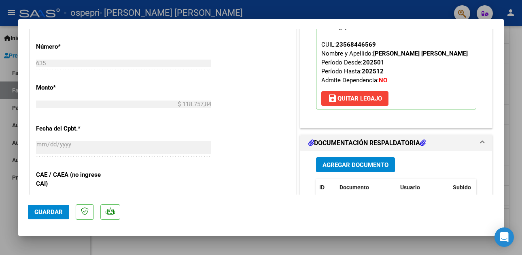
click at [10, 85] on div at bounding box center [261, 127] width 522 height 255
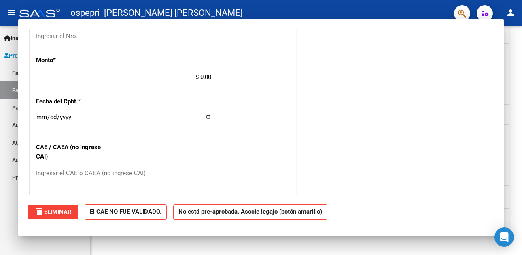
scroll to position [0, 0]
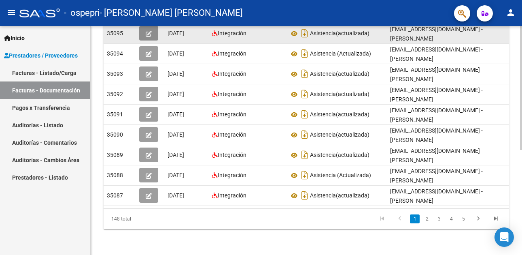
click at [148, 31] on icon "button" at bounding box center [149, 34] width 6 height 6
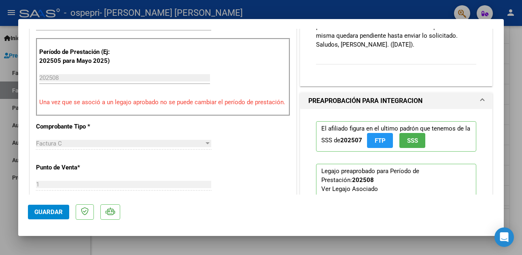
scroll to position [365, 0]
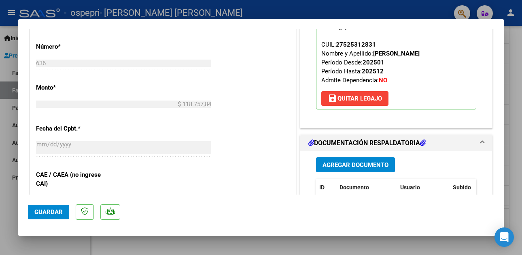
click at [6, 87] on div at bounding box center [261, 127] width 522 height 255
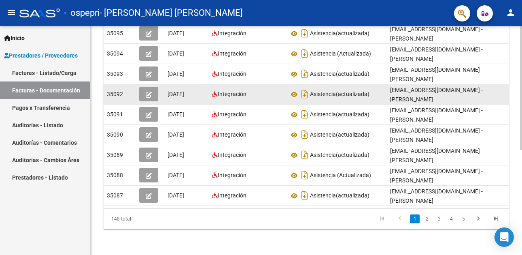
scroll to position [72, 0]
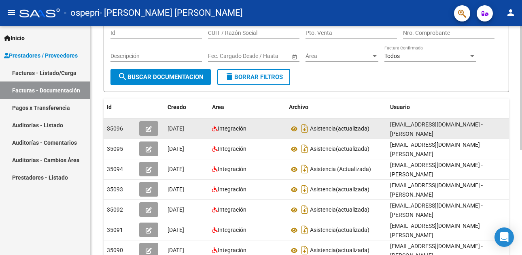
click at [147, 126] on icon "button" at bounding box center [149, 129] width 6 height 6
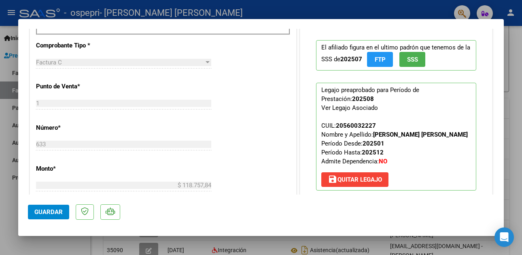
scroll to position [324, 0]
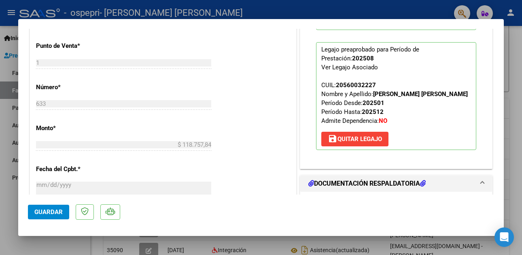
click at [14, 107] on div at bounding box center [261, 127] width 522 height 255
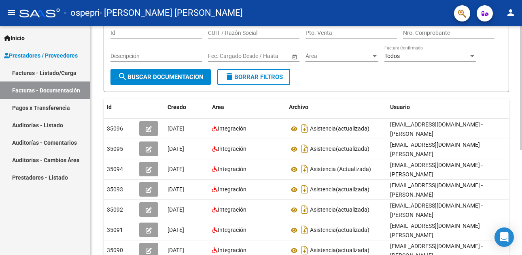
scroll to position [0, 0]
